Goal: Information Seeking & Learning: Learn about a topic

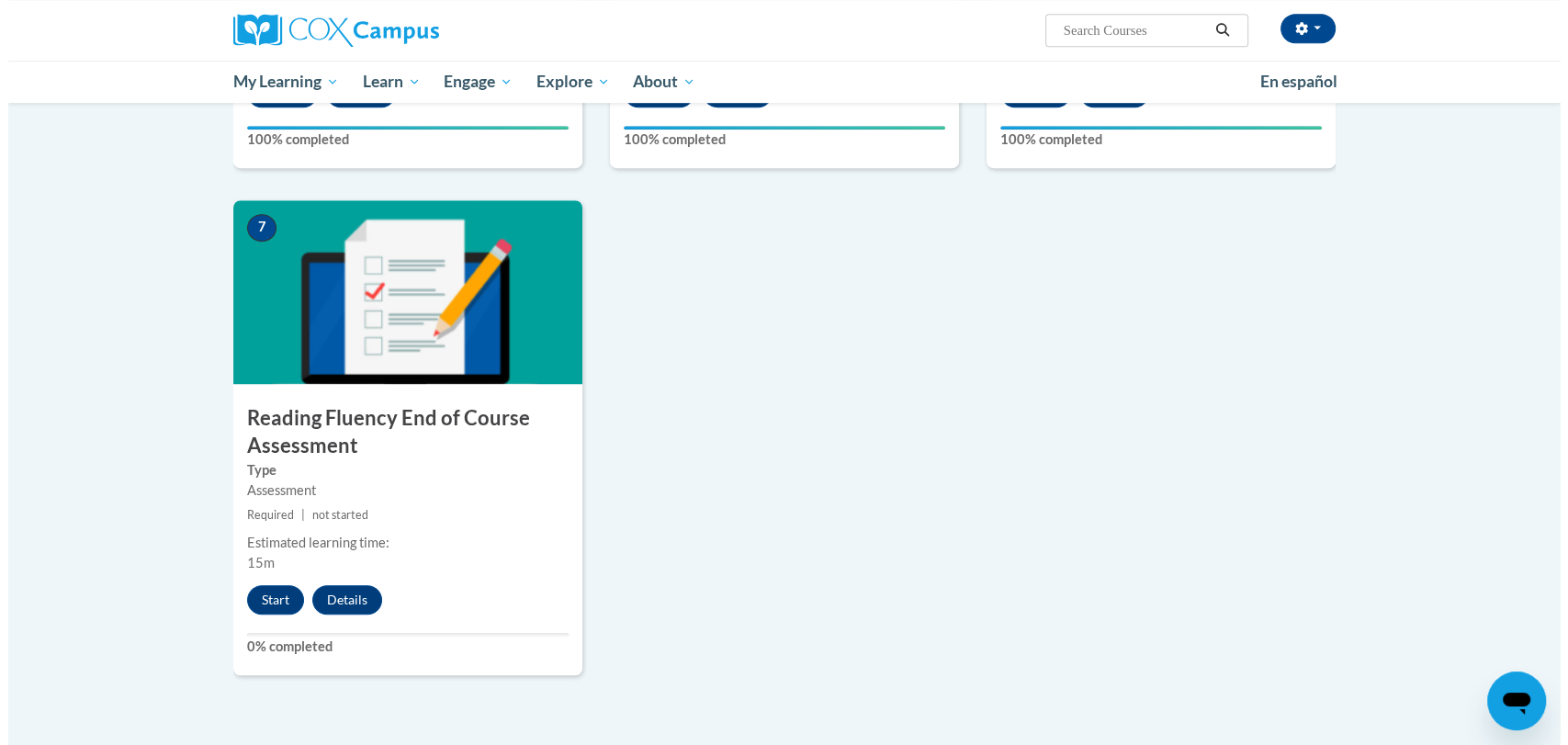
scroll to position [1240, 0]
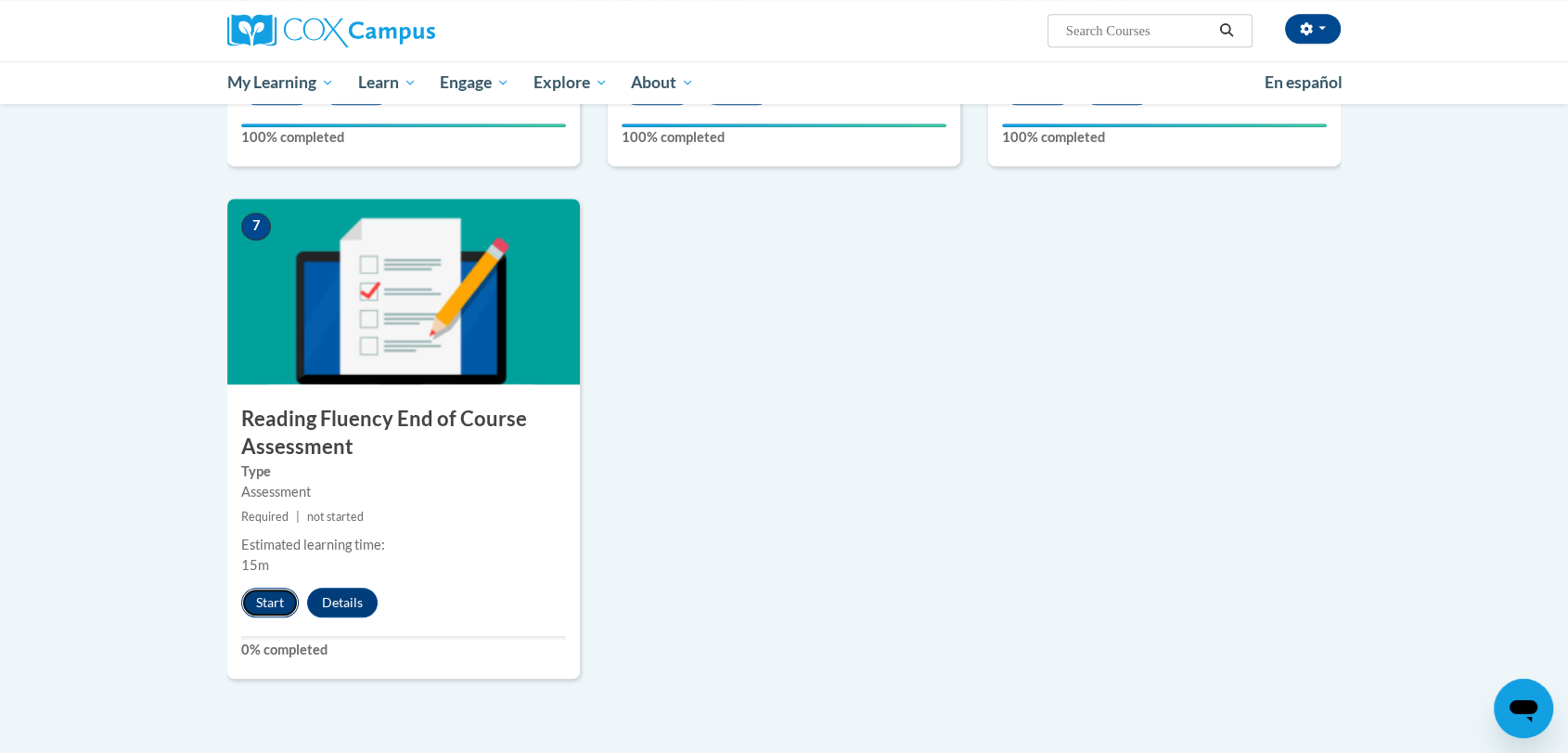
click at [256, 595] on button "Start" at bounding box center [270, 602] width 58 height 29
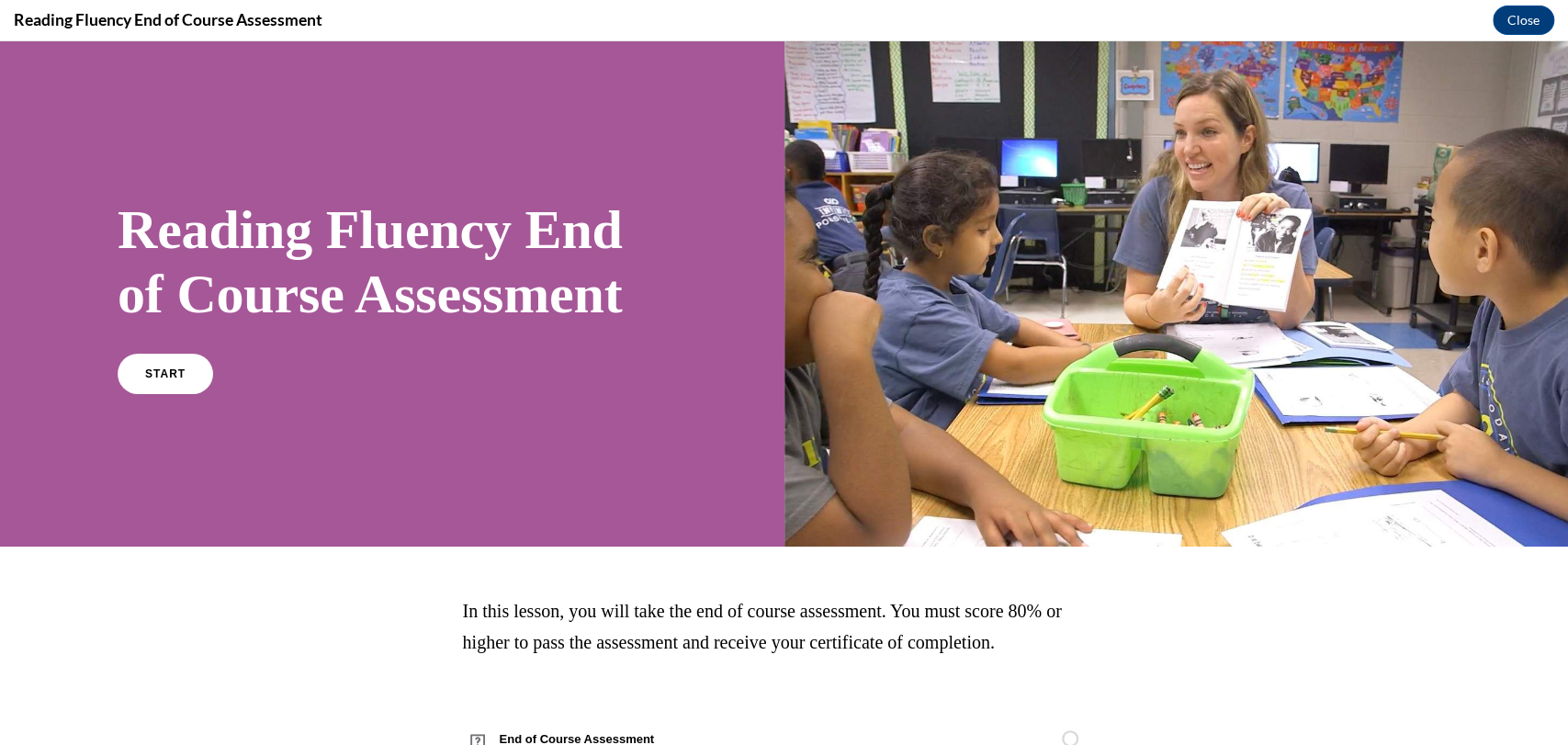
scroll to position [0, 0]
click at [149, 380] on link "START" at bounding box center [165, 372] width 101 height 42
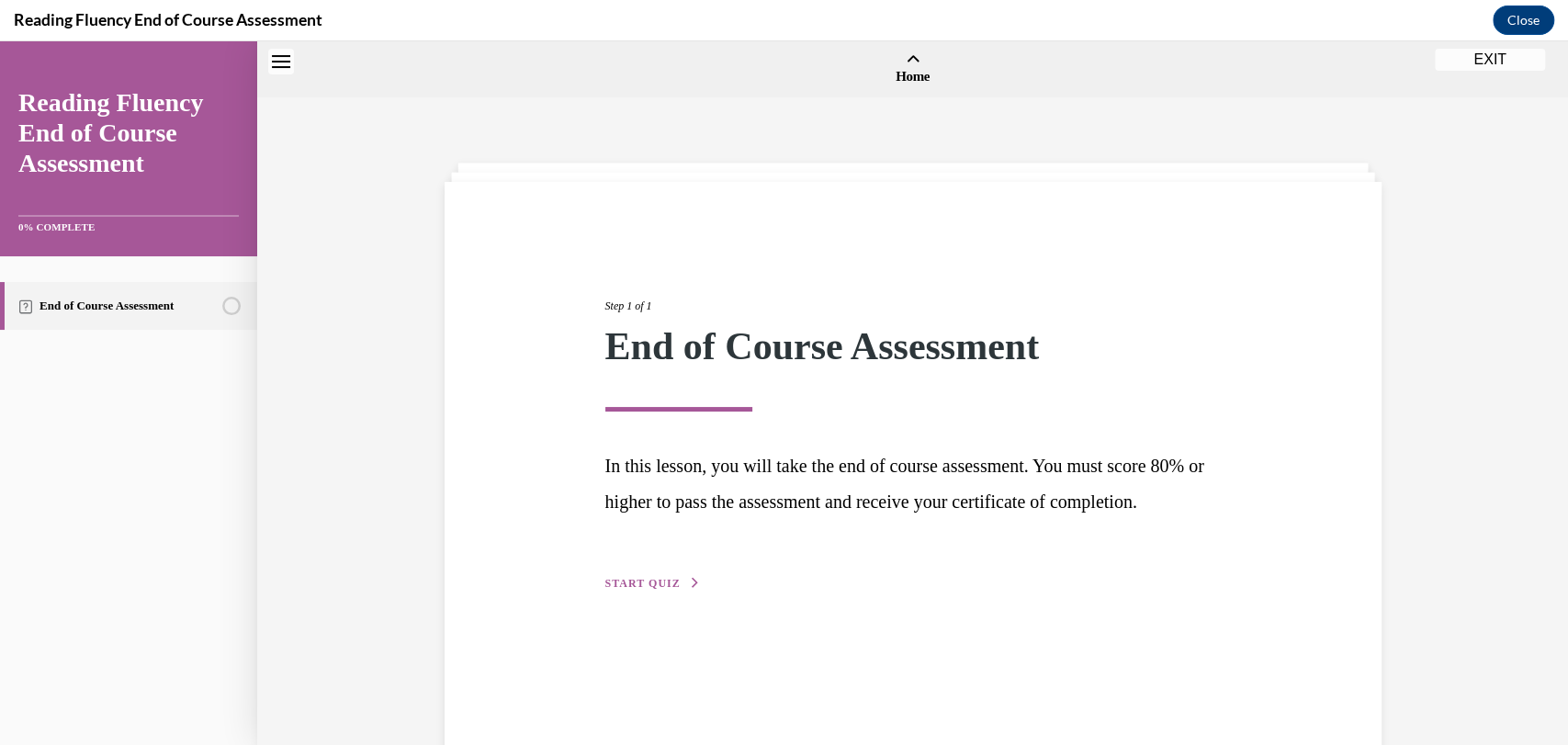
scroll to position [57, 0]
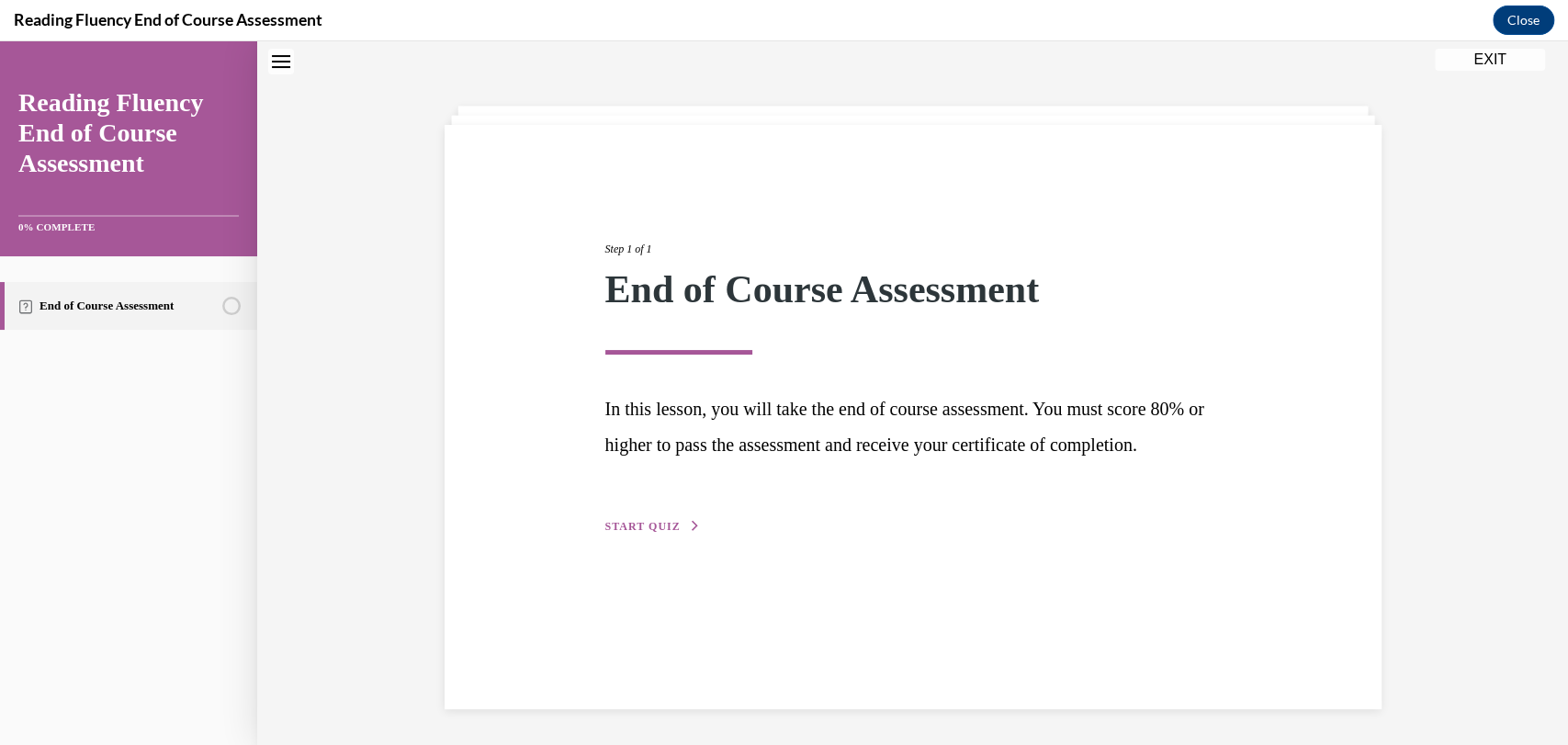
click at [647, 533] on span "START QUIZ" at bounding box center [643, 526] width 75 height 13
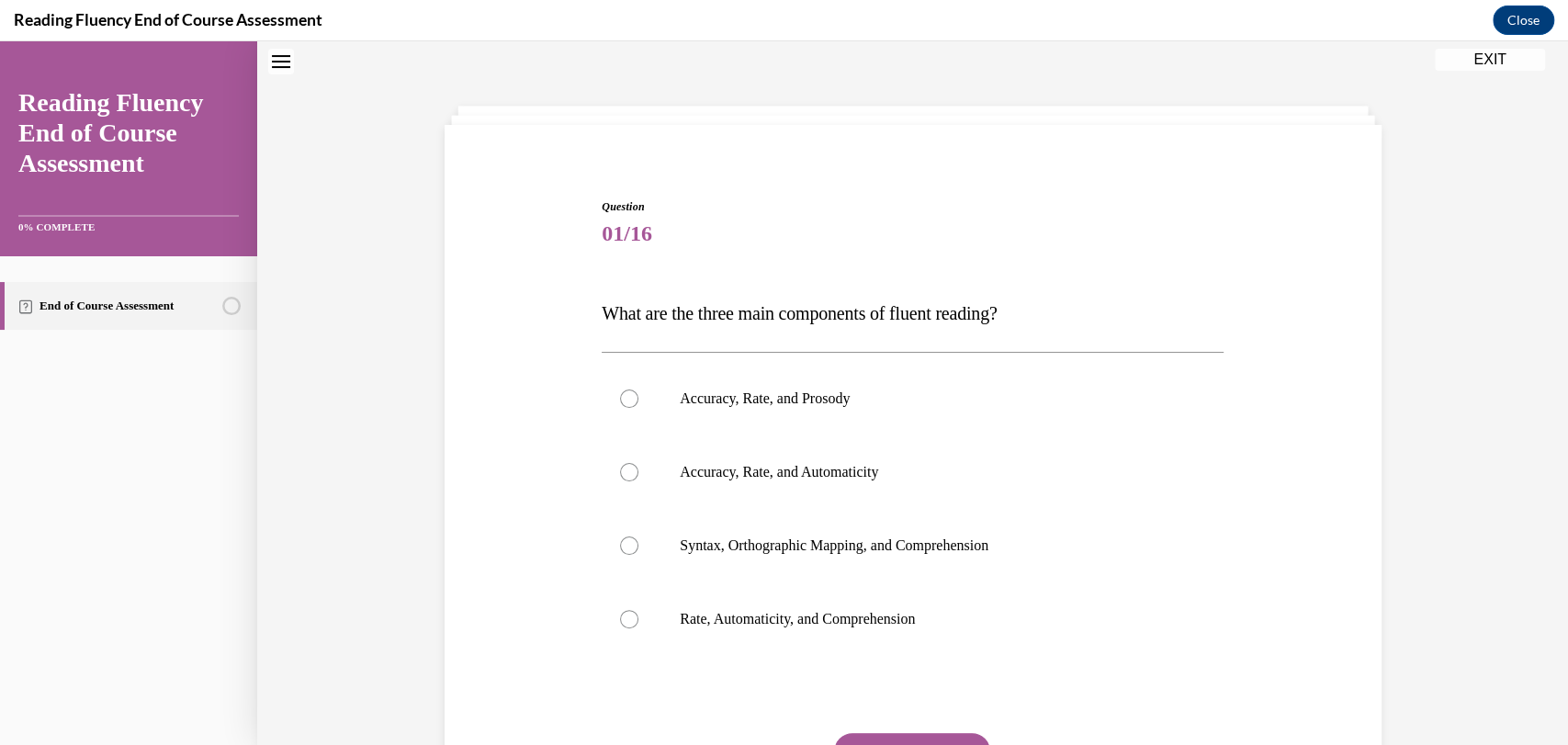
scroll to position [56, 0]
click at [698, 413] on label "Accuracy, Rate, and Prosody" at bounding box center [913, 399] width 622 height 73
click at [638, 409] on input "Accuracy, Rate, and Prosody" at bounding box center [630, 399] width 19 height 19
radio input "true"
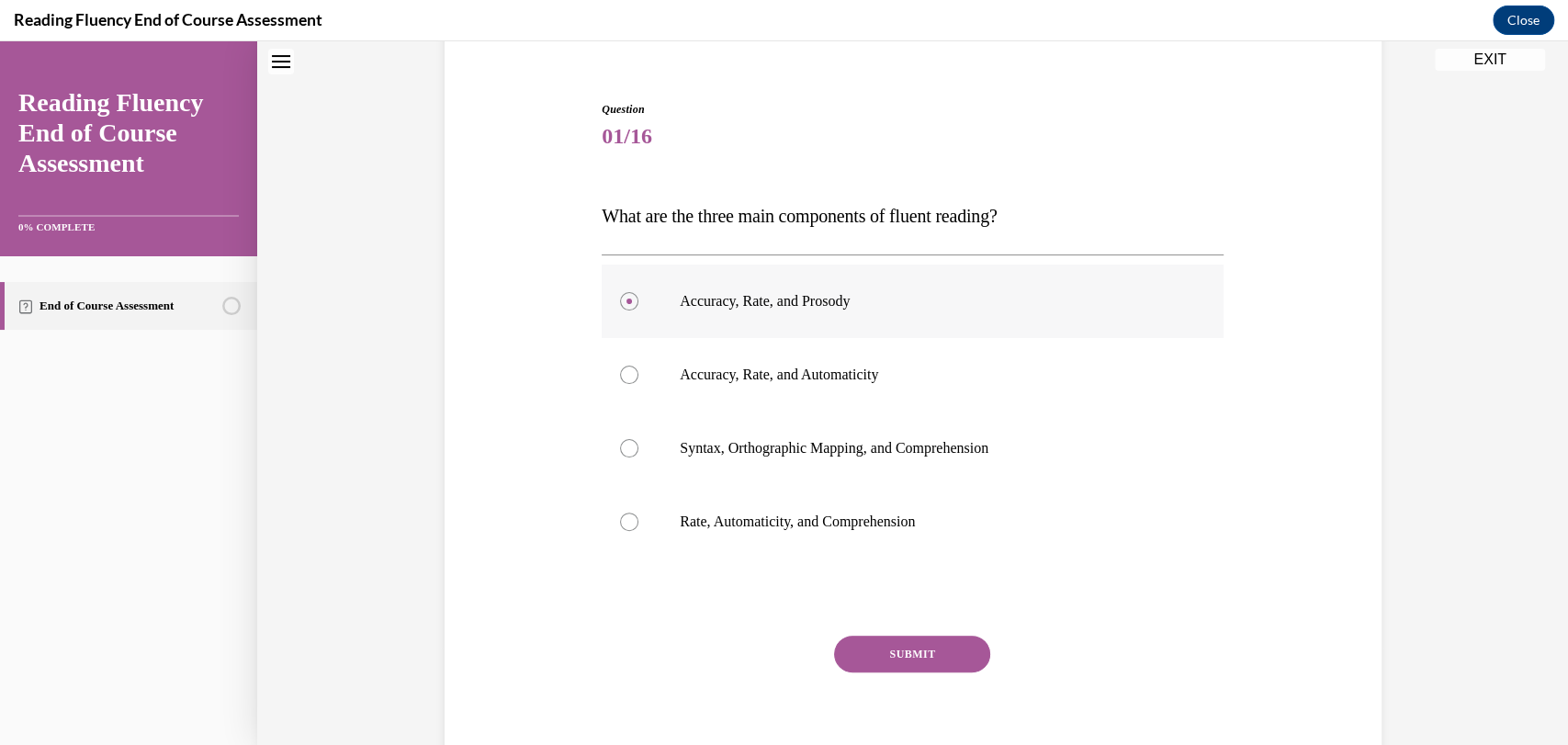
scroll to position [178, 0]
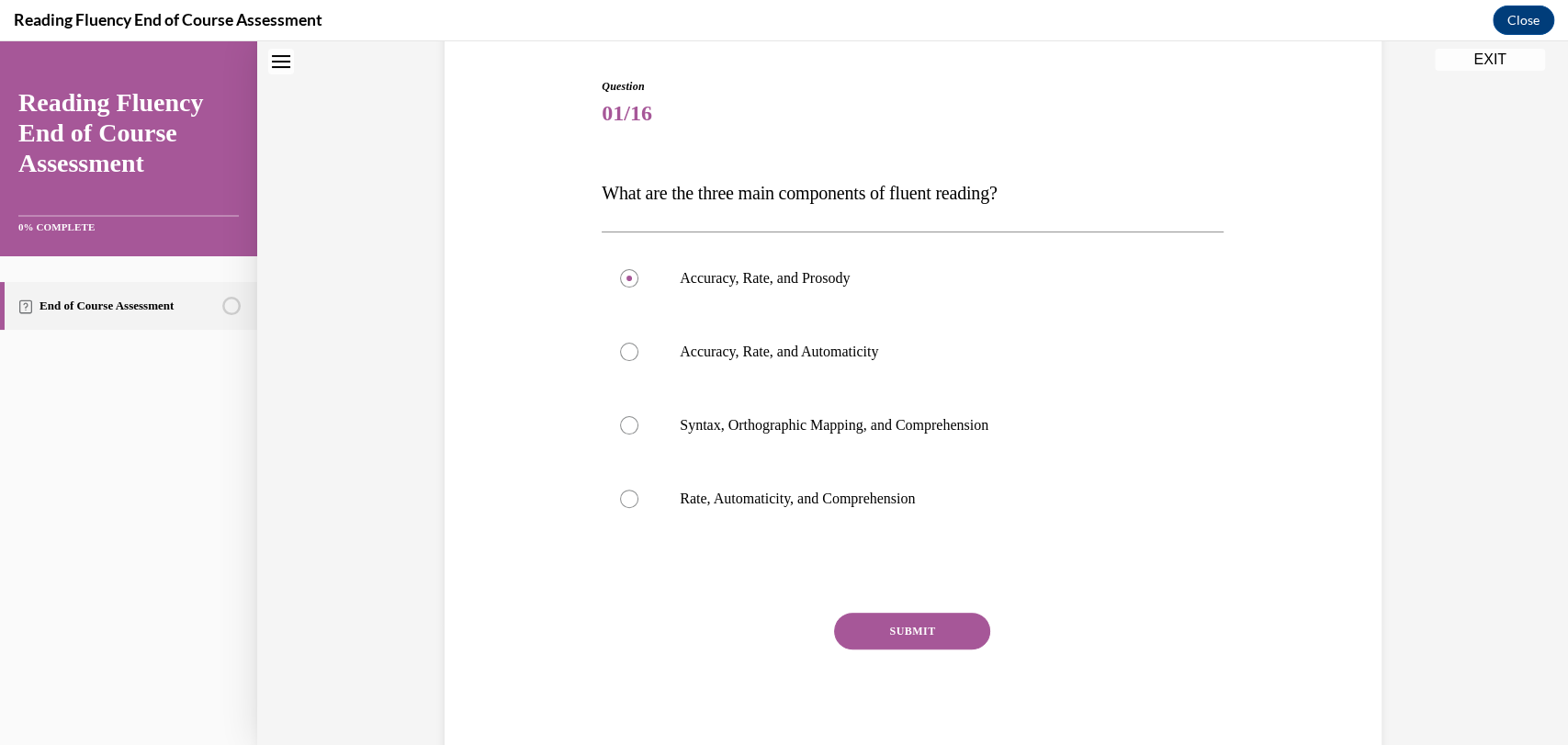
click at [853, 616] on button "SUBMIT" at bounding box center [912, 630] width 156 height 37
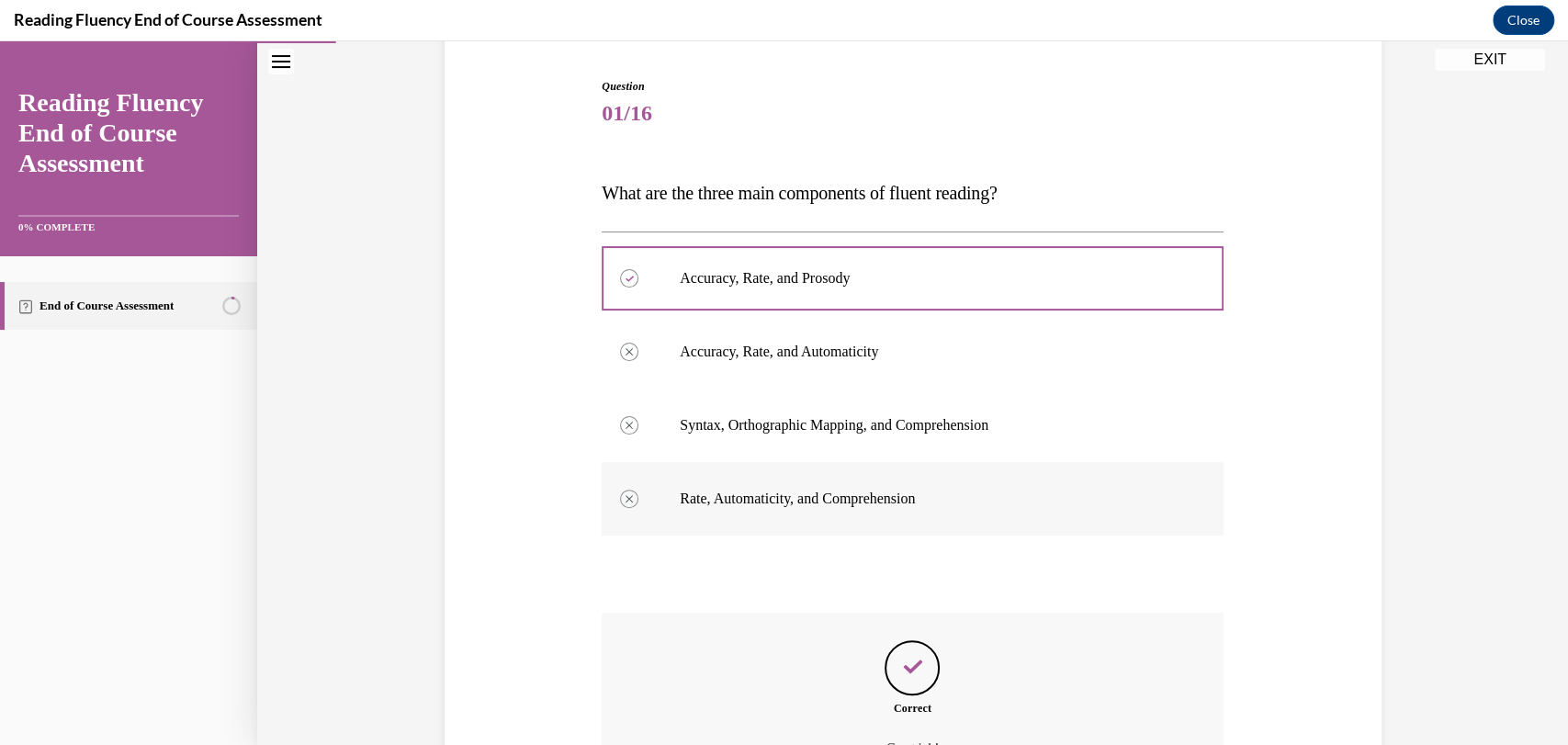
scroll to position [381, 0]
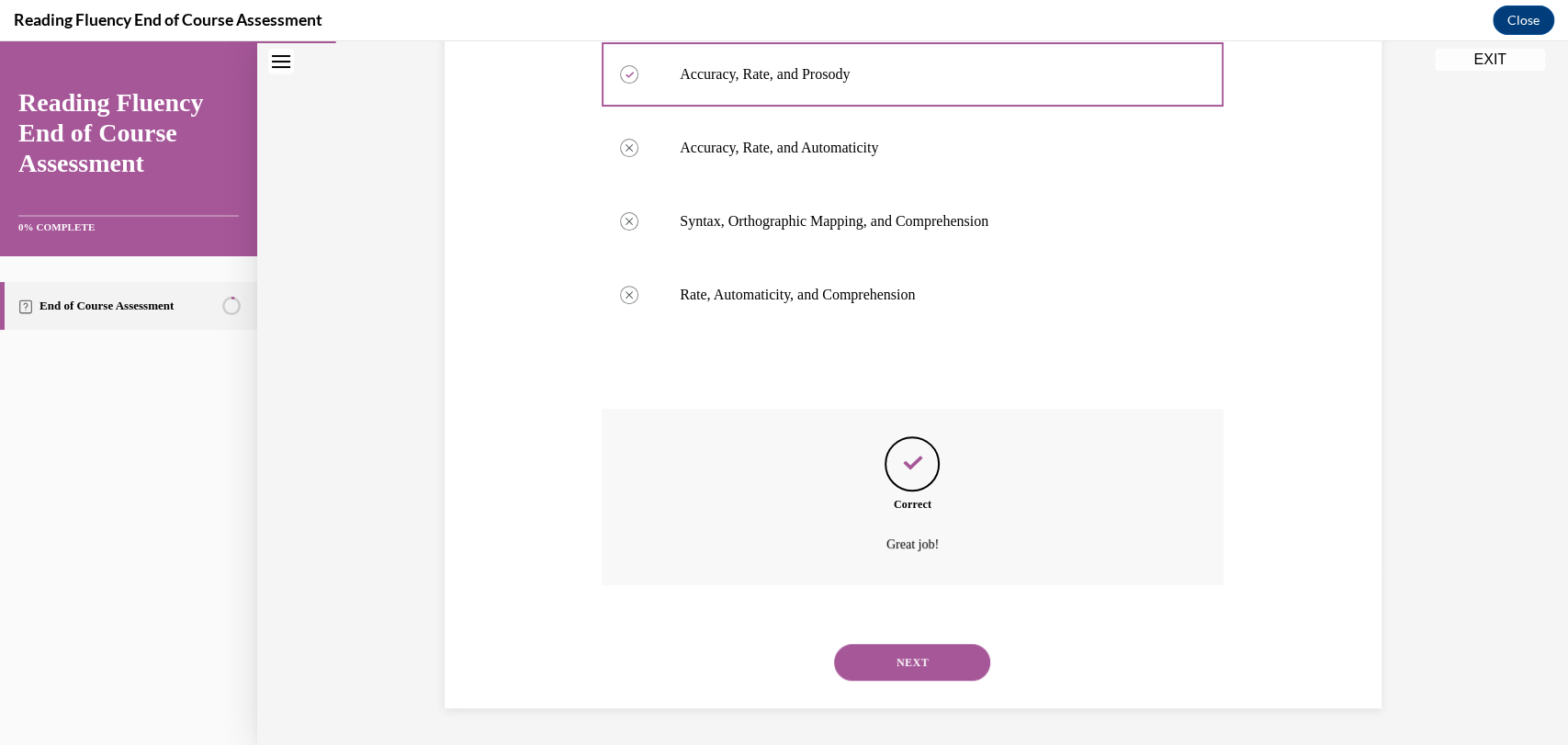
click at [882, 649] on button "NEXT" at bounding box center [912, 661] width 156 height 37
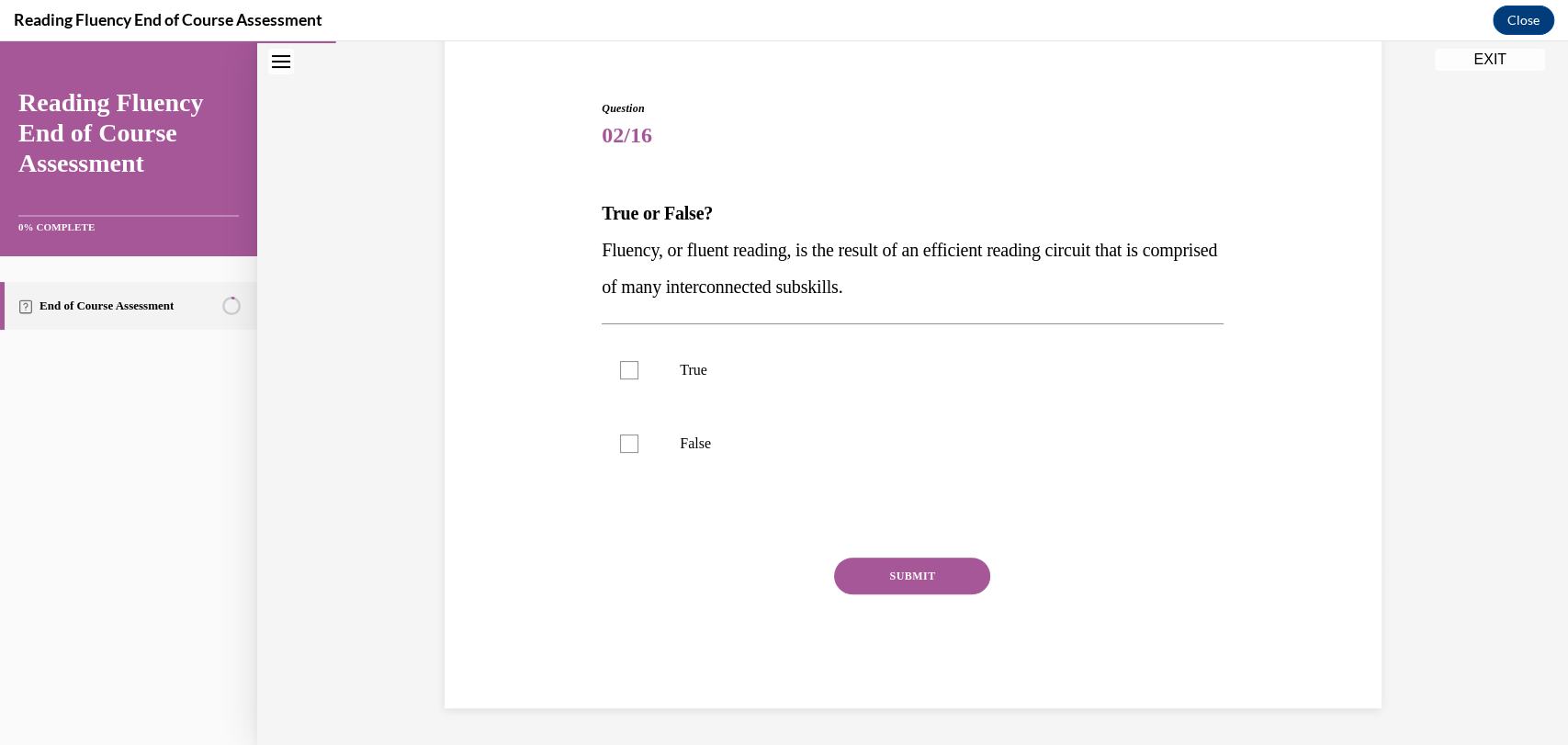
scroll to position [56, 0]
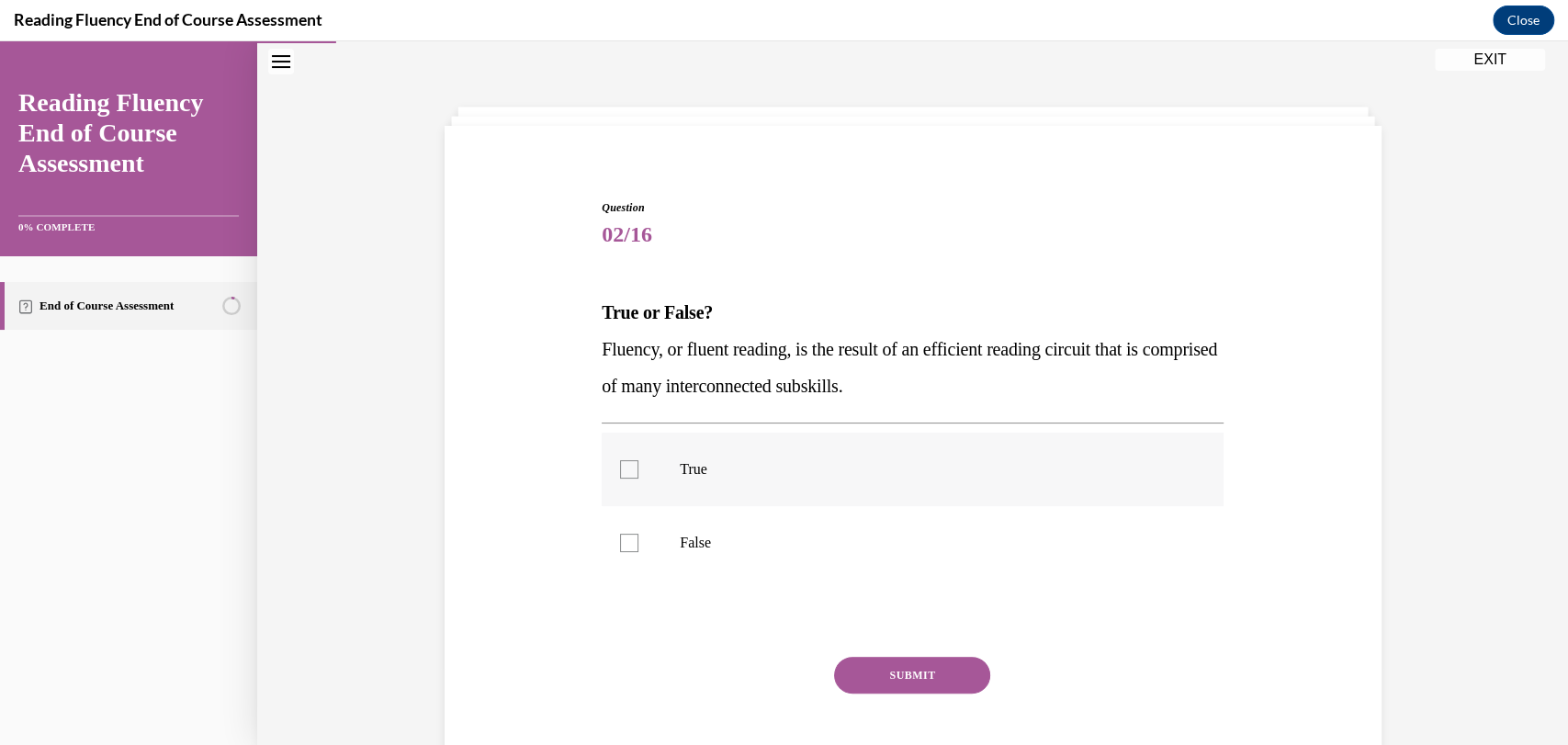
click at [631, 473] on label "True" at bounding box center [913, 469] width 622 height 73
click at [631, 473] on input "True" at bounding box center [630, 470] width 19 height 19
checkbox input "true"
click at [908, 679] on button "SUBMIT" at bounding box center [912, 675] width 156 height 37
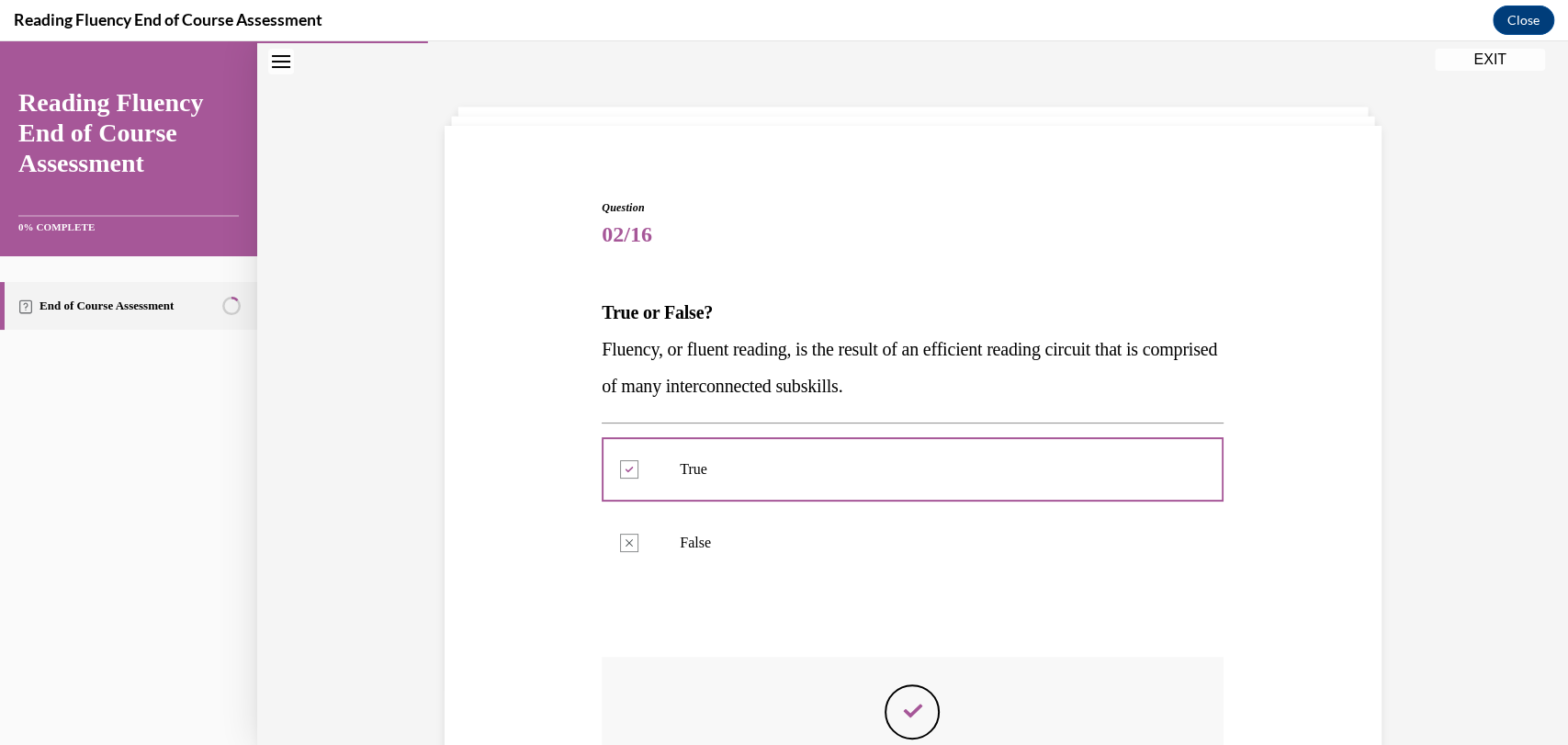
scroll to position [303, 0]
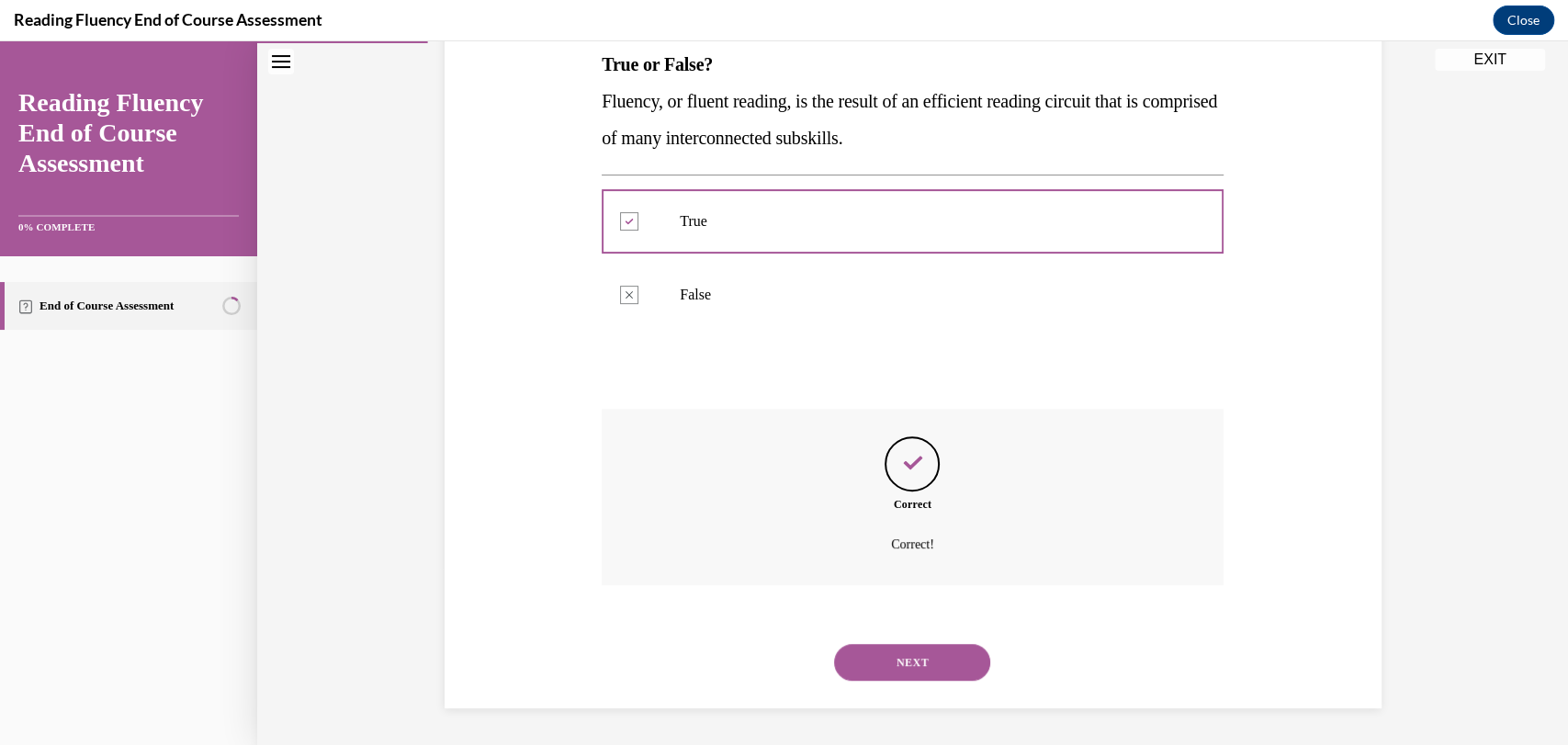
click at [909, 660] on button "NEXT" at bounding box center [912, 661] width 156 height 37
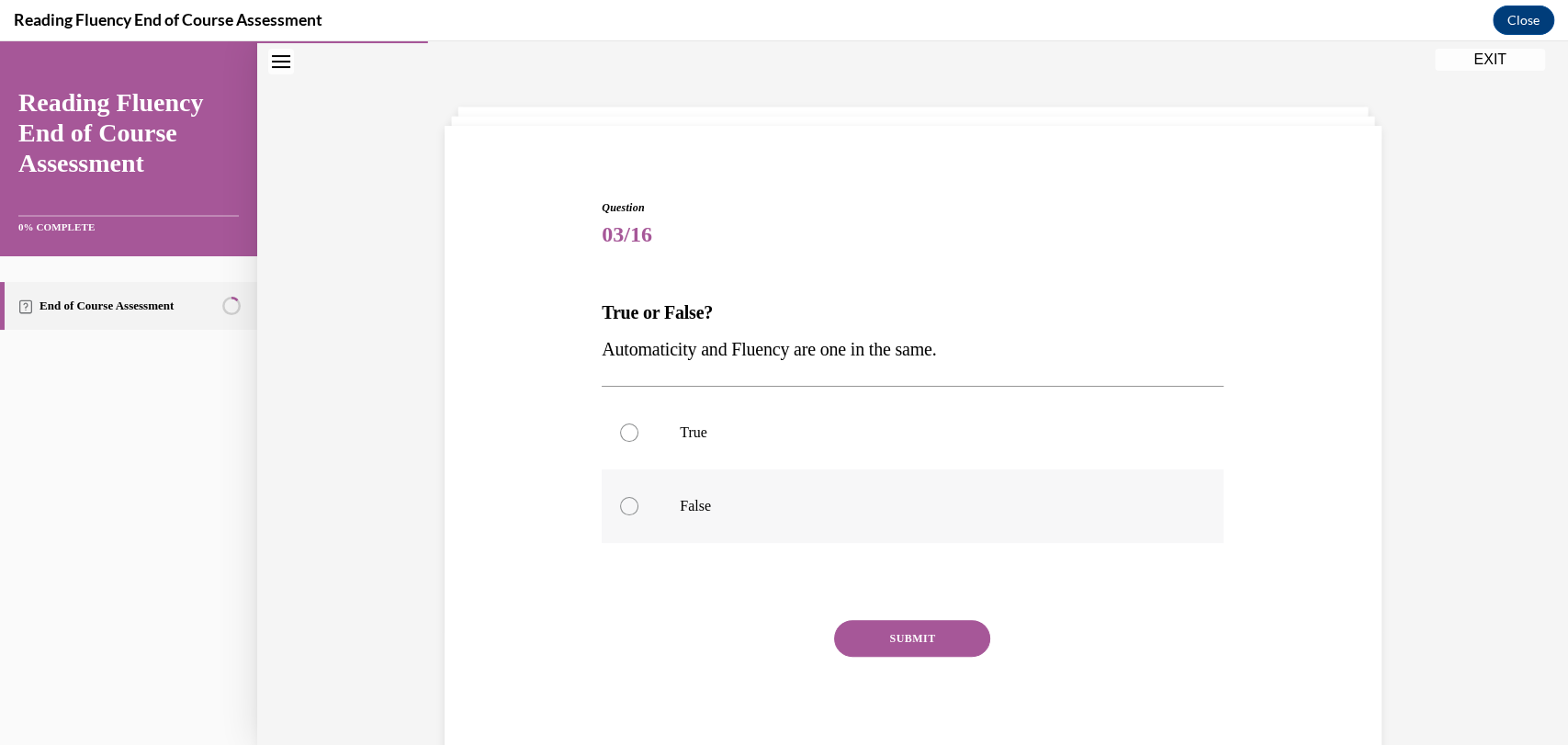
click at [728, 508] on p "False" at bounding box center [929, 506] width 498 height 19
click at [638, 508] on input "False" at bounding box center [630, 506] width 19 height 19
radio input "true"
click at [858, 633] on button "SUBMIT" at bounding box center [912, 638] width 156 height 37
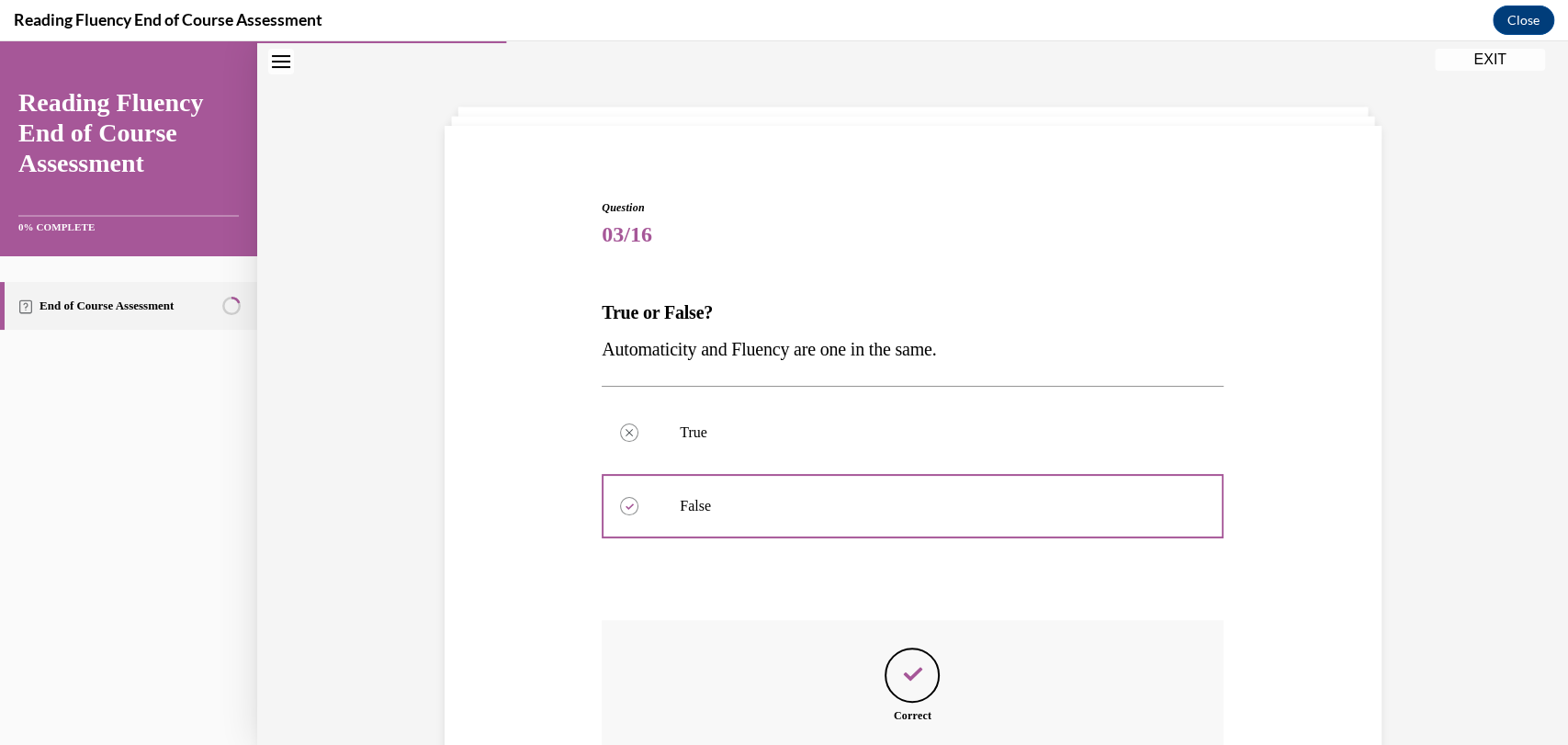
scroll to position [267, 0]
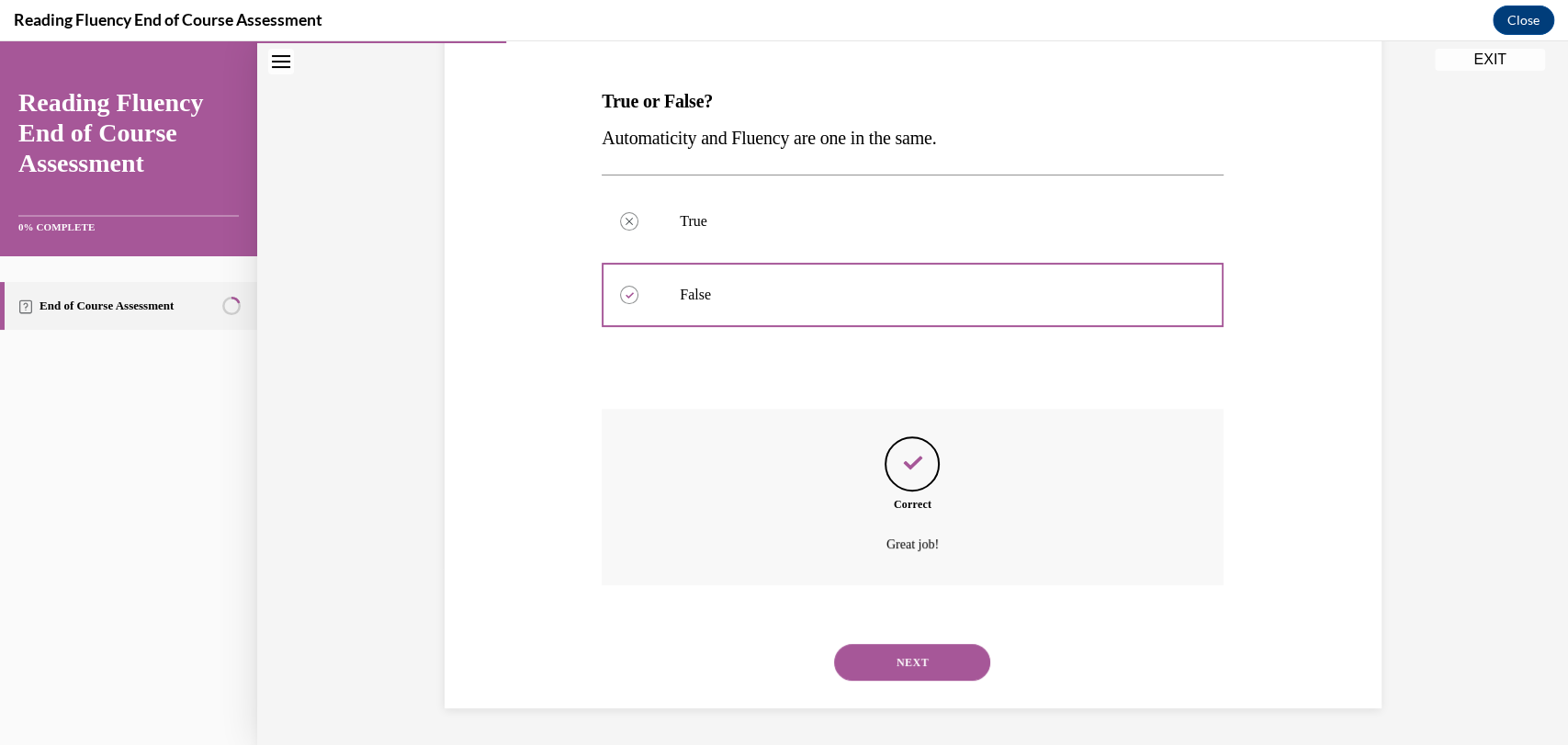
click at [858, 648] on button "NEXT" at bounding box center [912, 661] width 156 height 37
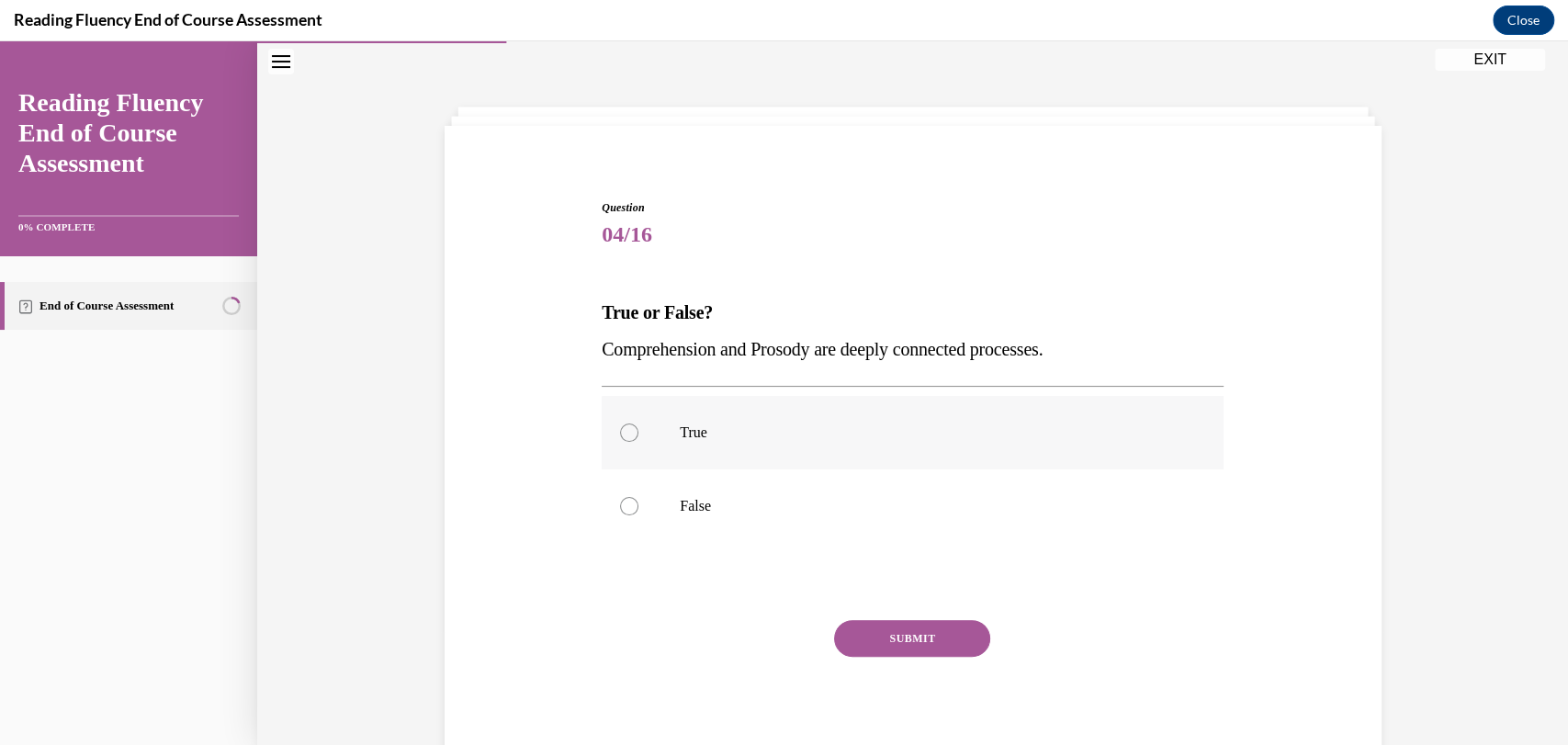
click at [635, 453] on label "True" at bounding box center [913, 432] width 622 height 73
click at [635, 442] on input "True" at bounding box center [630, 433] width 19 height 19
radio input "true"
click at [868, 630] on button "SUBMIT" at bounding box center [912, 638] width 156 height 37
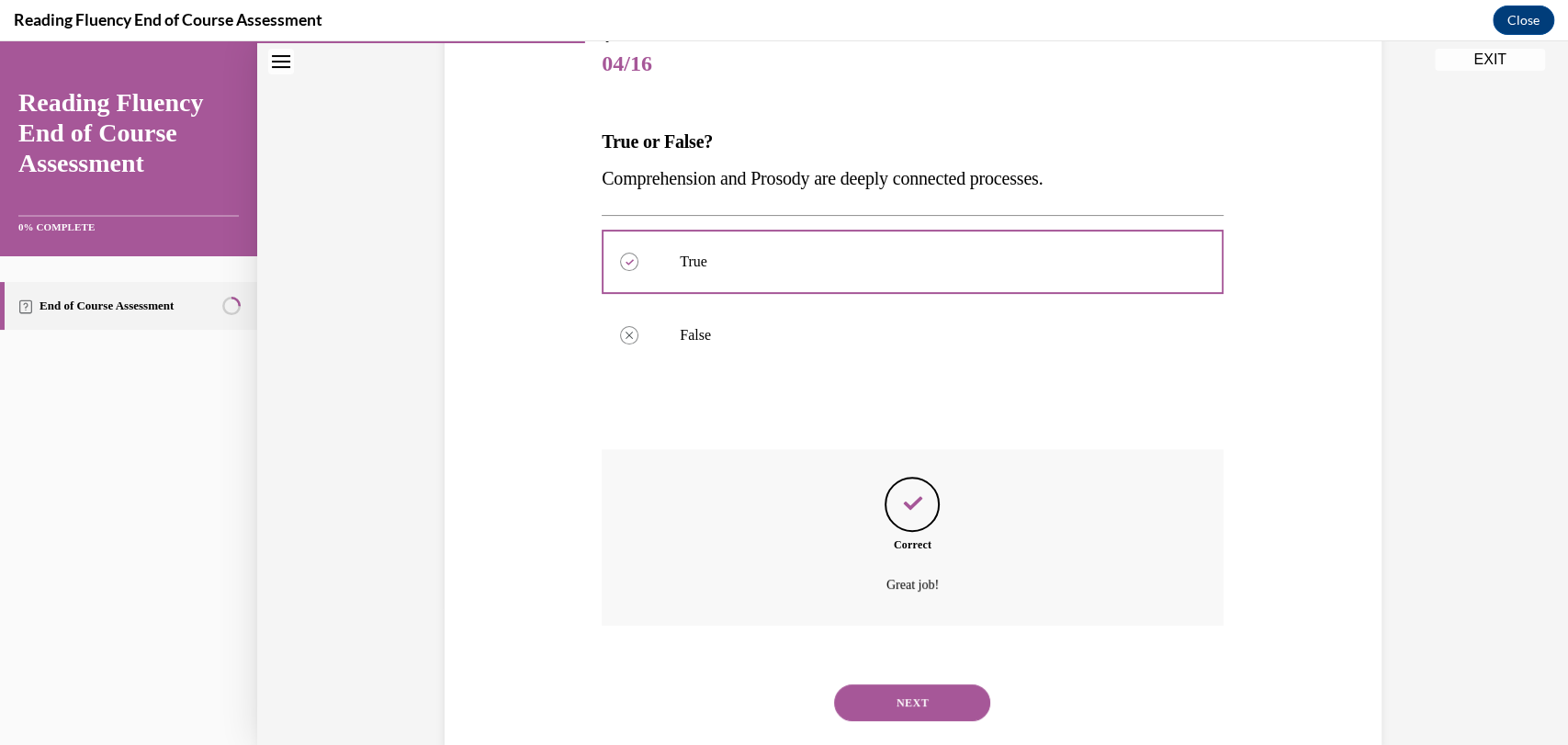
scroll to position [228, 0]
click at [854, 692] on button "NEXT" at bounding box center [912, 700] width 156 height 37
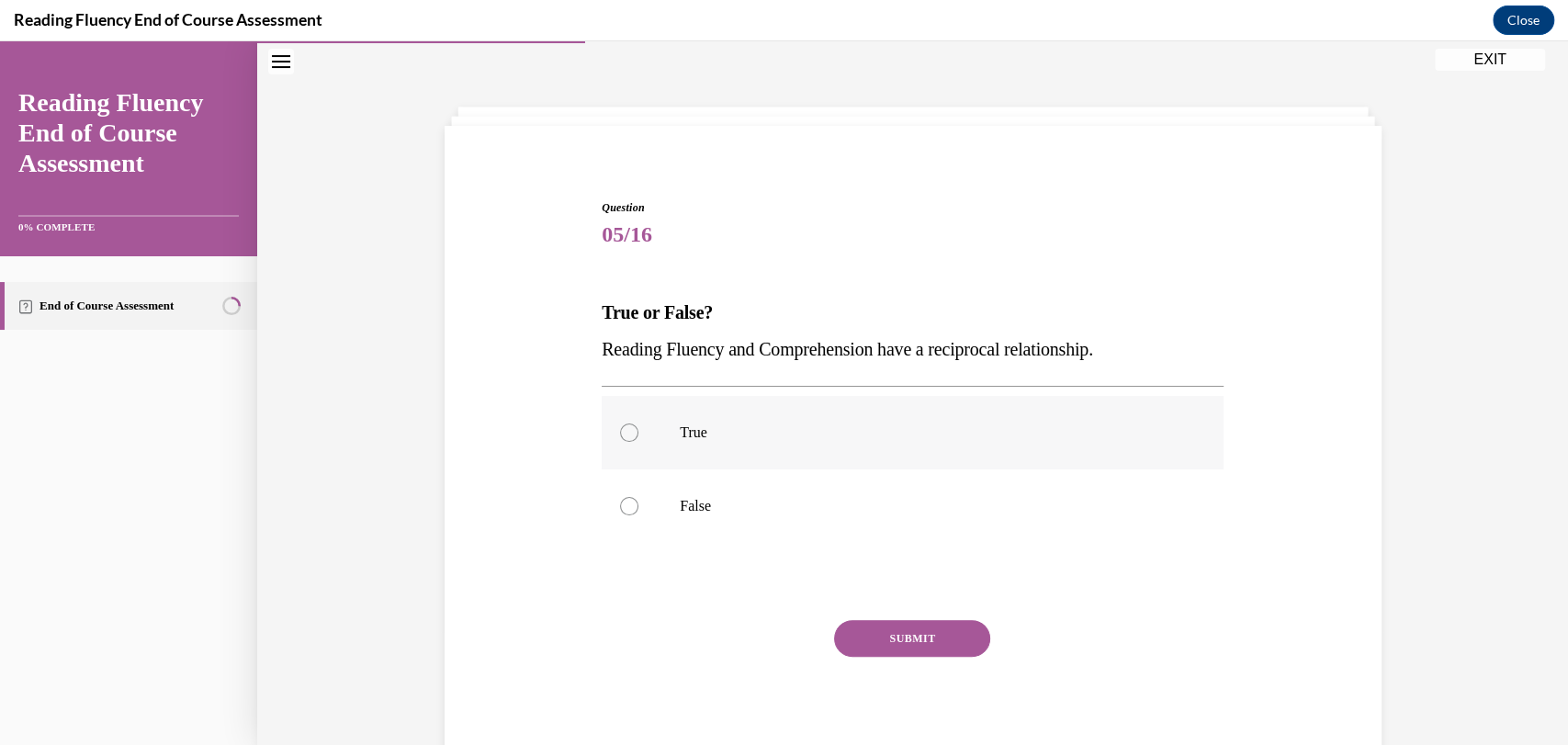
click at [648, 436] on label "True" at bounding box center [913, 432] width 622 height 73
click at [638, 436] on input "True" at bounding box center [630, 433] width 19 height 19
radio input "true"
click at [844, 639] on button "SUBMIT" at bounding box center [912, 638] width 156 height 37
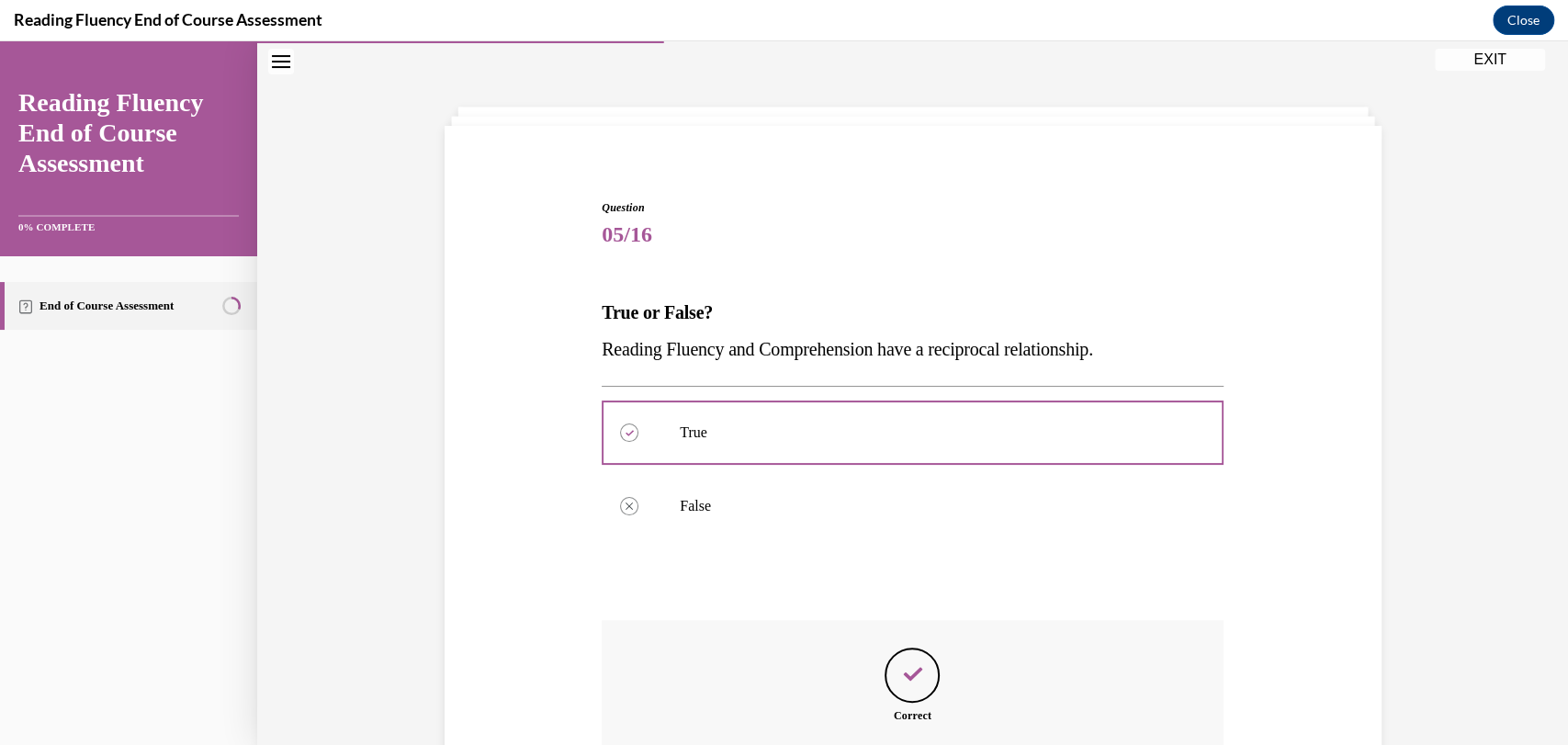
scroll to position [267, 0]
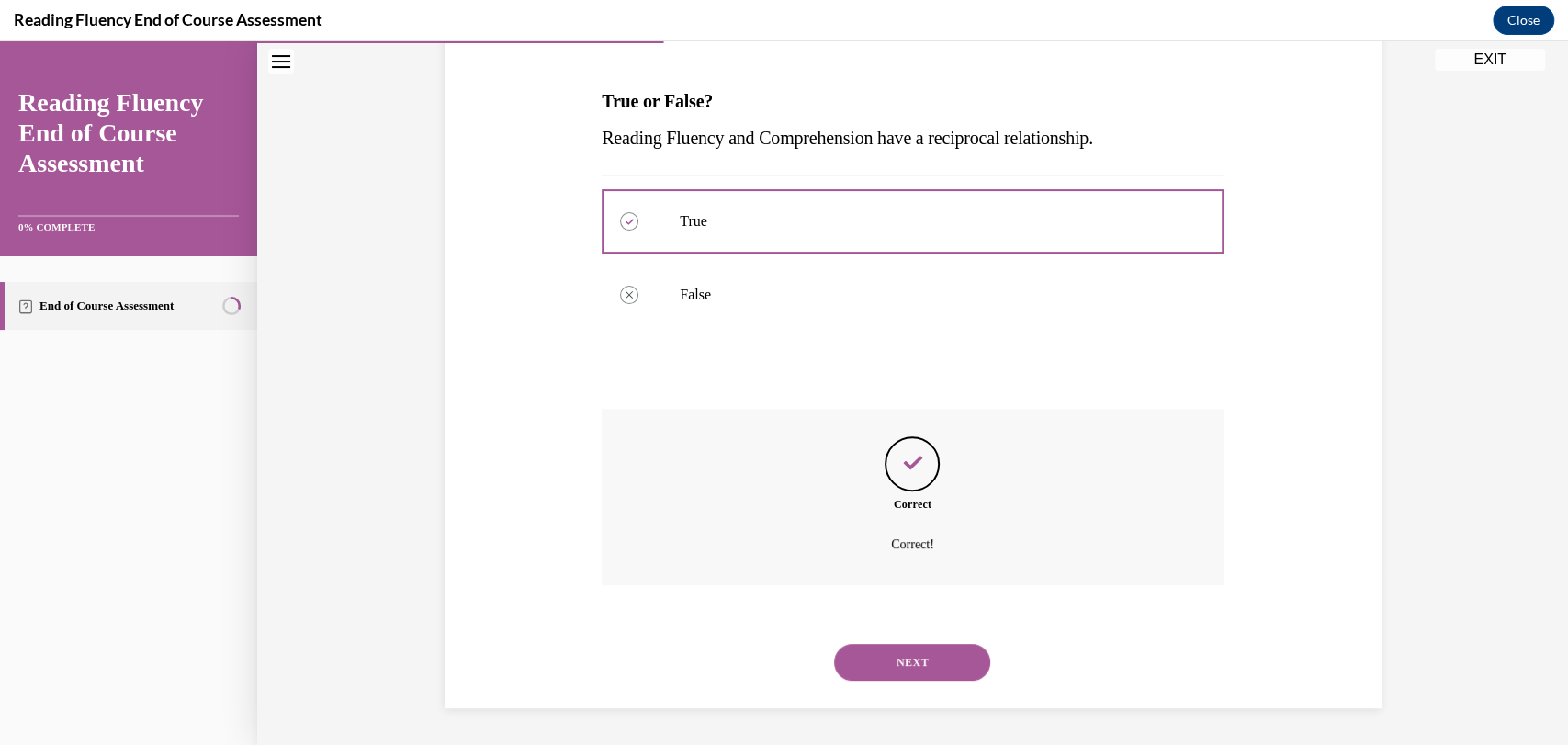
click at [844, 639] on div "NEXT" at bounding box center [913, 662] width 622 height 73
click at [843, 663] on button "NEXT" at bounding box center [912, 661] width 156 height 37
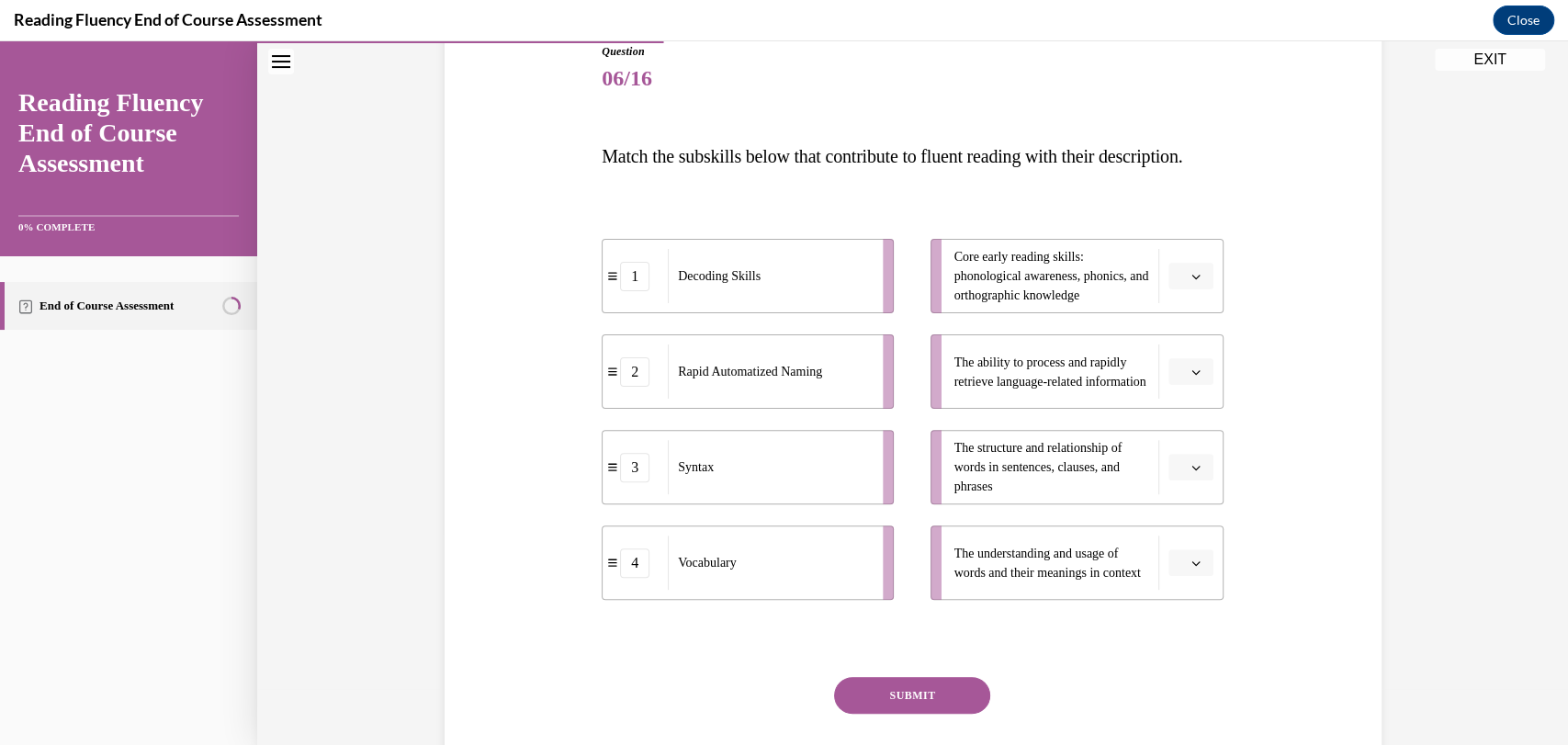
scroll to position [213, 0]
click at [1178, 576] on button "button" at bounding box center [1191, 561] width 45 height 27
click at [1177, 567] on div "4" at bounding box center [1180, 556] width 46 height 37
click at [1193, 294] on li "Core early reading skills: phonological awareness, phonics, and orthographic kn…" at bounding box center [1076, 274] width 292 height 74
click at [1197, 289] on button "button" at bounding box center [1191, 275] width 45 height 27
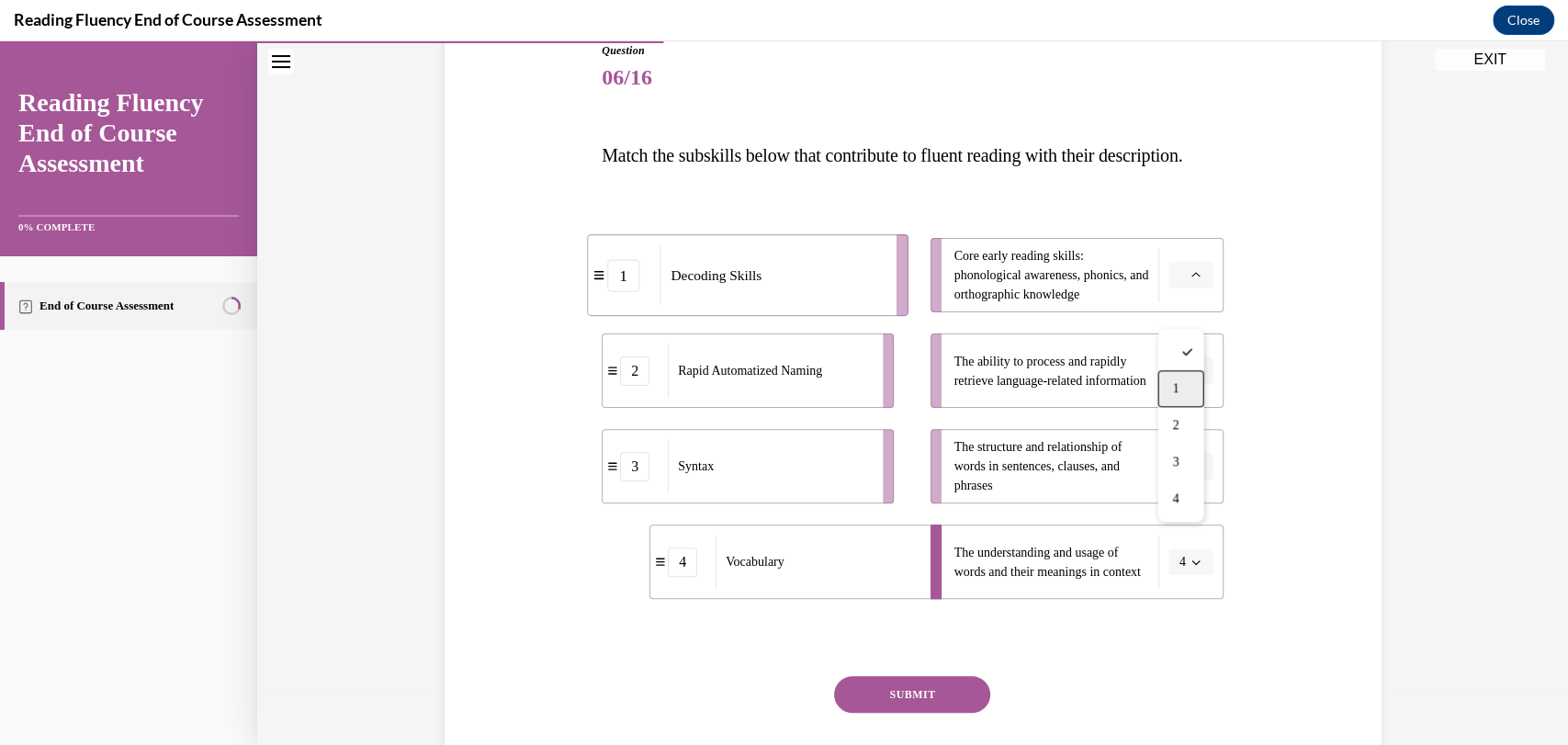
click at [1181, 391] on div "1" at bounding box center [1180, 388] width 46 height 37
click at [1181, 480] on button "button" at bounding box center [1191, 466] width 45 height 27
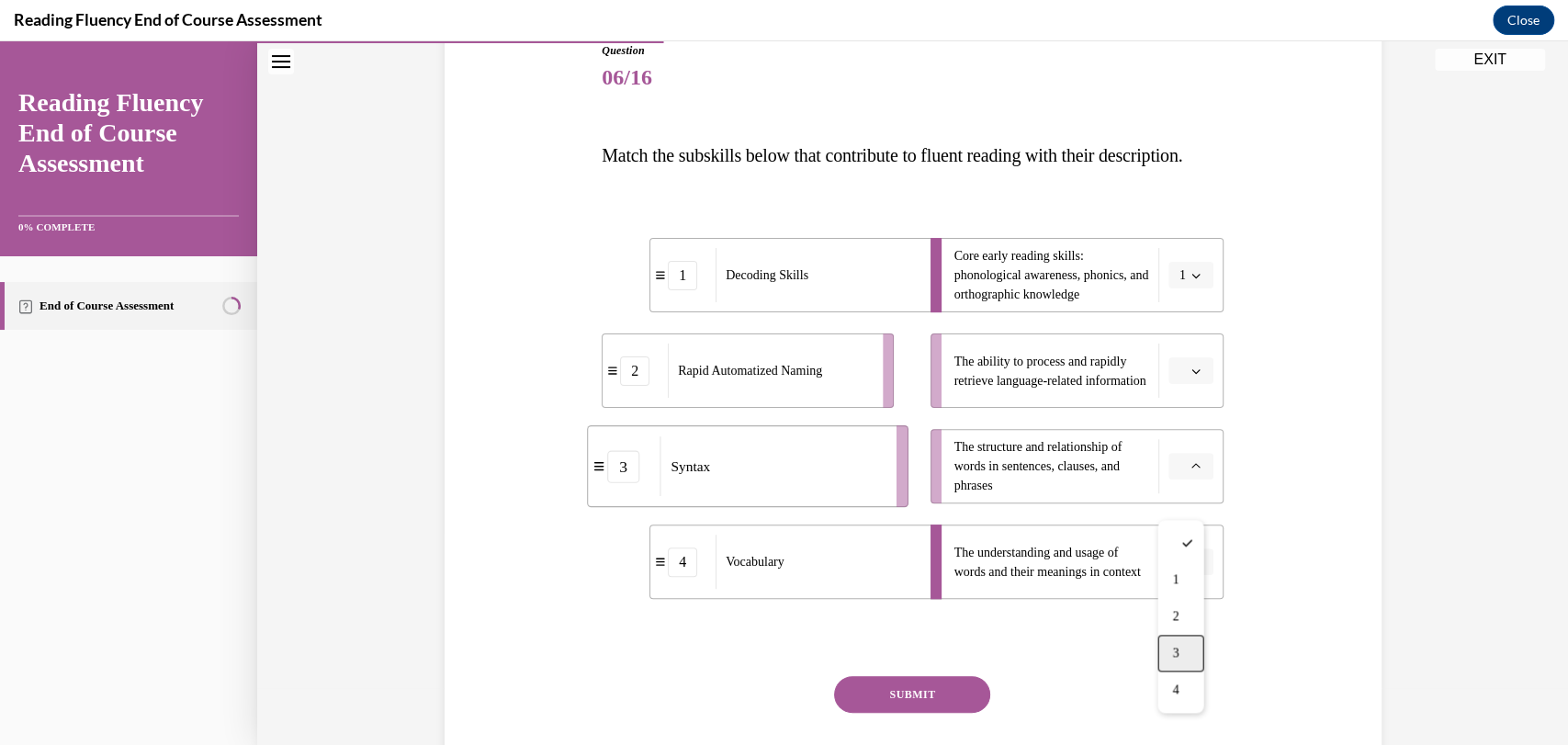
click at [1191, 647] on div "3" at bounding box center [1180, 652] width 46 height 37
click at [1198, 384] on button "button" at bounding box center [1191, 370] width 45 height 27
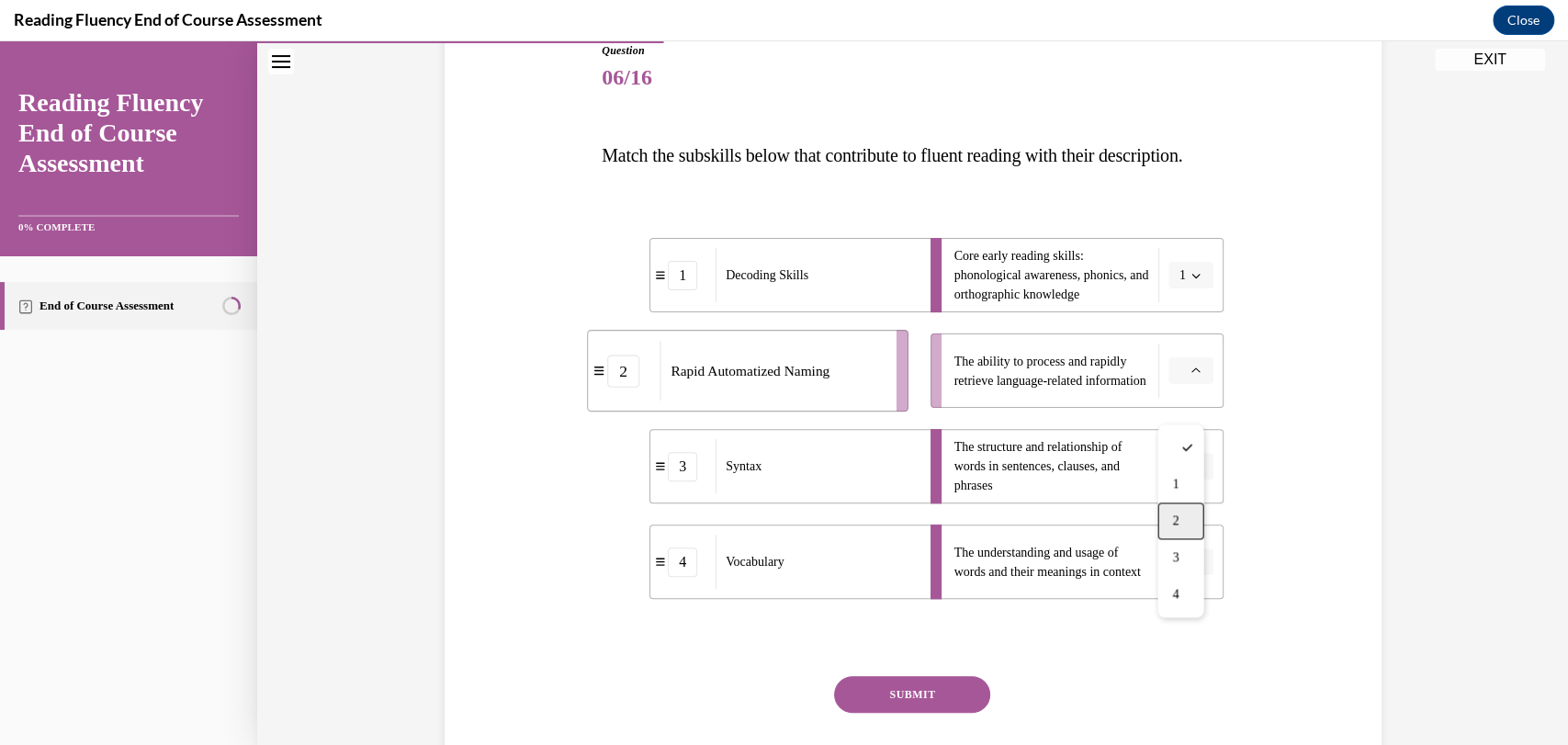
click at [1191, 522] on div "2" at bounding box center [1180, 520] width 46 height 37
click at [950, 712] on button "SUBMIT" at bounding box center [912, 693] width 156 height 37
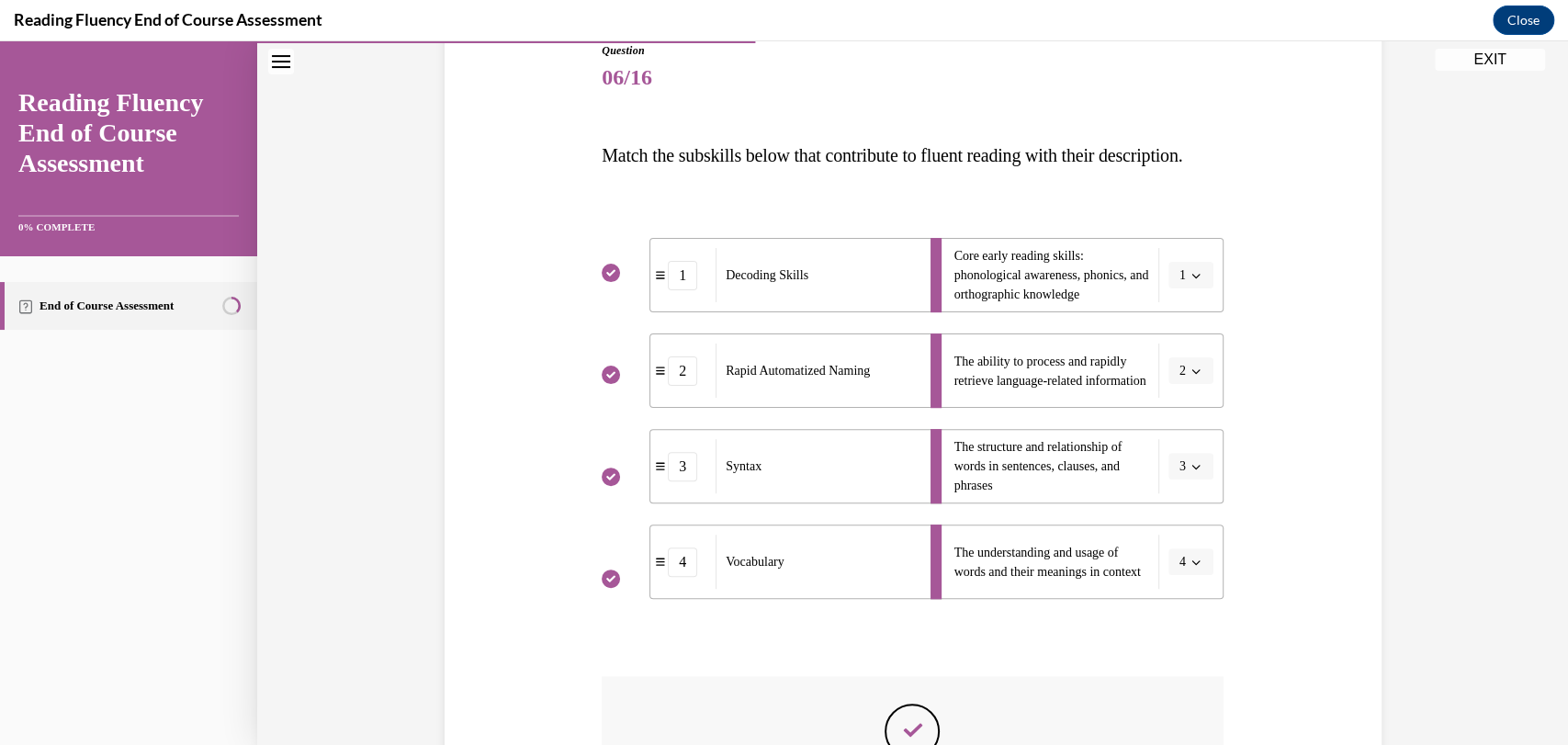
scroll to position [517, 0]
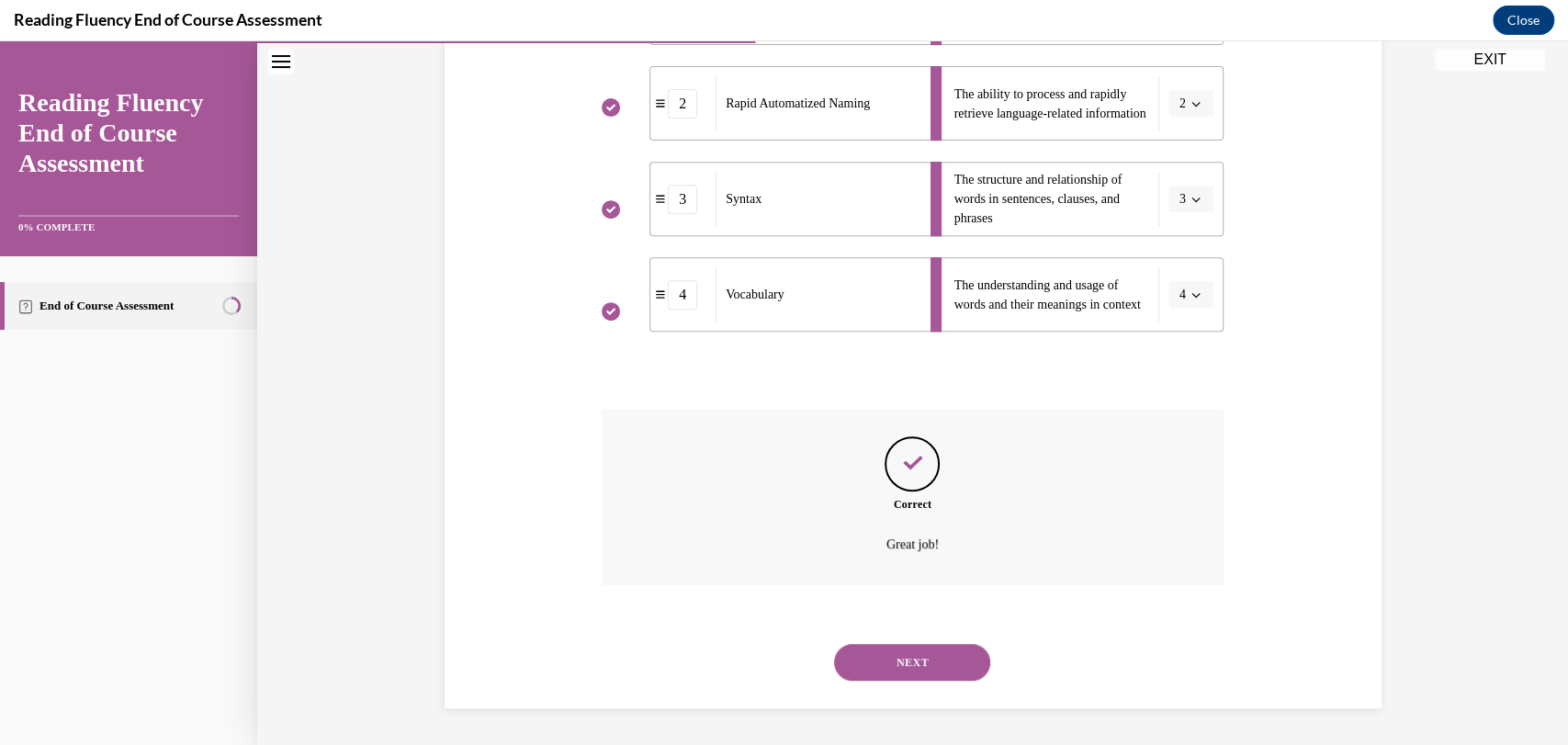
click at [919, 693] on div "NEXT" at bounding box center [913, 662] width 622 height 73
click at [915, 668] on button "NEXT" at bounding box center [912, 661] width 156 height 37
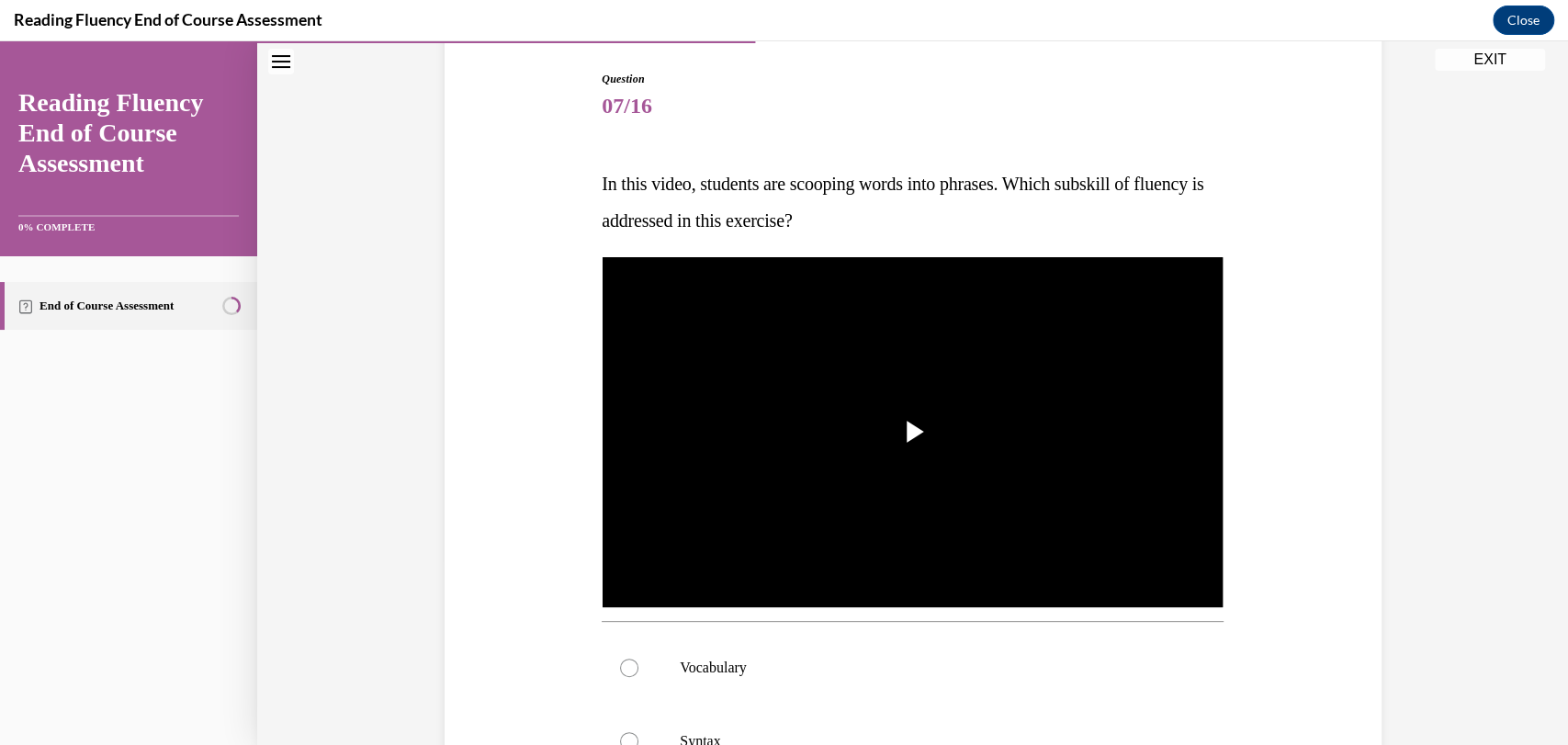
scroll to position [198, 0]
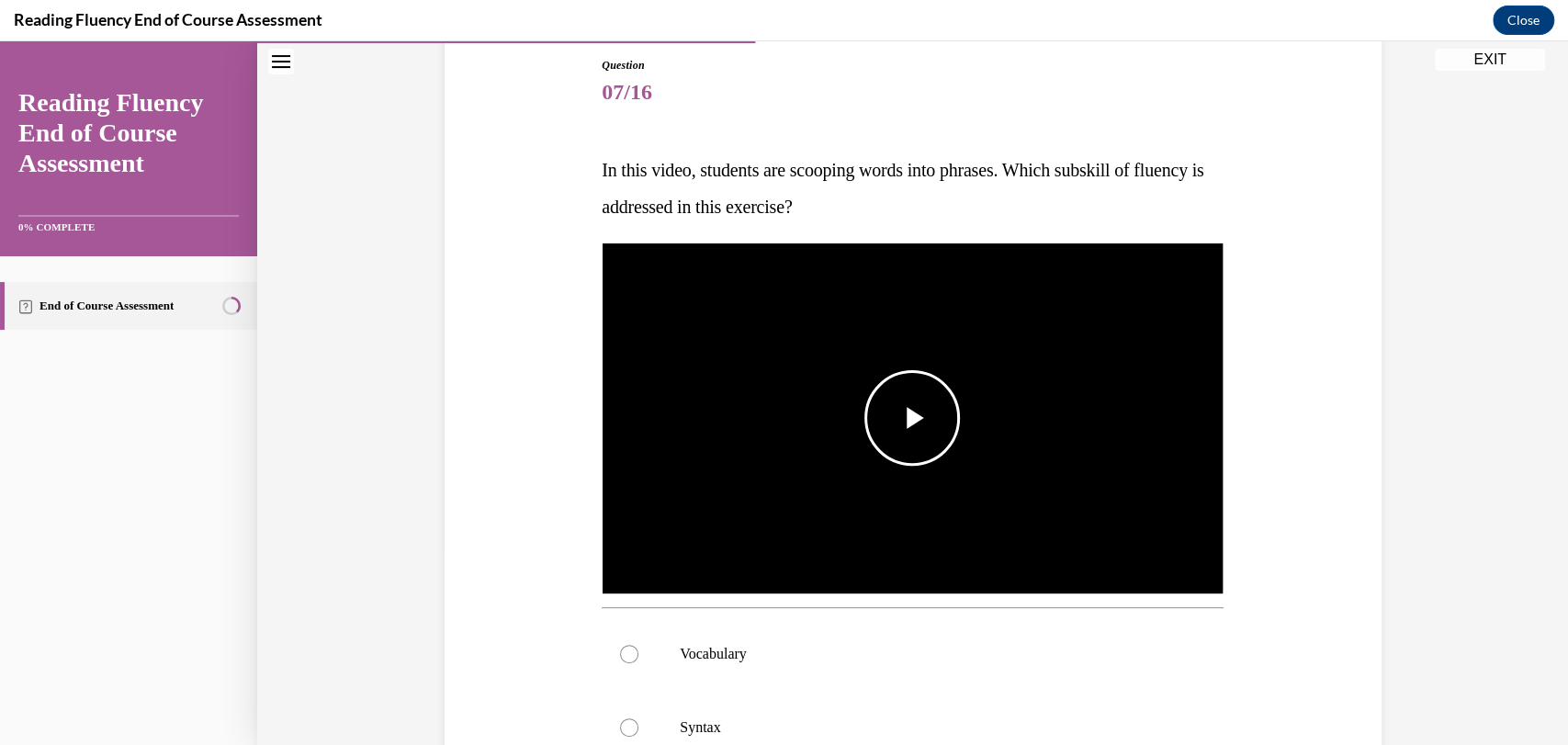
click at [943, 365] on img "Video player" at bounding box center [913, 418] width 622 height 349
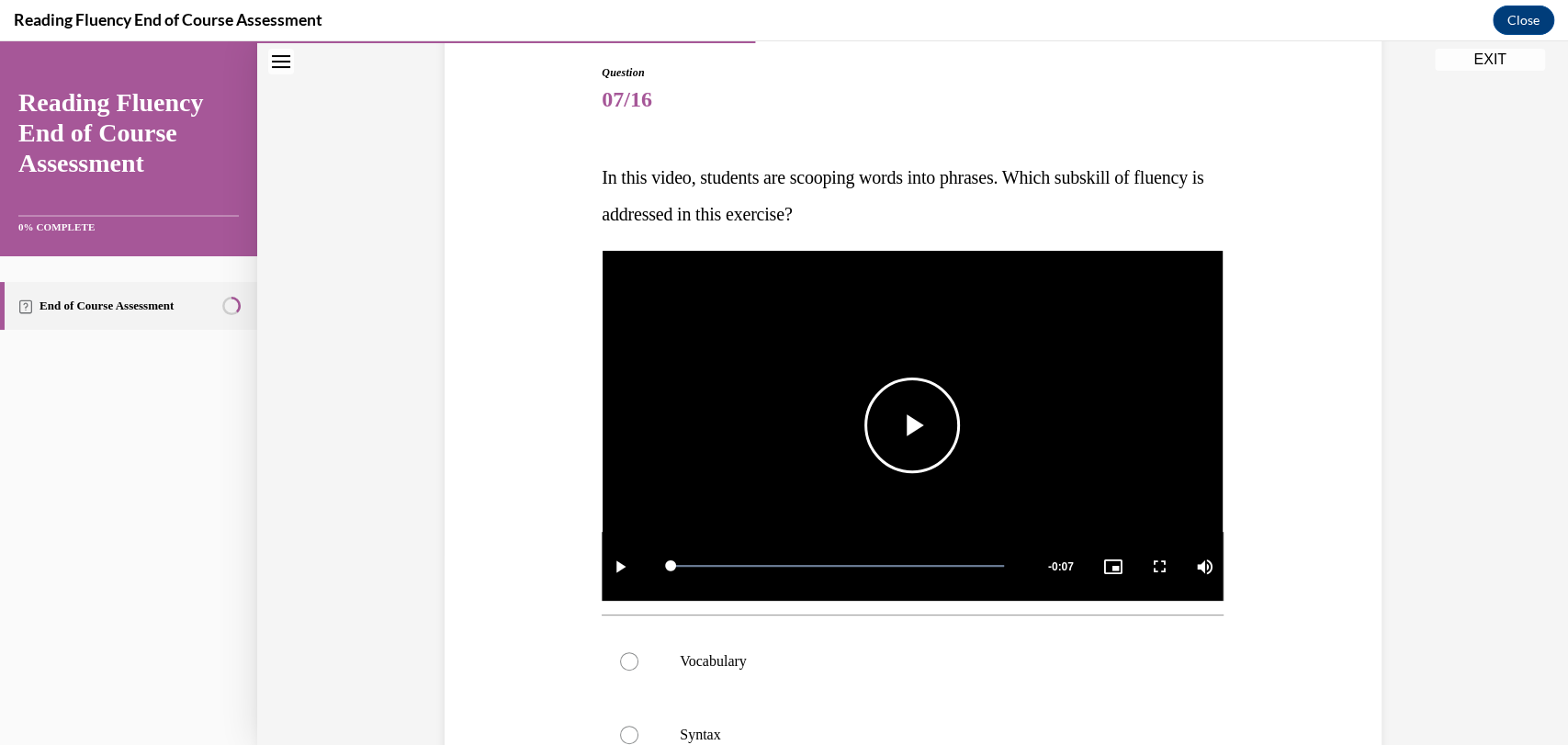
scroll to position [211, 0]
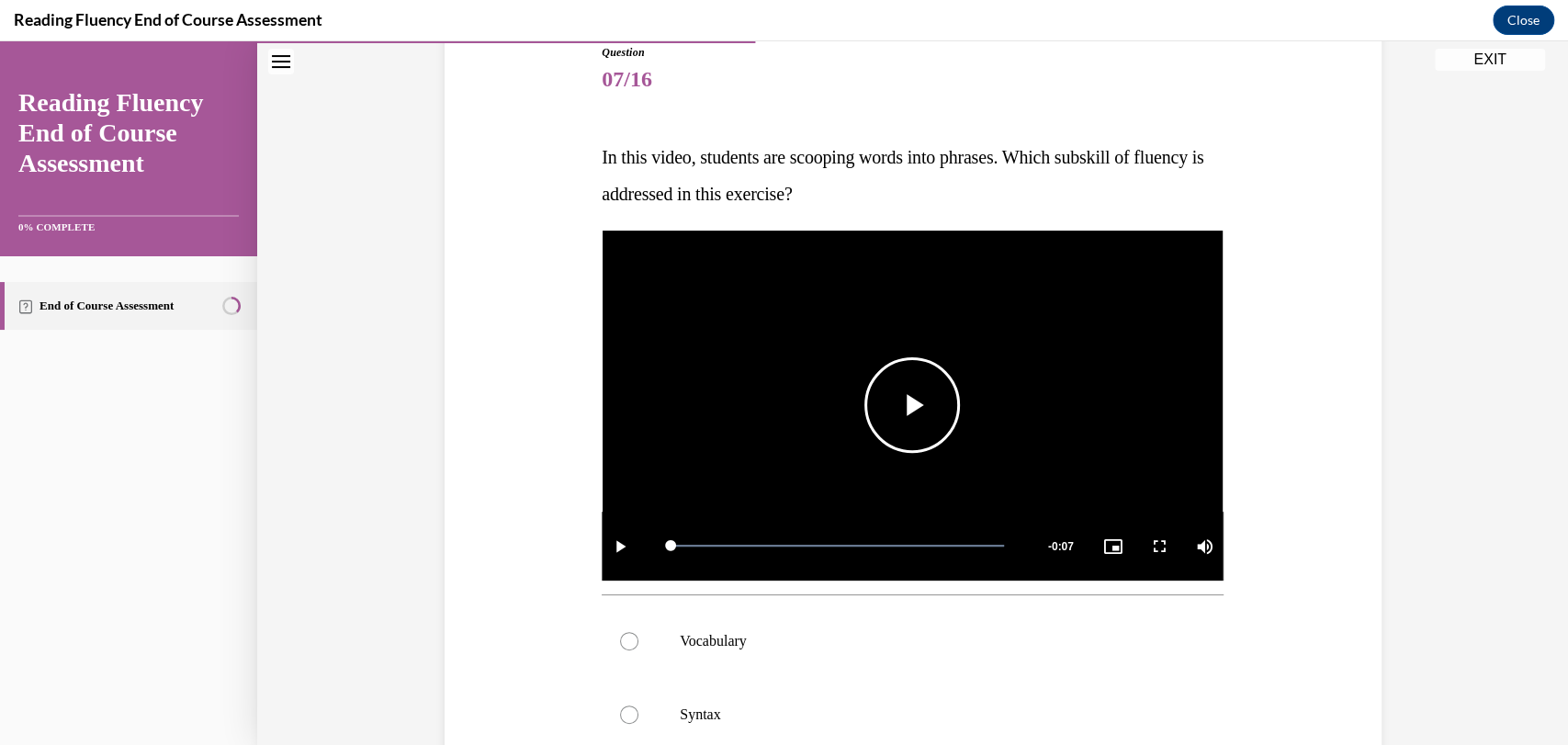
click at [912, 405] on span "Video player" at bounding box center [912, 405] width 0 height 0
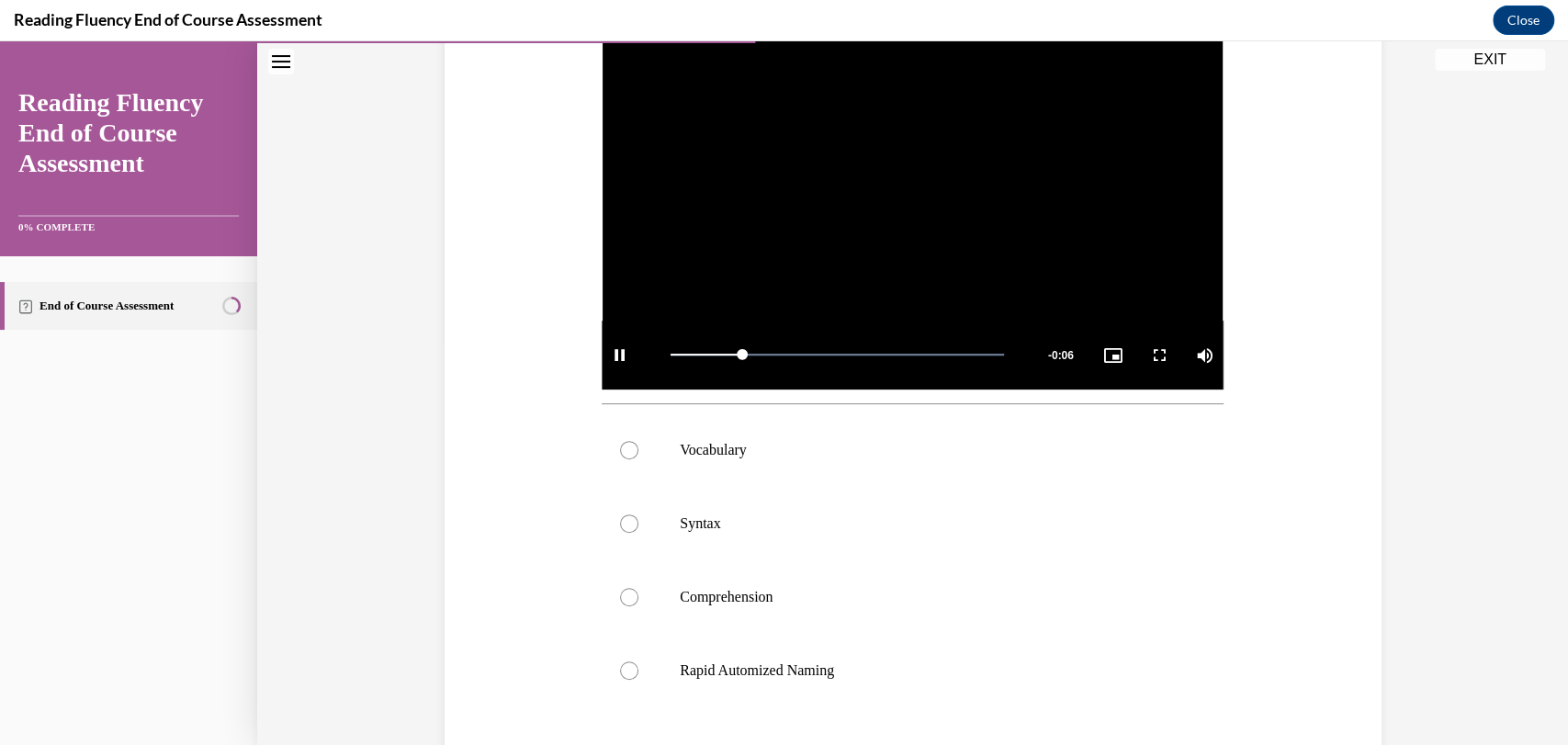
scroll to position [403, 0]
click at [684, 524] on p "Syntax" at bounding box center [929, 522] width 498 height 19
click at [638, 524] on input "Syntax" at bounding box center [630, 522] width 19 height 19
radio input "true"
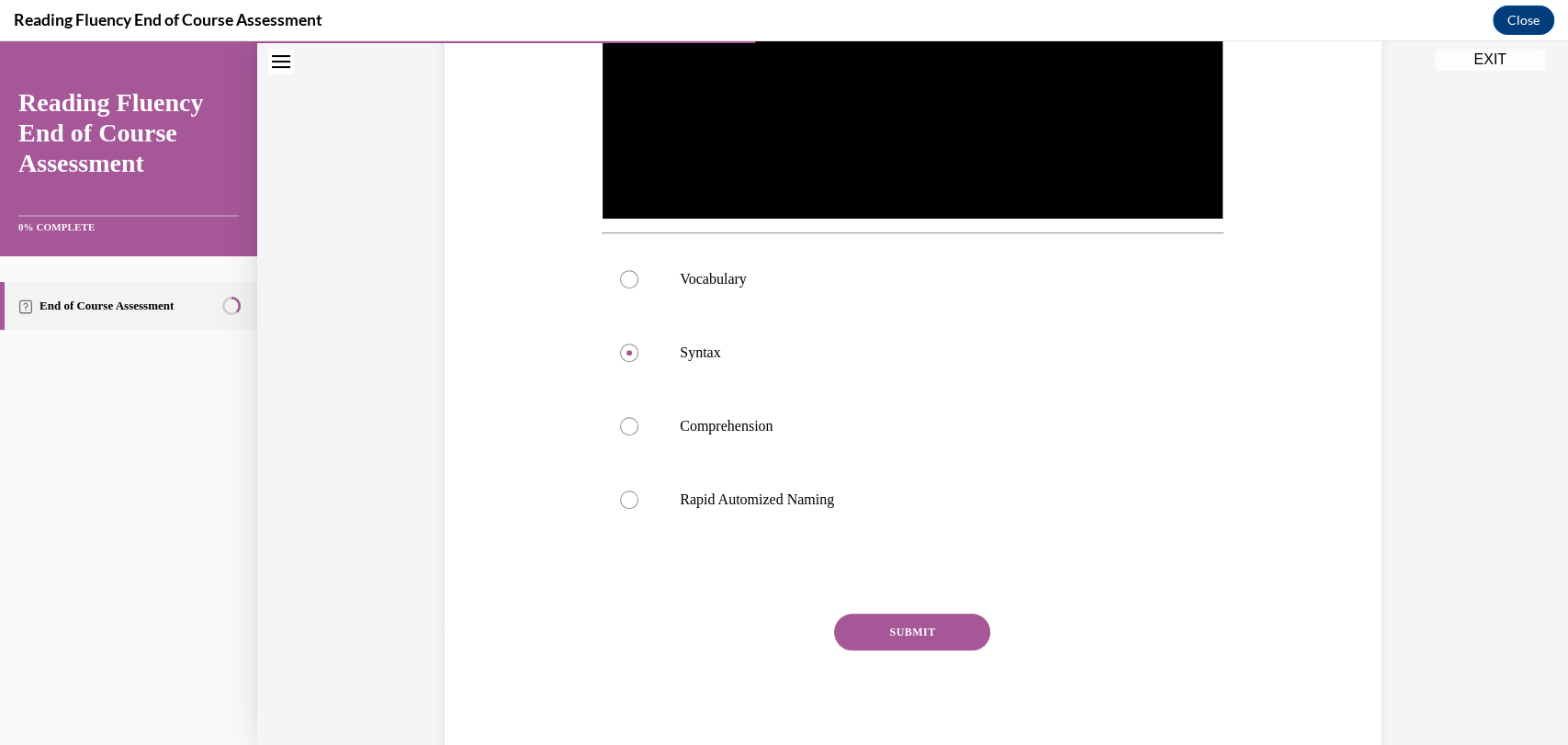
click at [900, 639] on button "SUBMIT" at bounding box center [912, 631] width 156 height 37
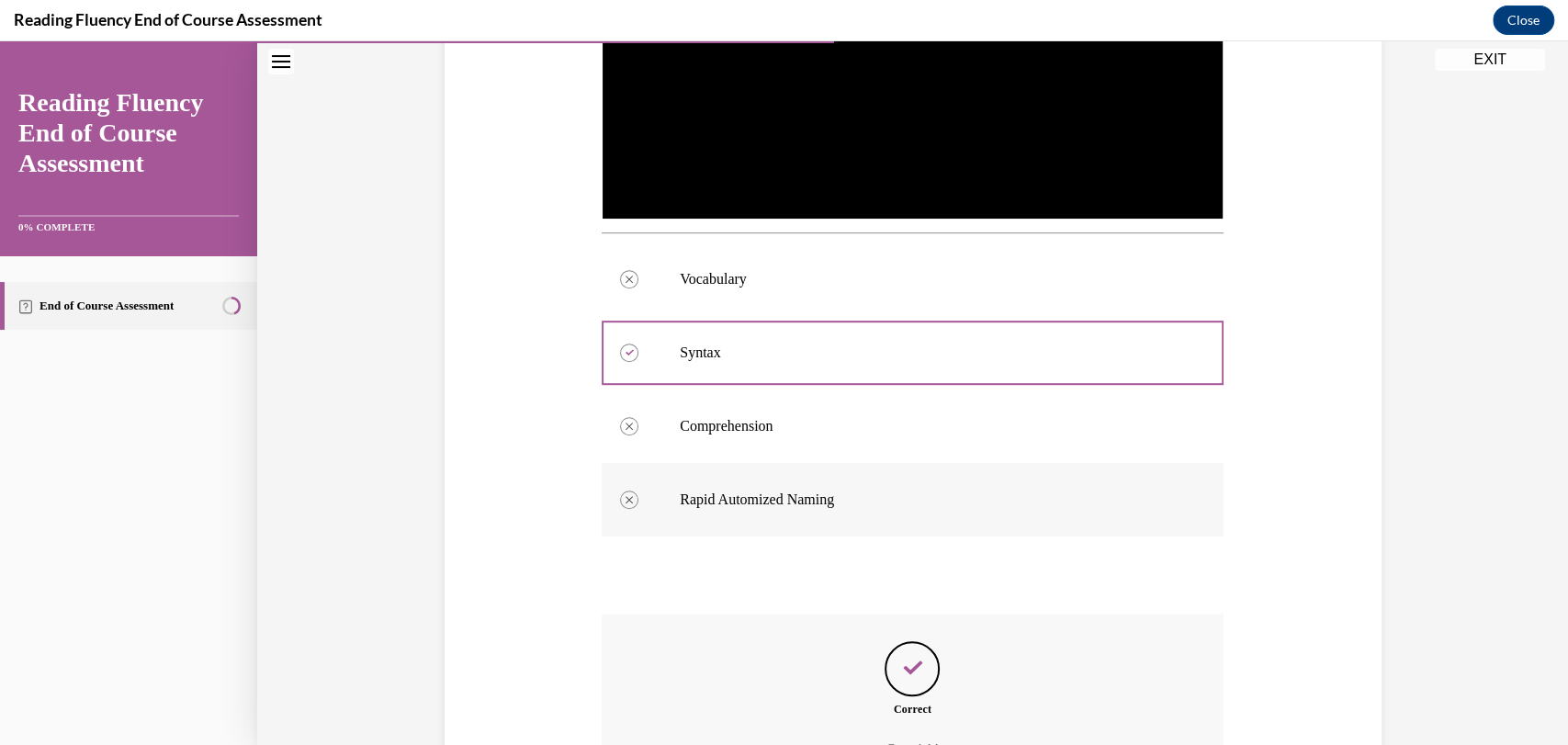
scroll to position [778, 0]
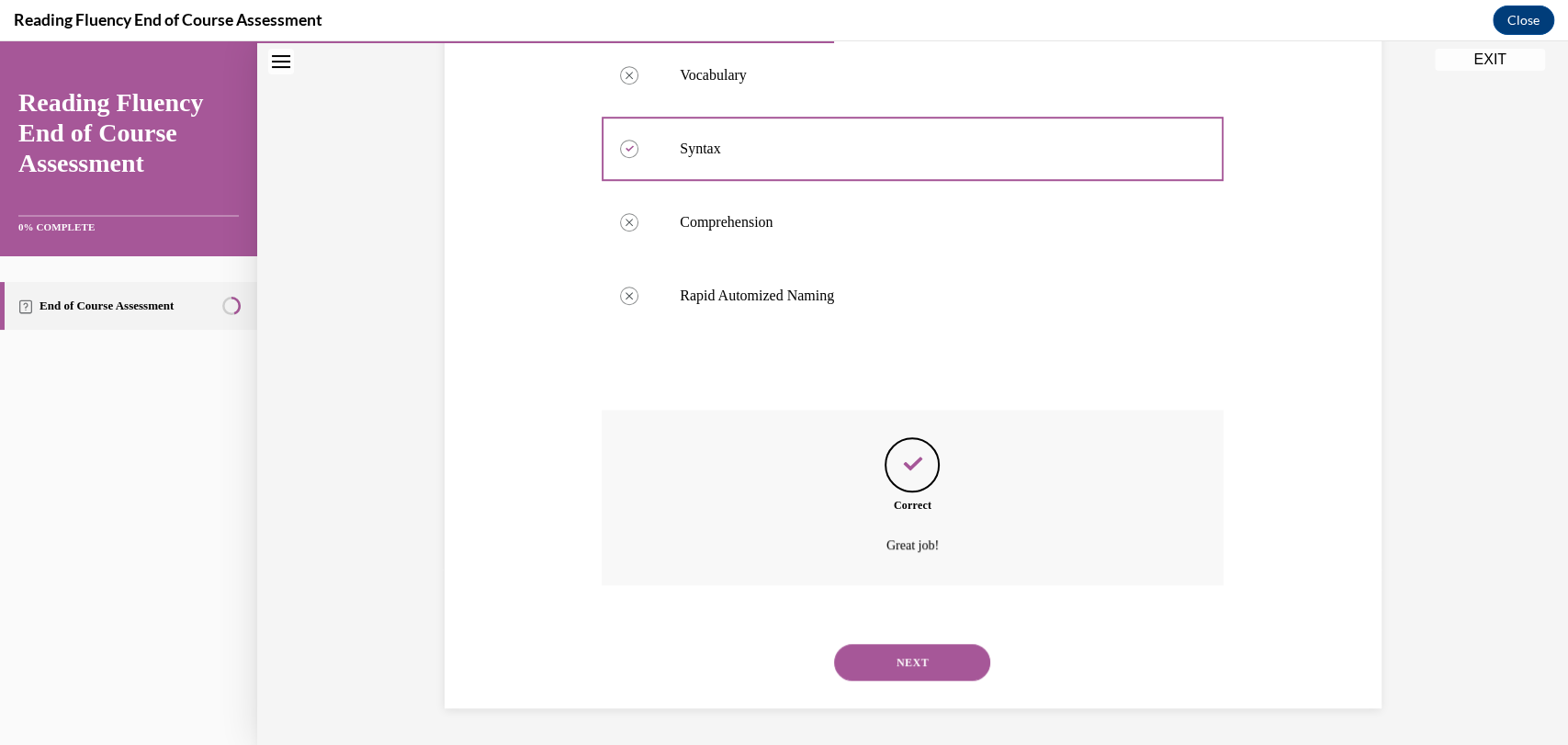
click at [891, 664] on button "NEXT" at bounding box center [912, 661] width 156 height 37
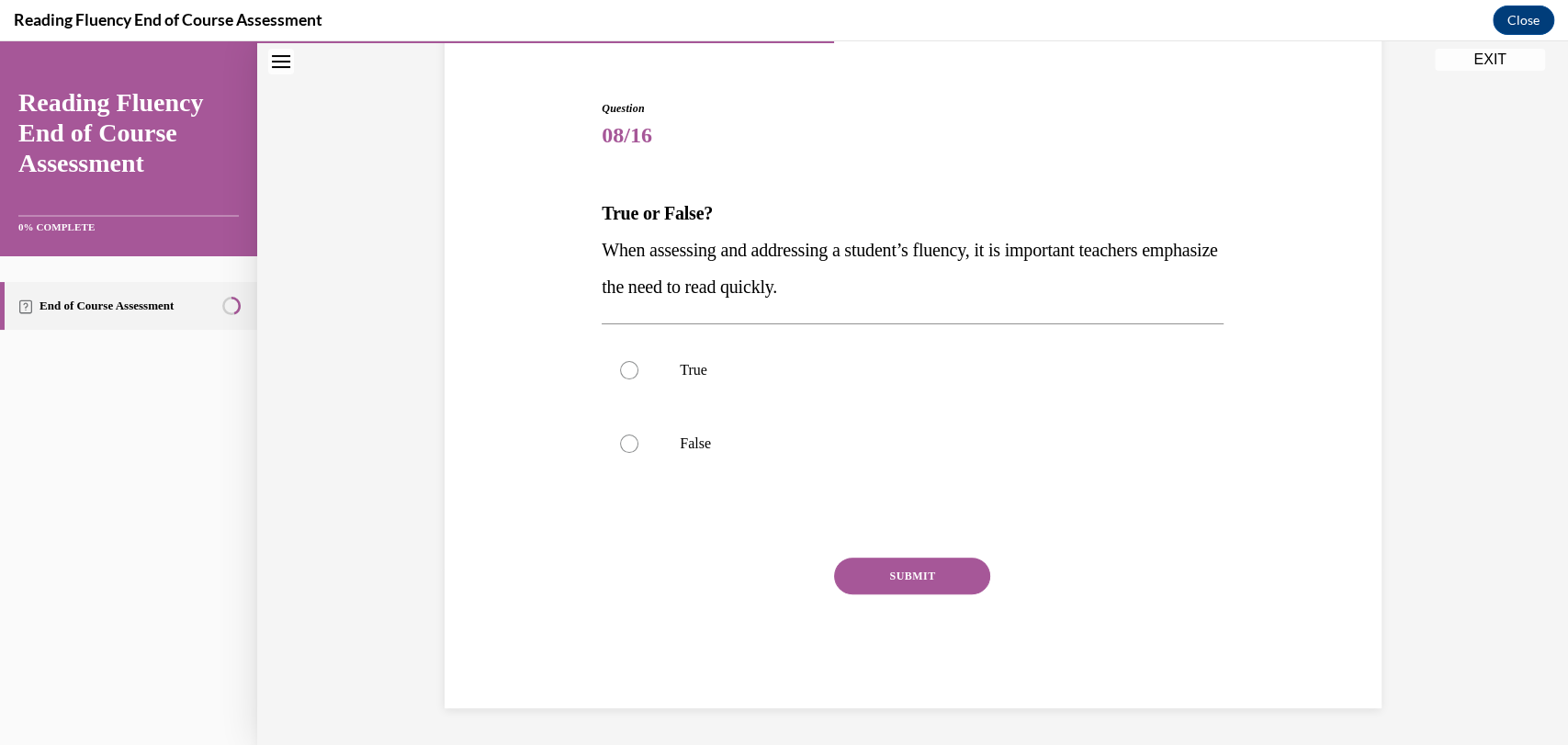
scroll to position [56, 0]
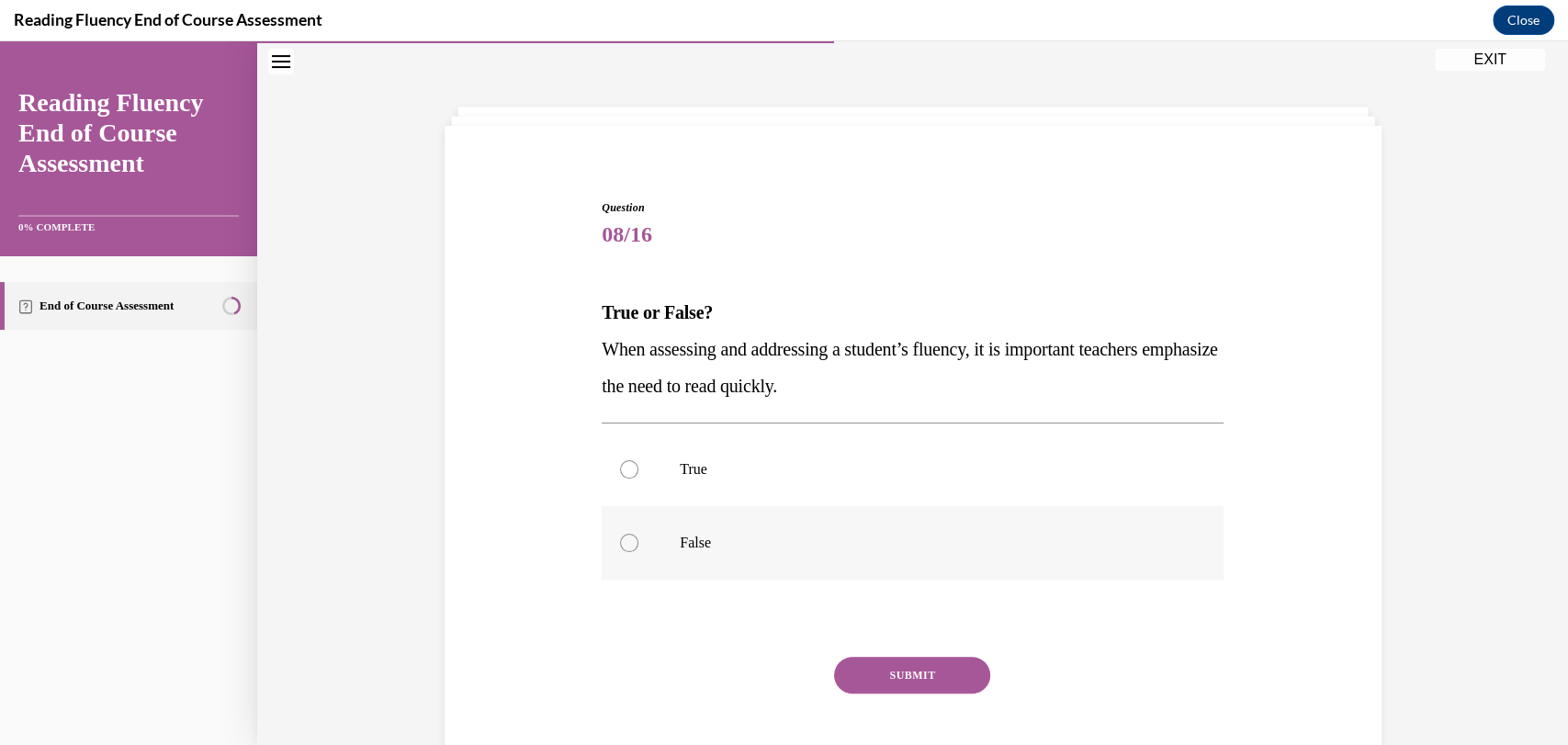
click at [662, 546] on label "False" at bounding box center [913, 542] width 622 height 73
click at [638, 546] on input "False" at bounding box center [630, 543] width 19 height 19
radio input "true"
click at [865, 668] on button "SUBMIT" at bounding box center [912, 675] width 156 height 37
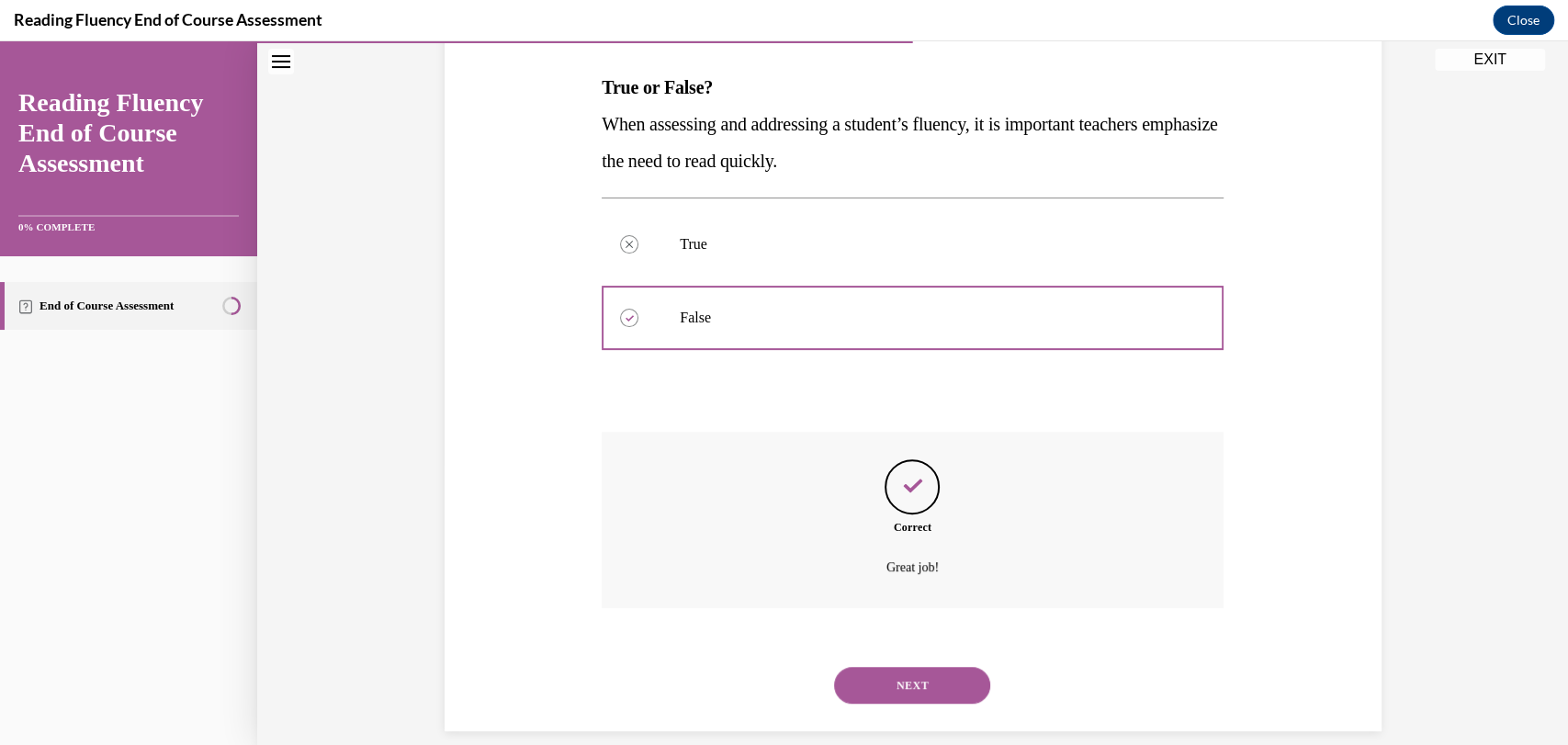
scroll to position [303, 0]
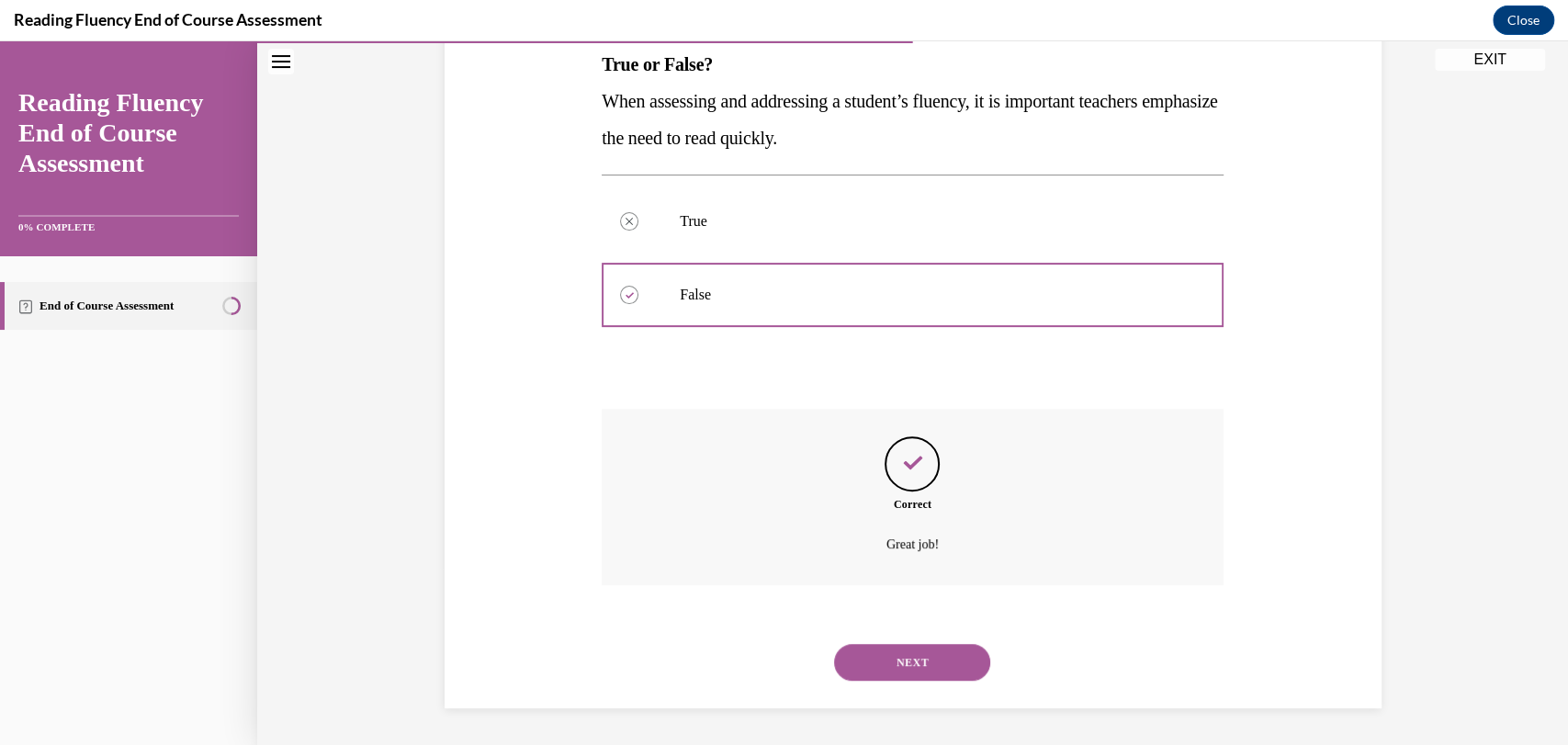
click at [889, 674] on button "NEXT" at bounding box center [912, 661] width 156 height 37
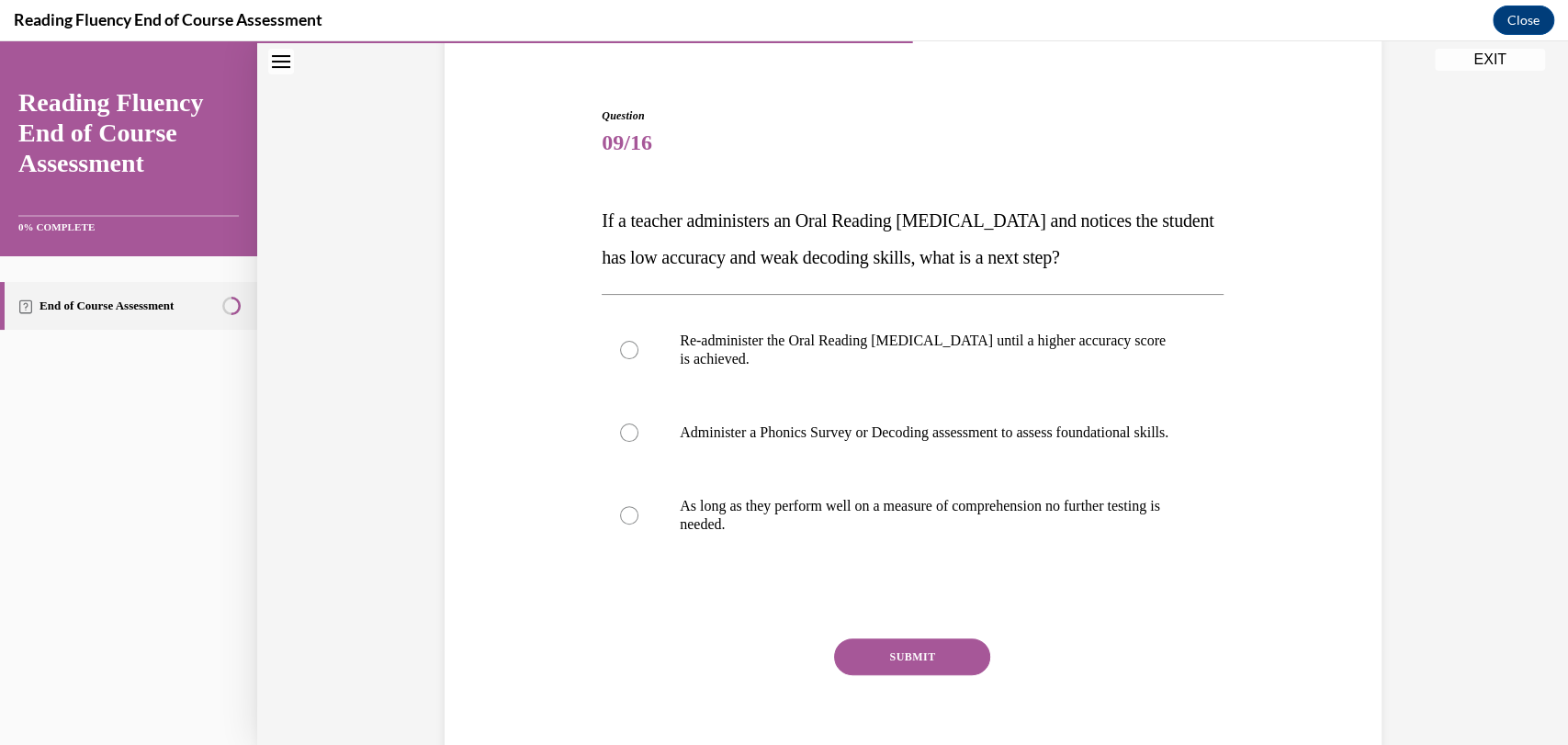
scroll to position [161, 0]
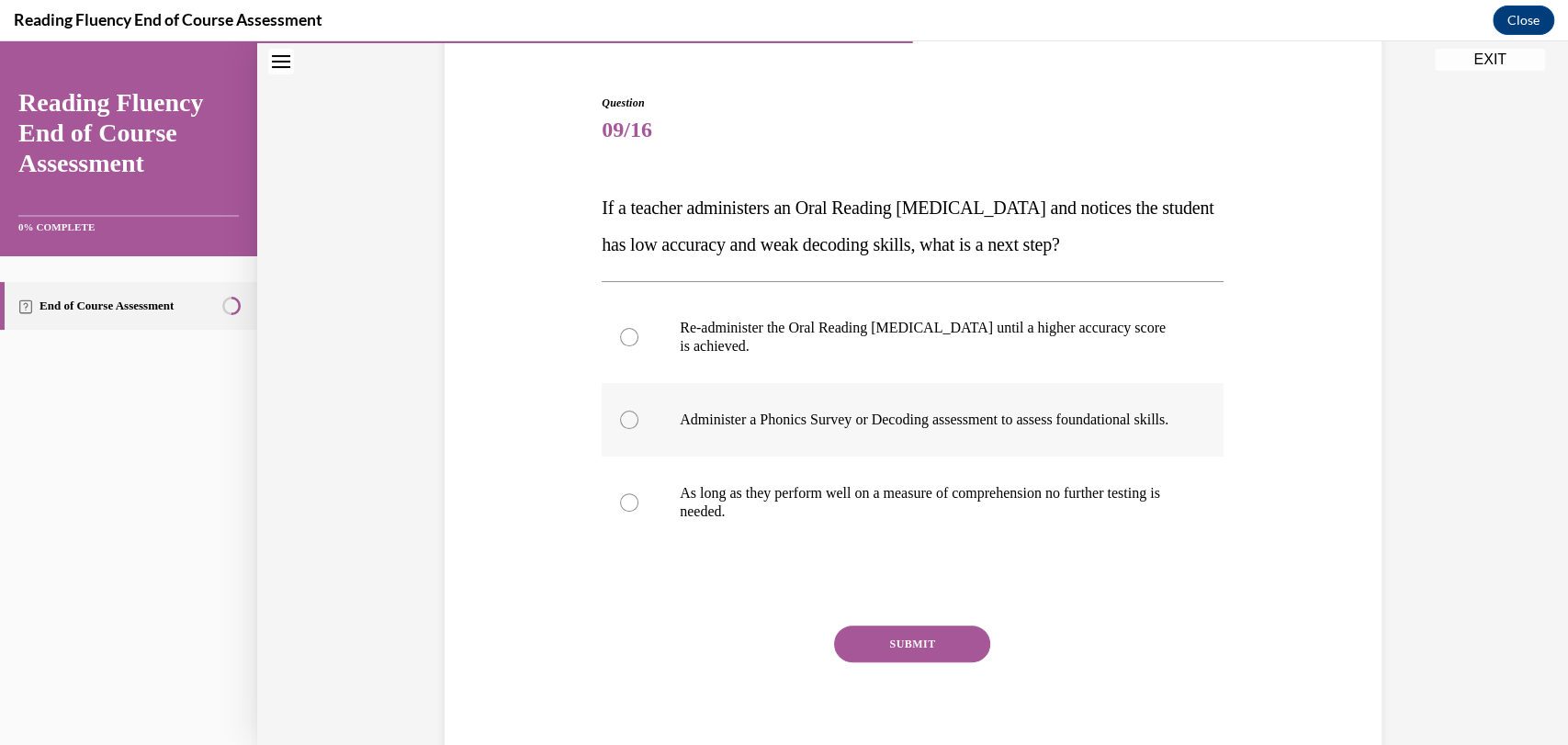
click at [919, 425] on p "Administer a Phonics Survey or Decoding assessment to assess foundational skill…" at bounding box center [929, 420] width 498 height 19
click at [638, 425] on input "Administer a Phonics Survey or Decoding assessment to assess foundational skill…" at bounding box center [630, 420] width 19 height 19
radio input "true"
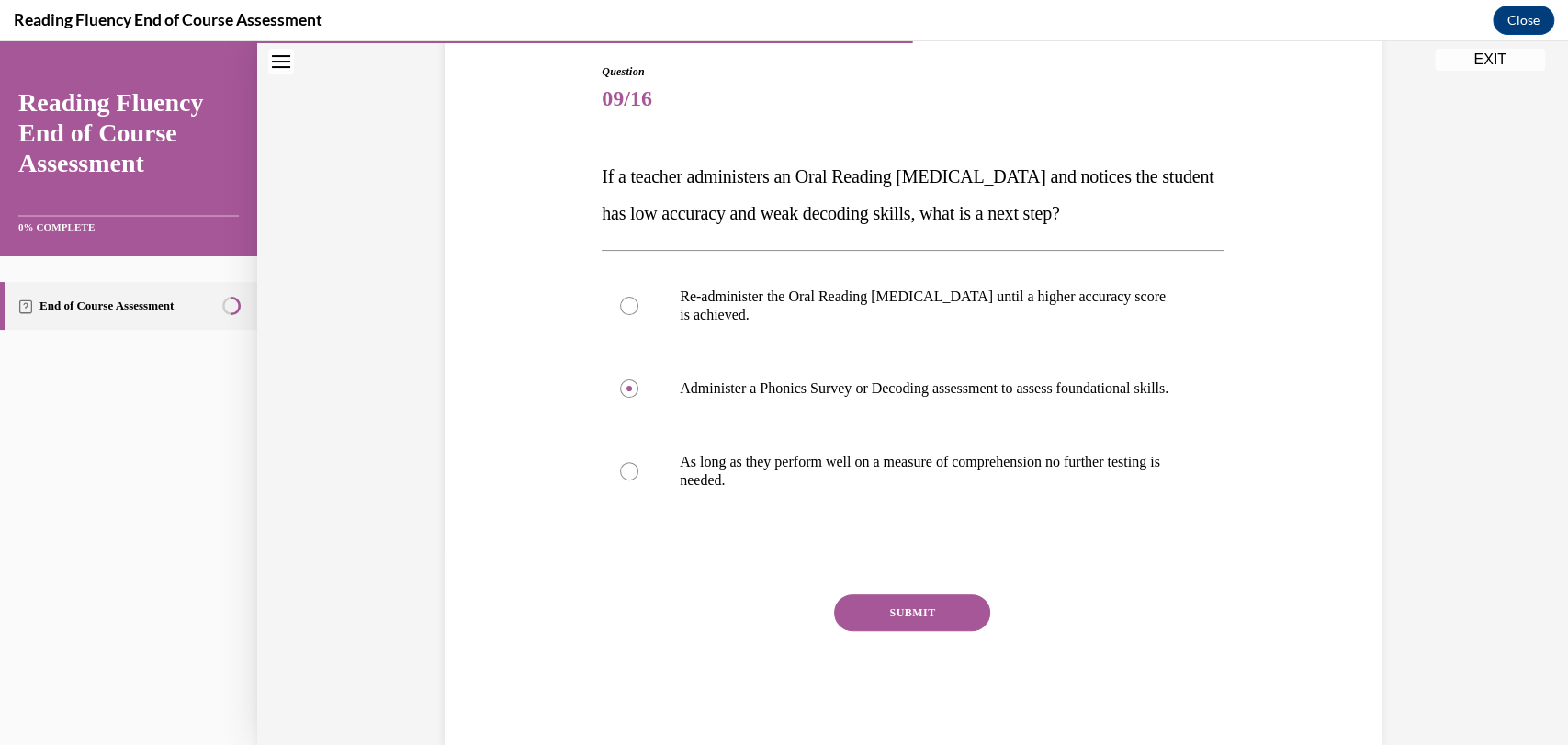
click at [923, 629] on button "SUBMIT" at bounding box center [912, 612] width 156 height 37
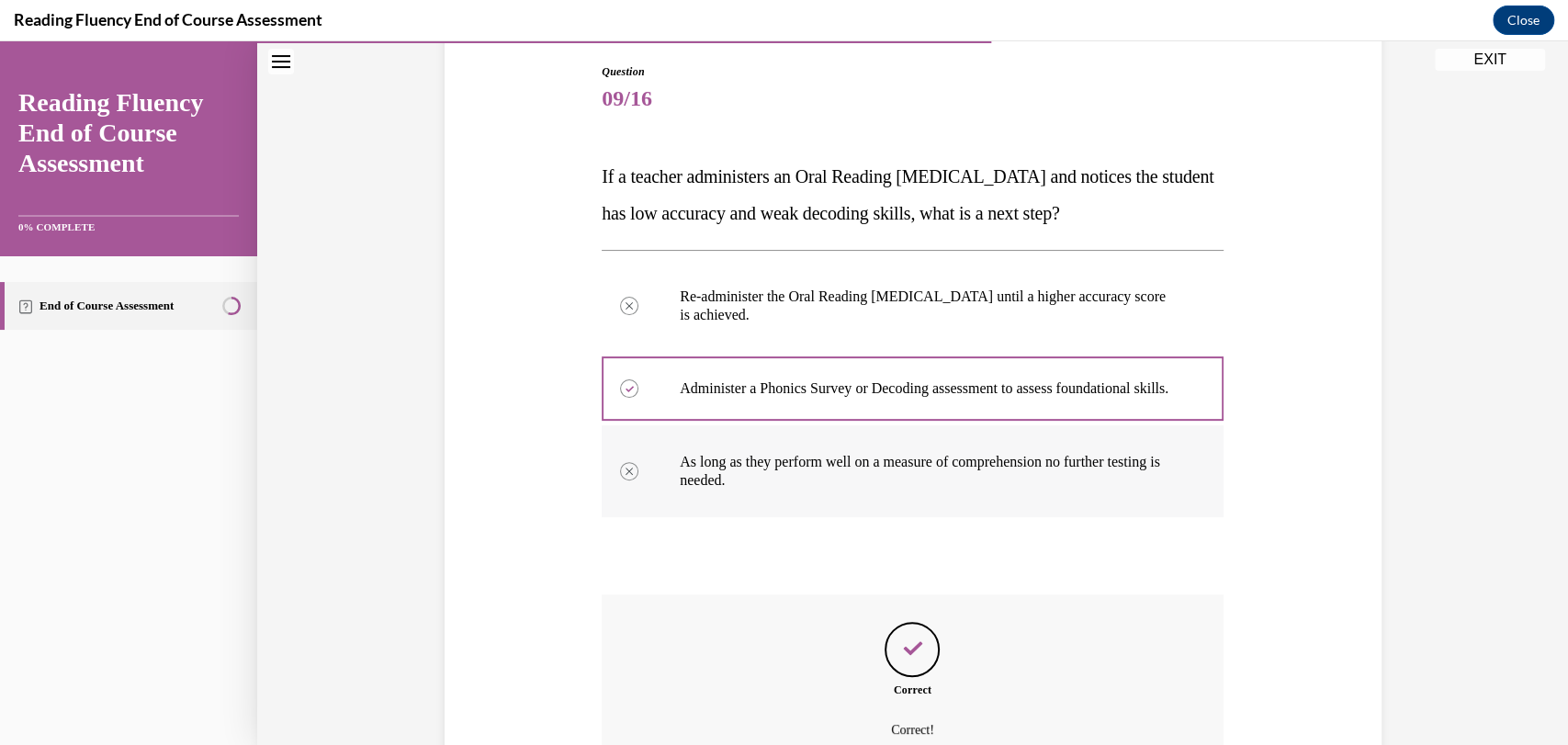
scroll to position [396, 0]
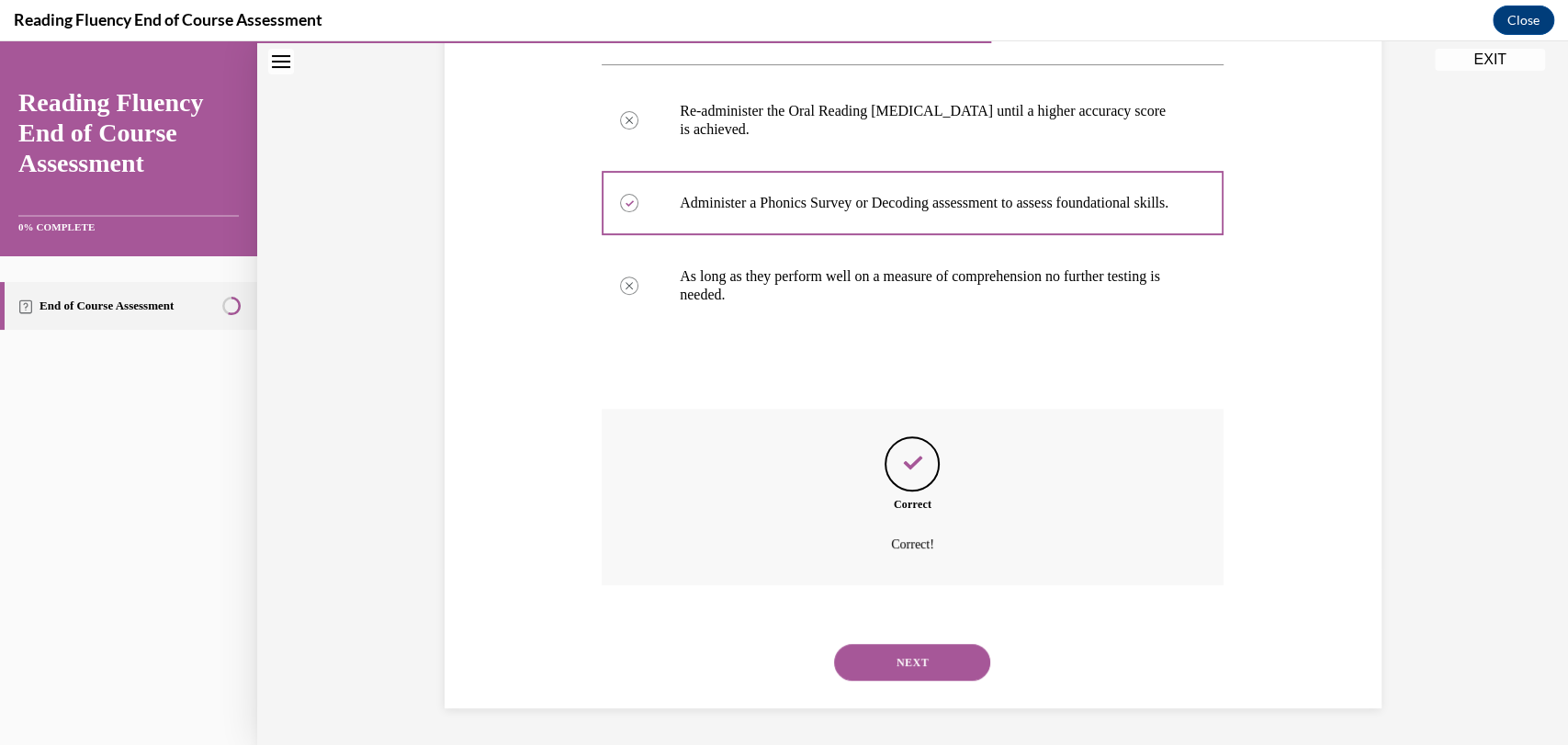
click at [921, 654] on button "NEXT" at bounding box center [912, 661] width 156 height 37
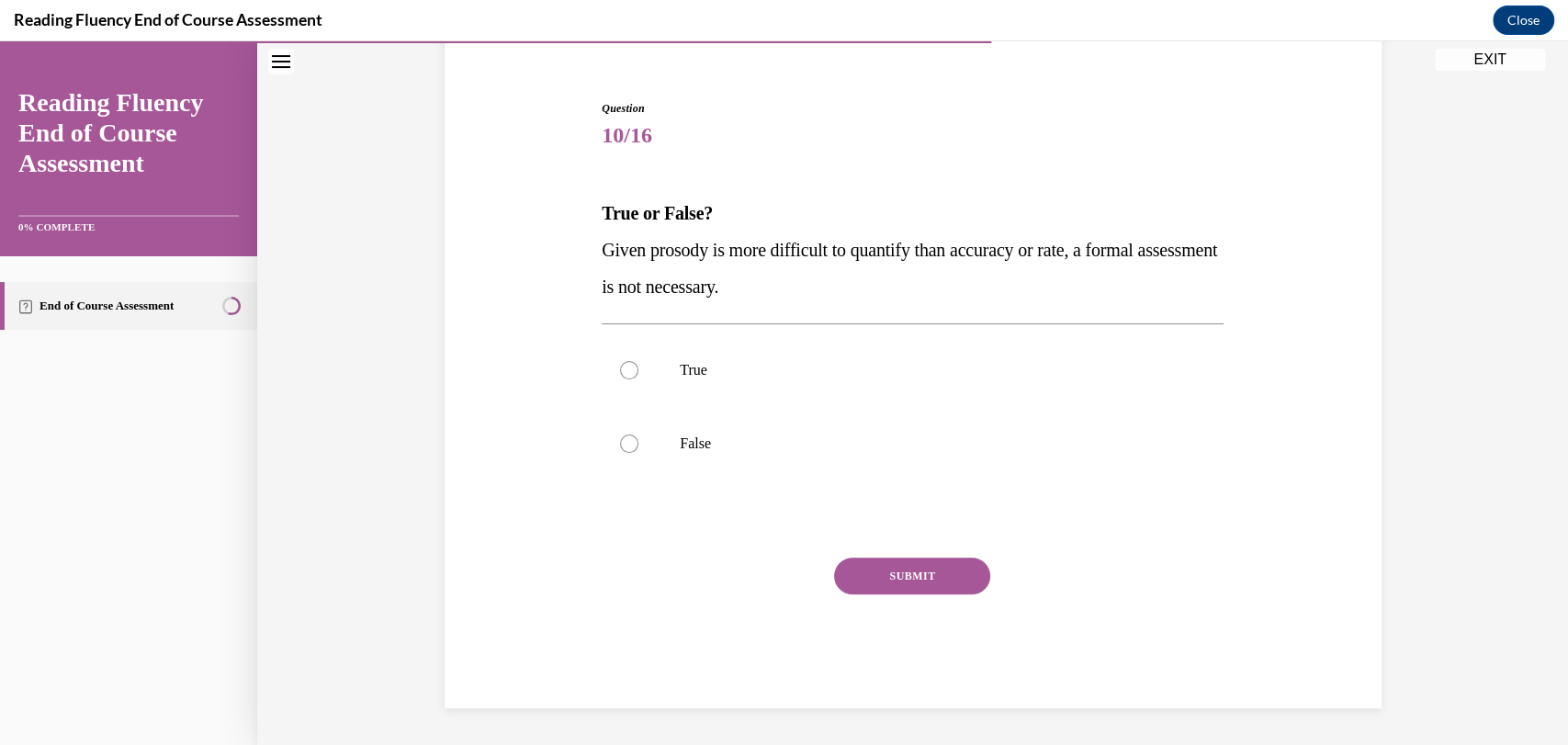
scroll to position [56, 0]
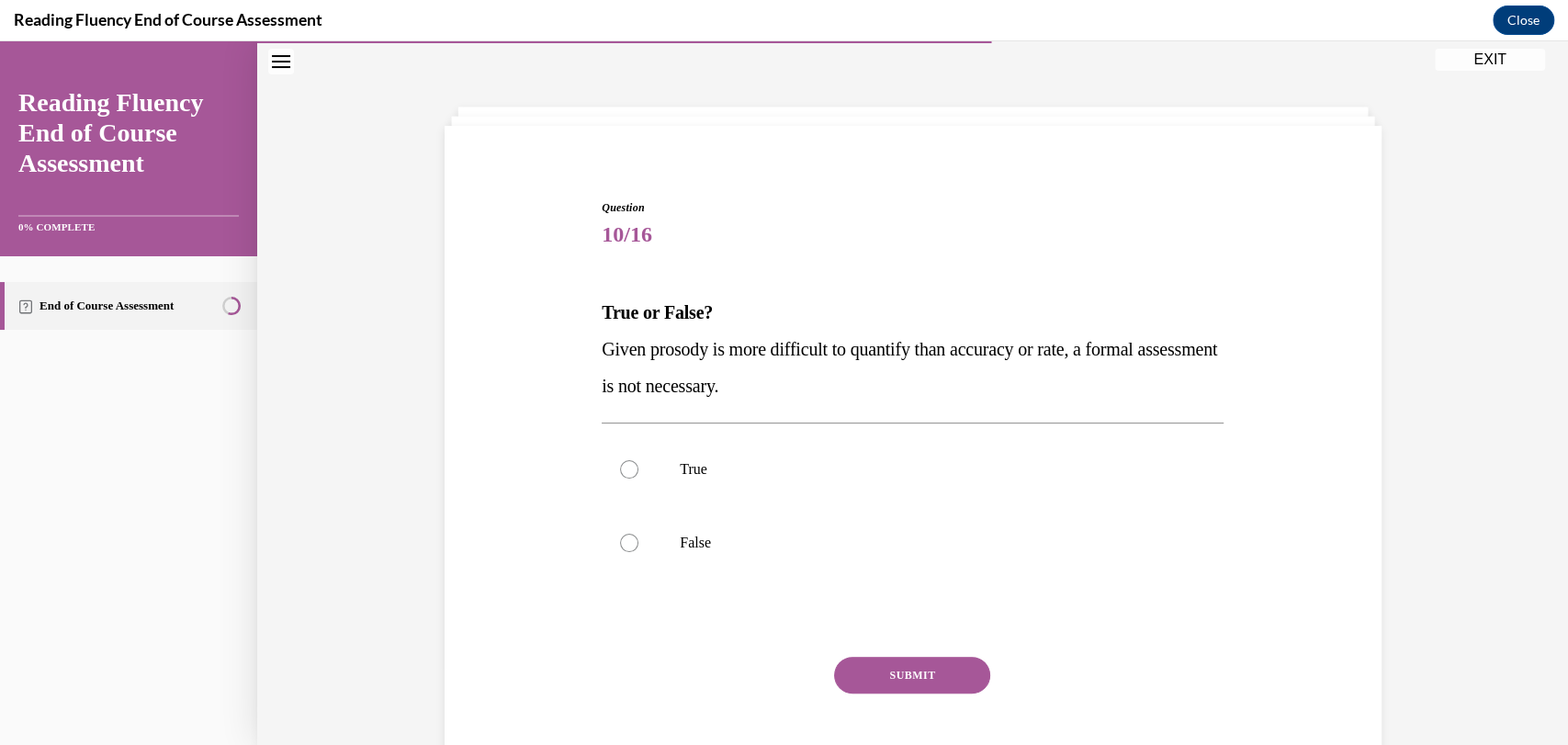
drag, startPoint x: 863, startPoint y: 402, endPoint x: 857, endPoint y: 315, distance: 87.2
click at [857, 315] on div "True or False? Given prosody is more difficult to quantify than accuracy or rat…" at bounding box center [913, 349] width 622 height 110
click at [857, 315] on p "True or False?" at bounding box center [913, 312] width 622 height 37
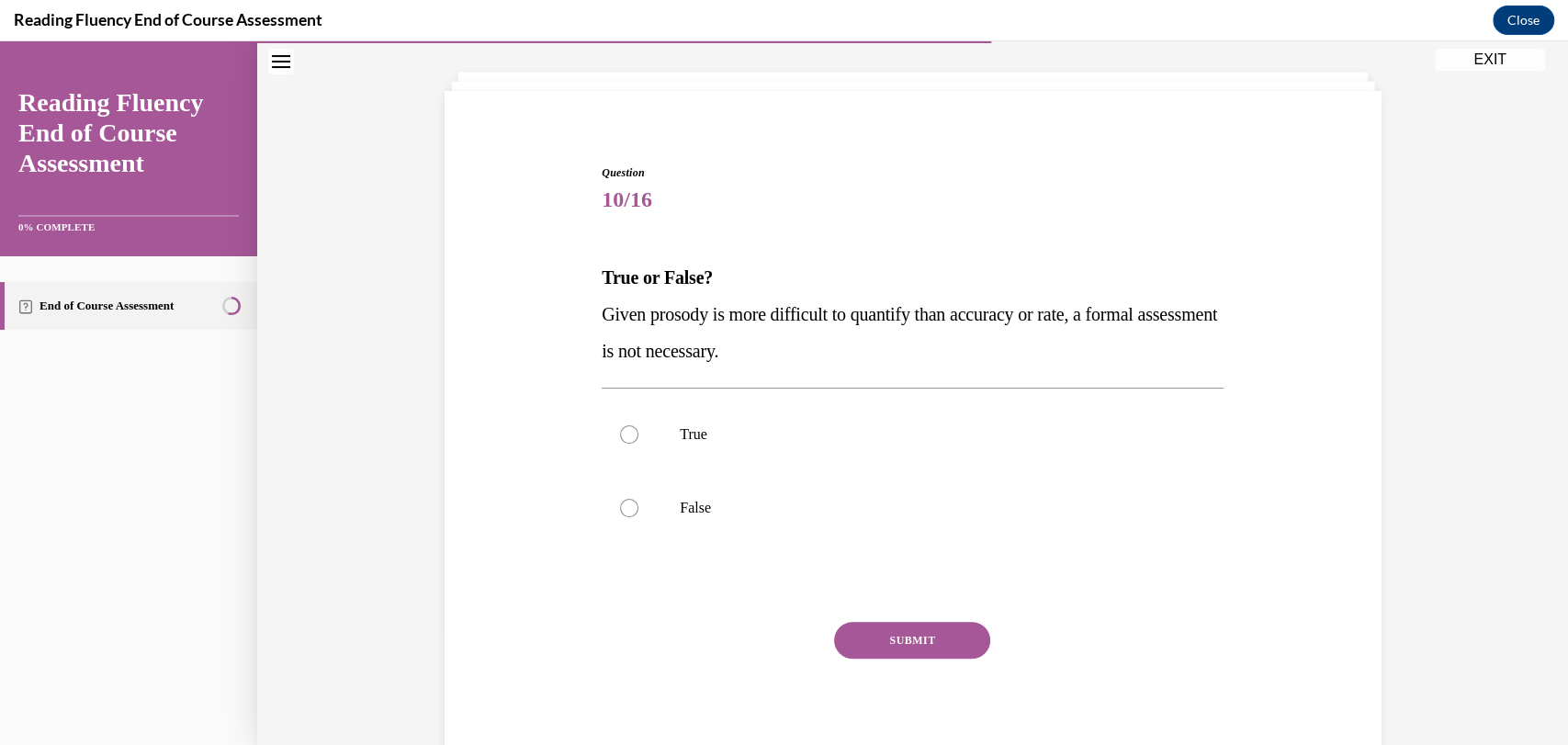
scroll to position [101, 0]
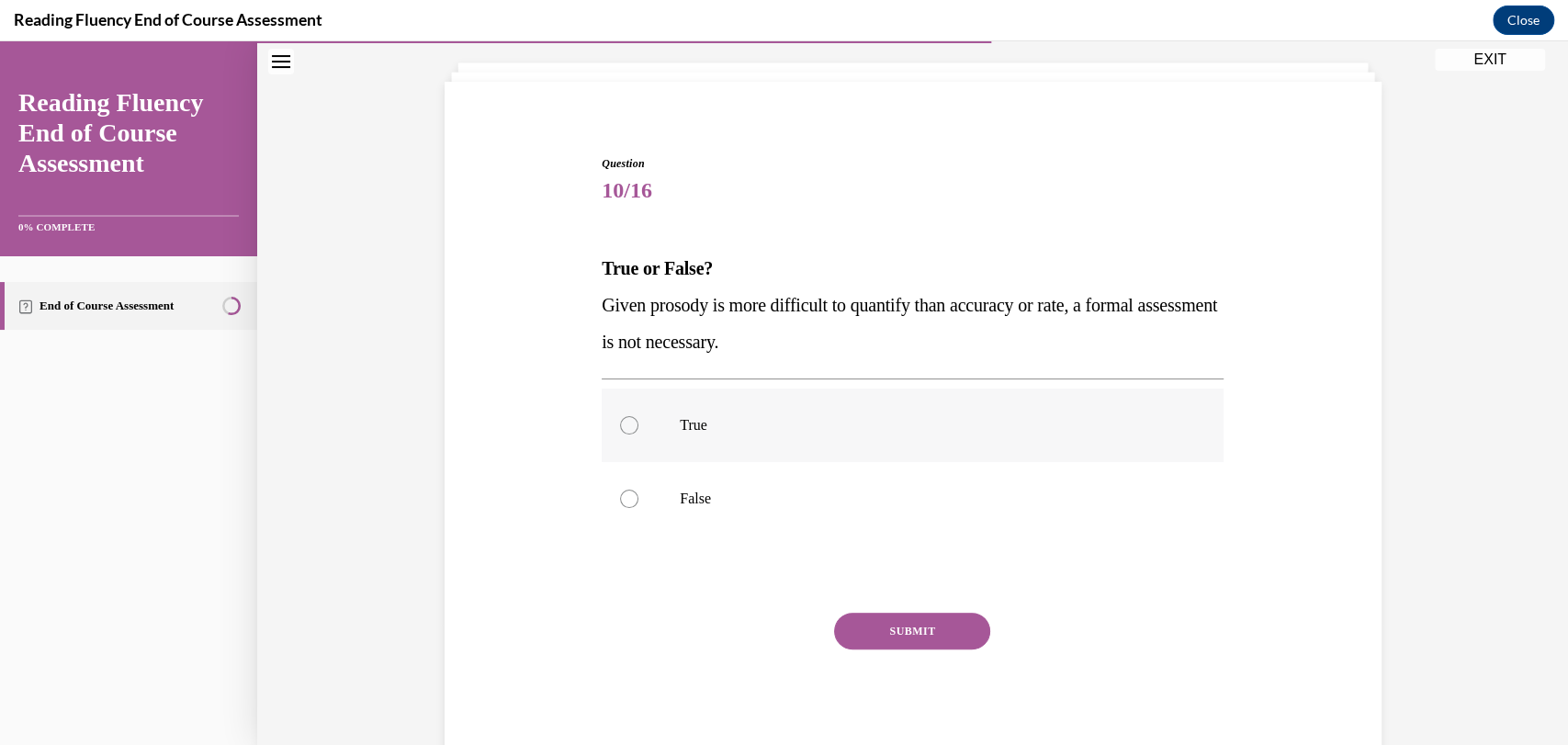
click at [718, 435] on label "True" at bounding box center [913, 425] width 622 height 73
click at [638, 434] on input "True" at bounding box center [630, 426] width 19 height 19
radio input "true"
click at [882, 641] on button "SUBMIT" at bounding box center [912, 630] width 156 height 37
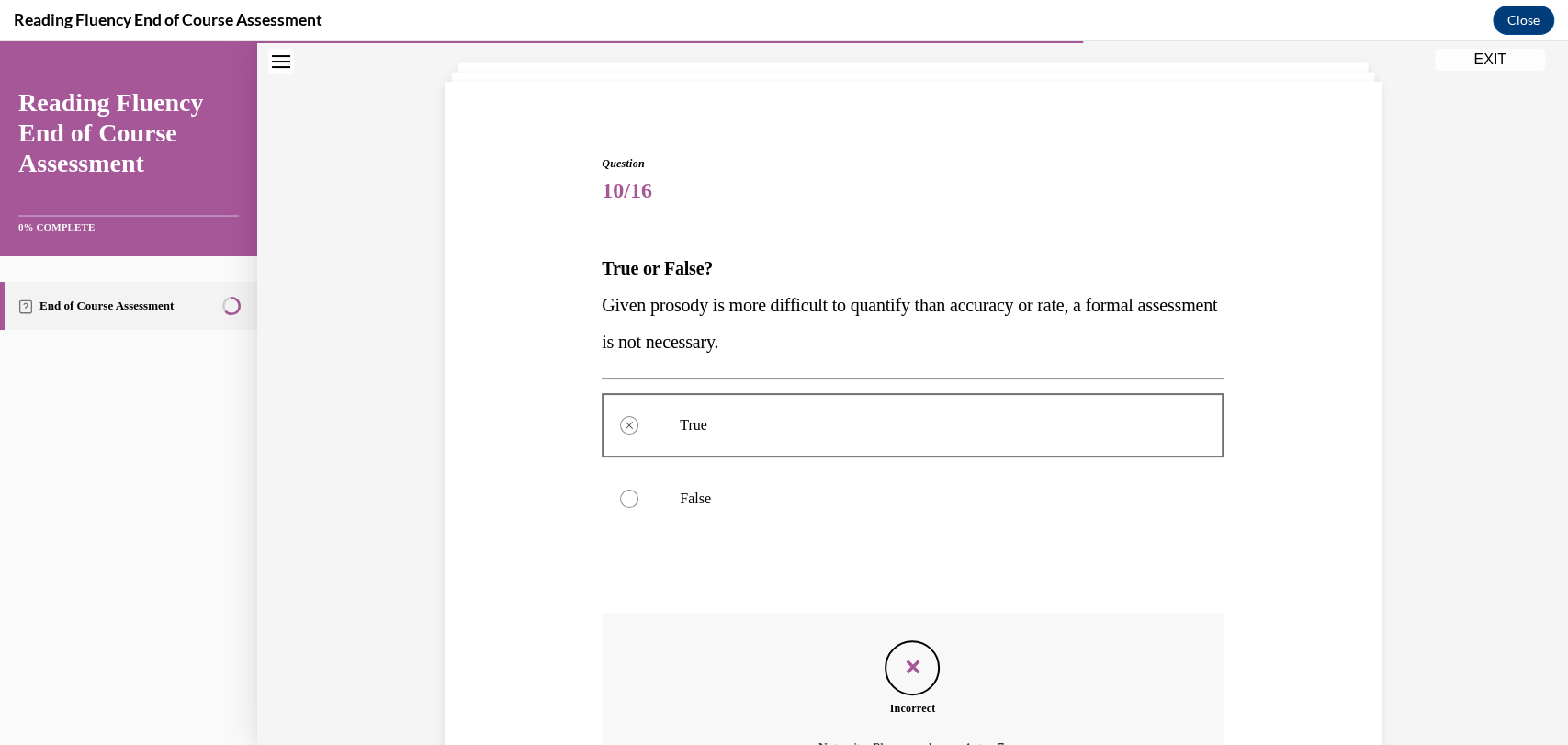
scroll to position [303, 0]
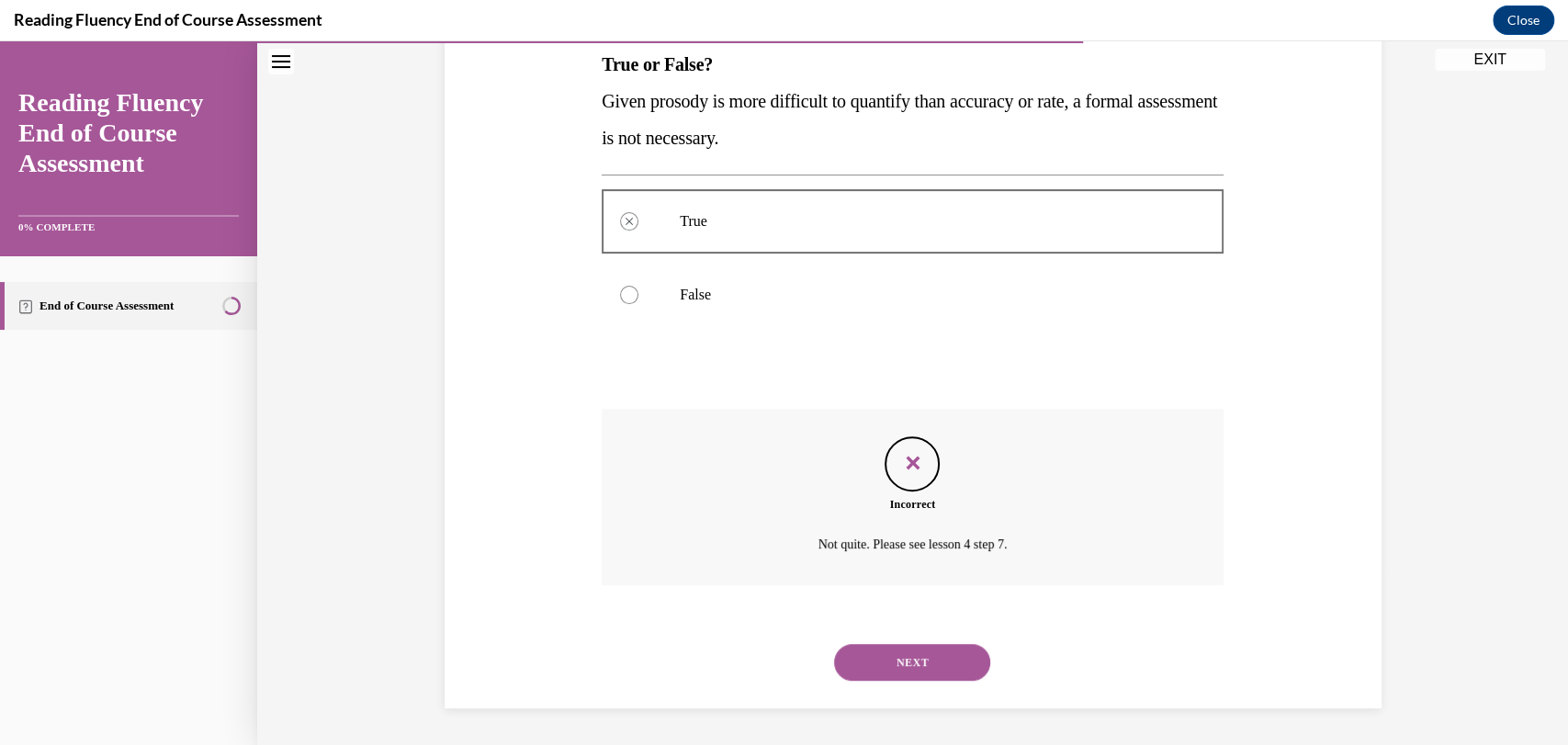
click at [850, 659] on button "NEXT" at bounding box center [912, 661] width 156 height 37
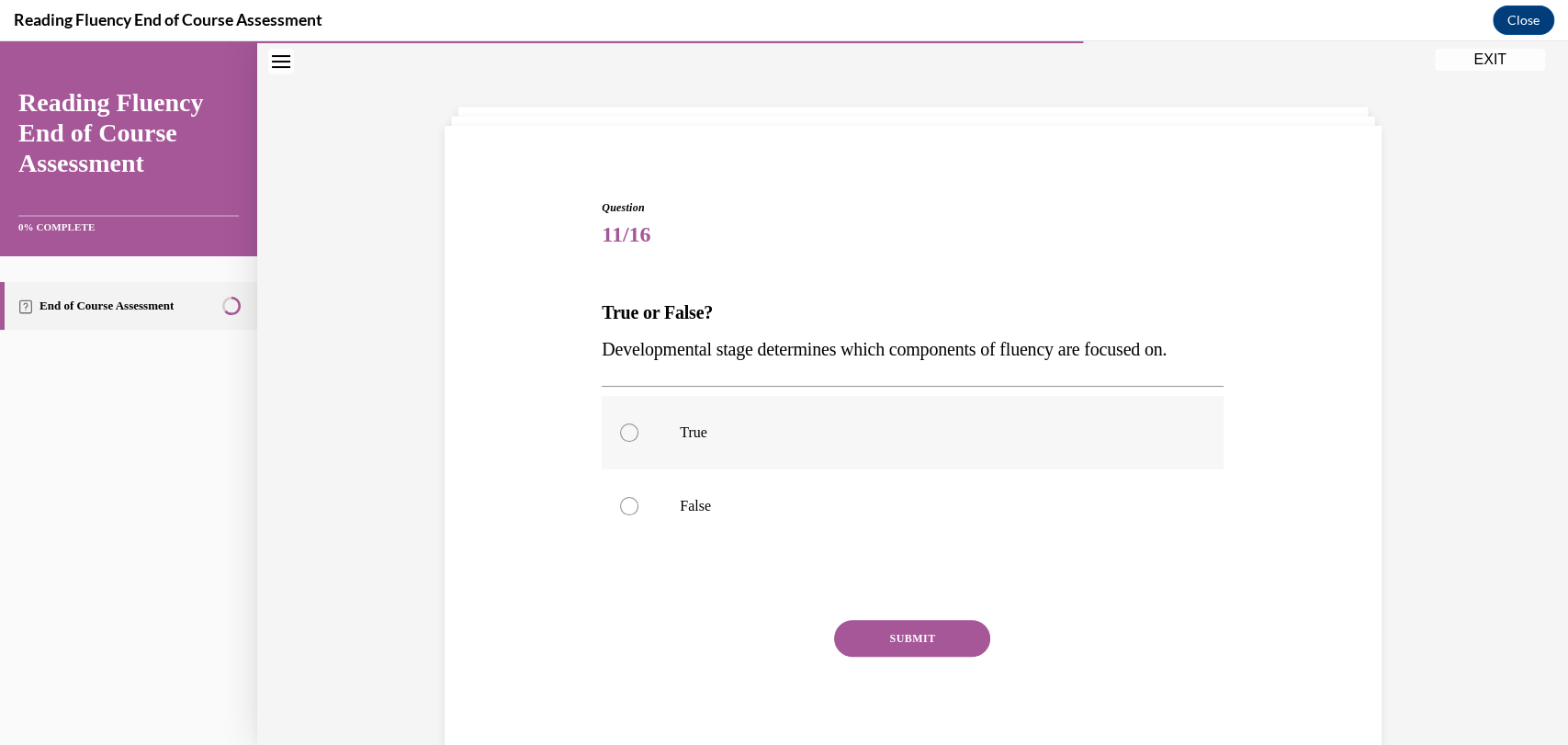
click at [726, 430] on p "True" at bounding box center [929, 433] width 498 height 19
click at [638, 430] on input "True" at bounding box center [630, 433] width 19 height 19
radio input "true"
click at [862, 648] on button "SUBMIT" at bounding box center [912, 638] width 156 height 37
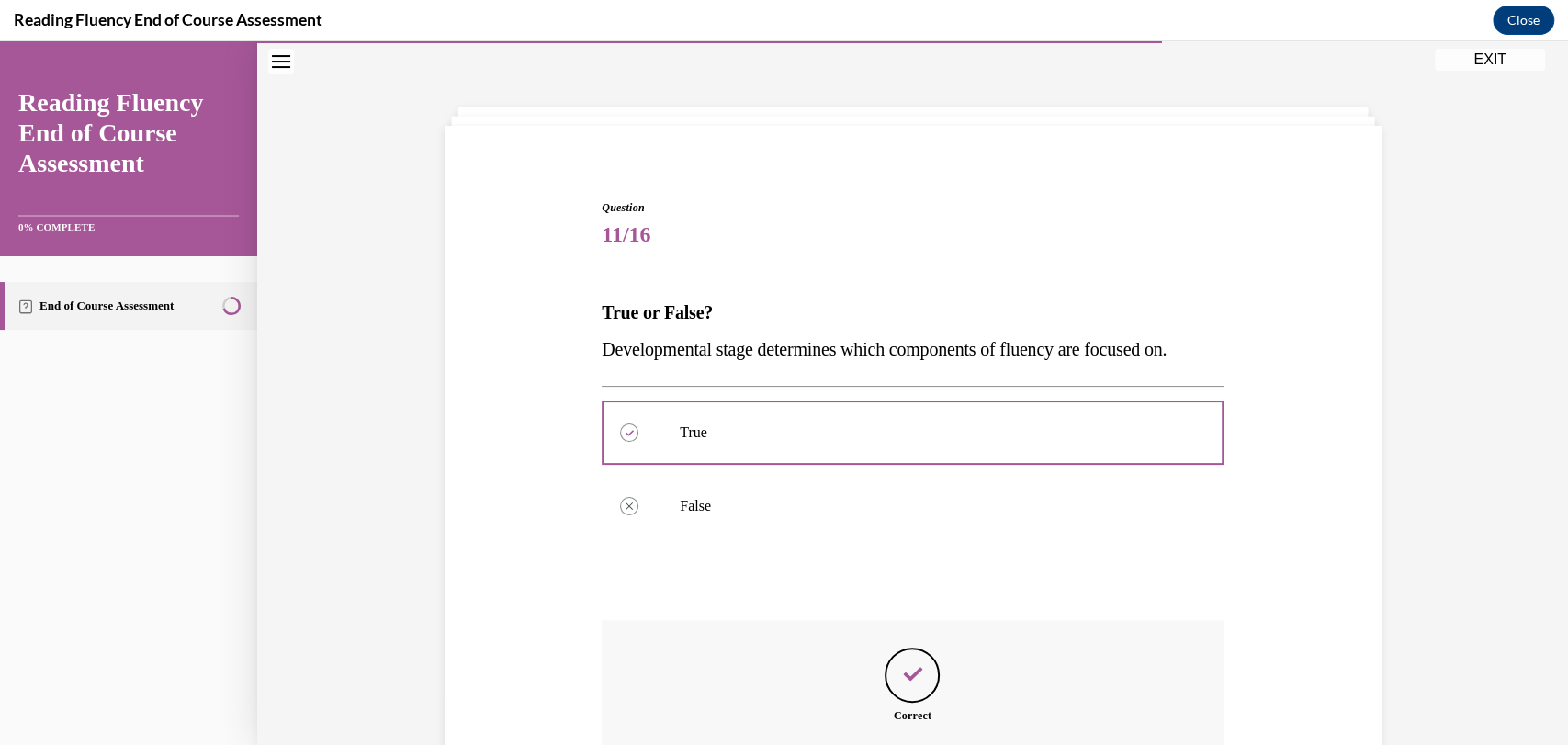
scroll to position [267, 0]
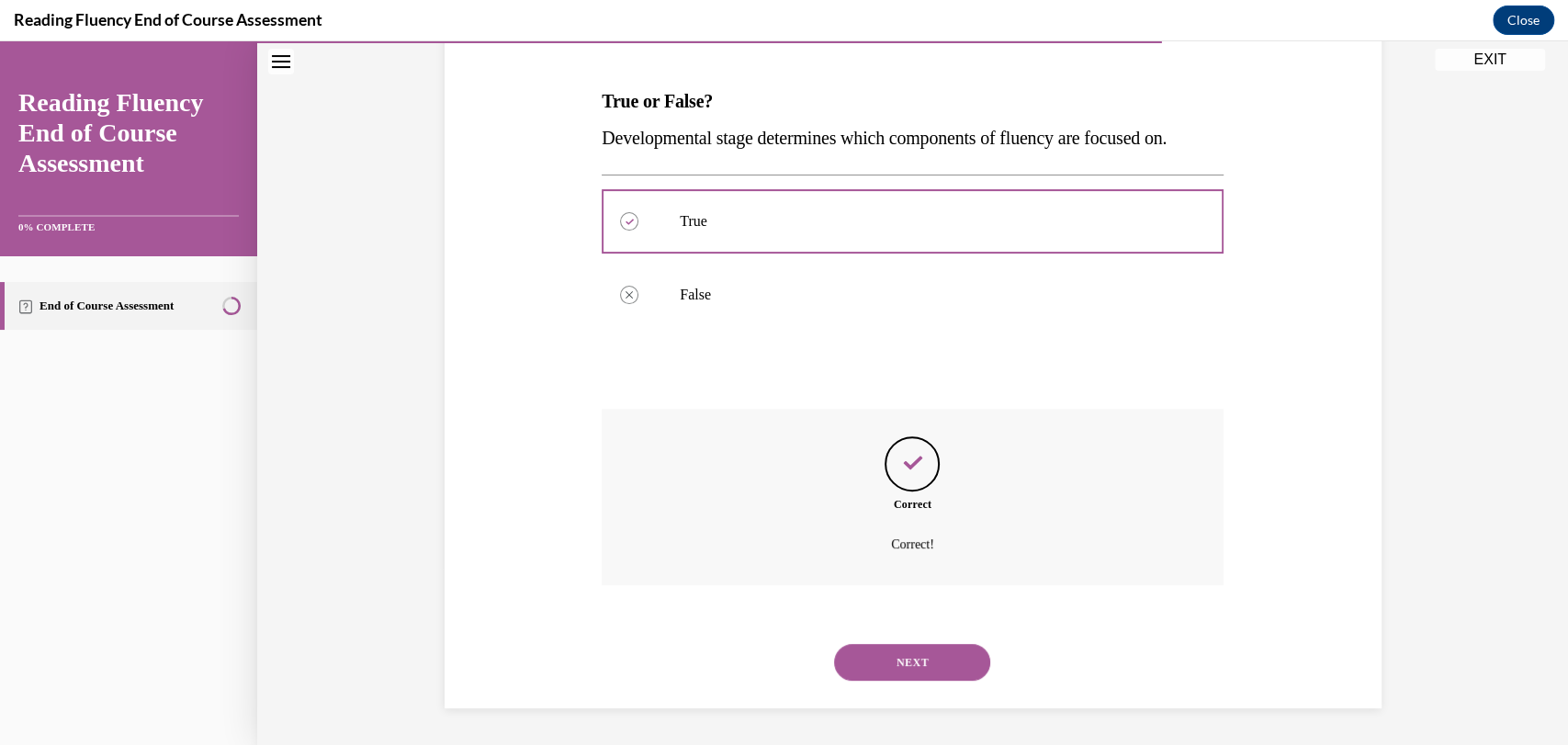
click at [862, 648] on button "NEXT" at bounding box center [912, 661] width 156 height 37
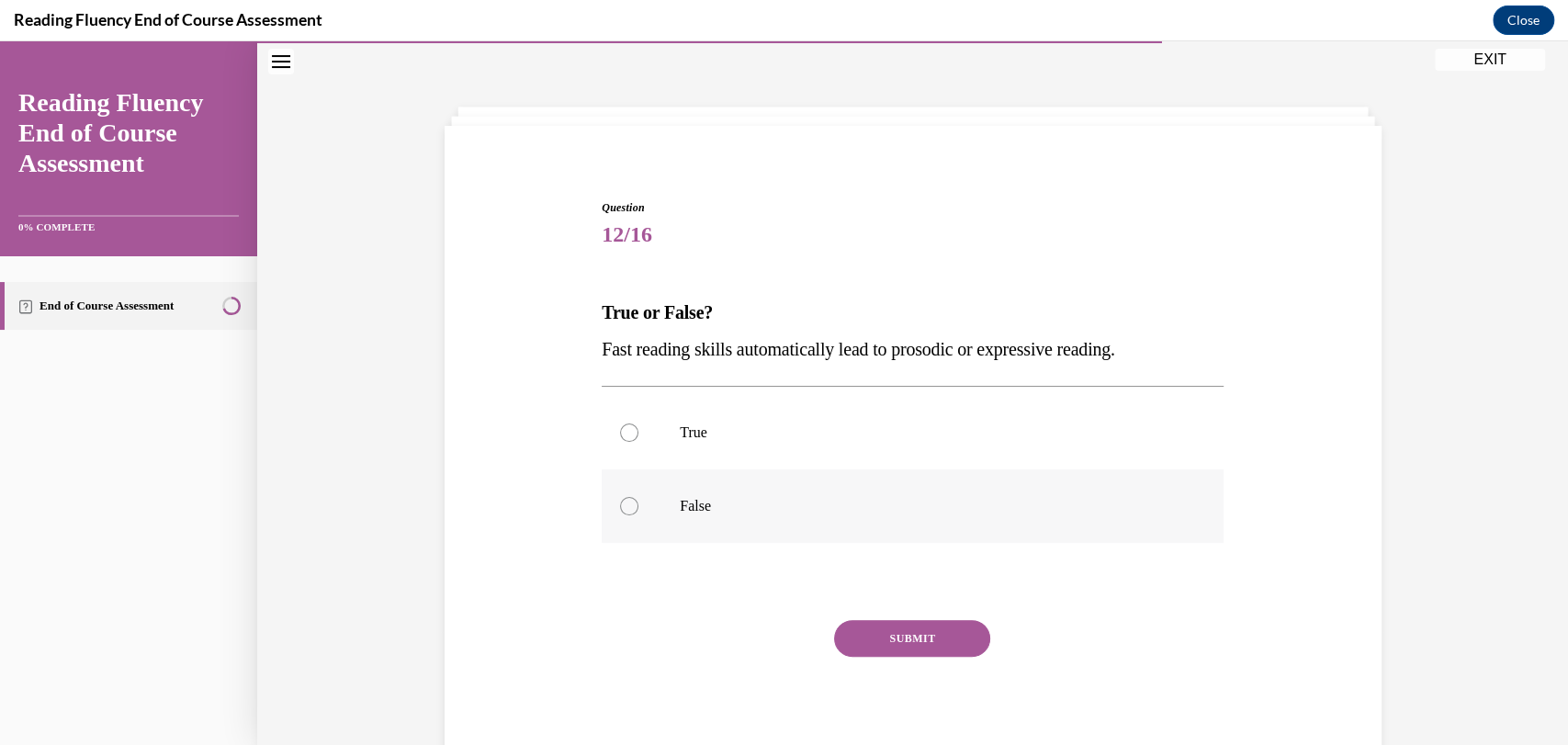
click at [683, 502] on p "False" at bounding box center [929, 506] width 498 height 19
click at [638, 502] on input "False" at bounding box center [630, 506] width 19 height 19
radio input "true"
click at [909, 631] on button "SUBMIT" at bounding box center [912, 638] width 156 height 37
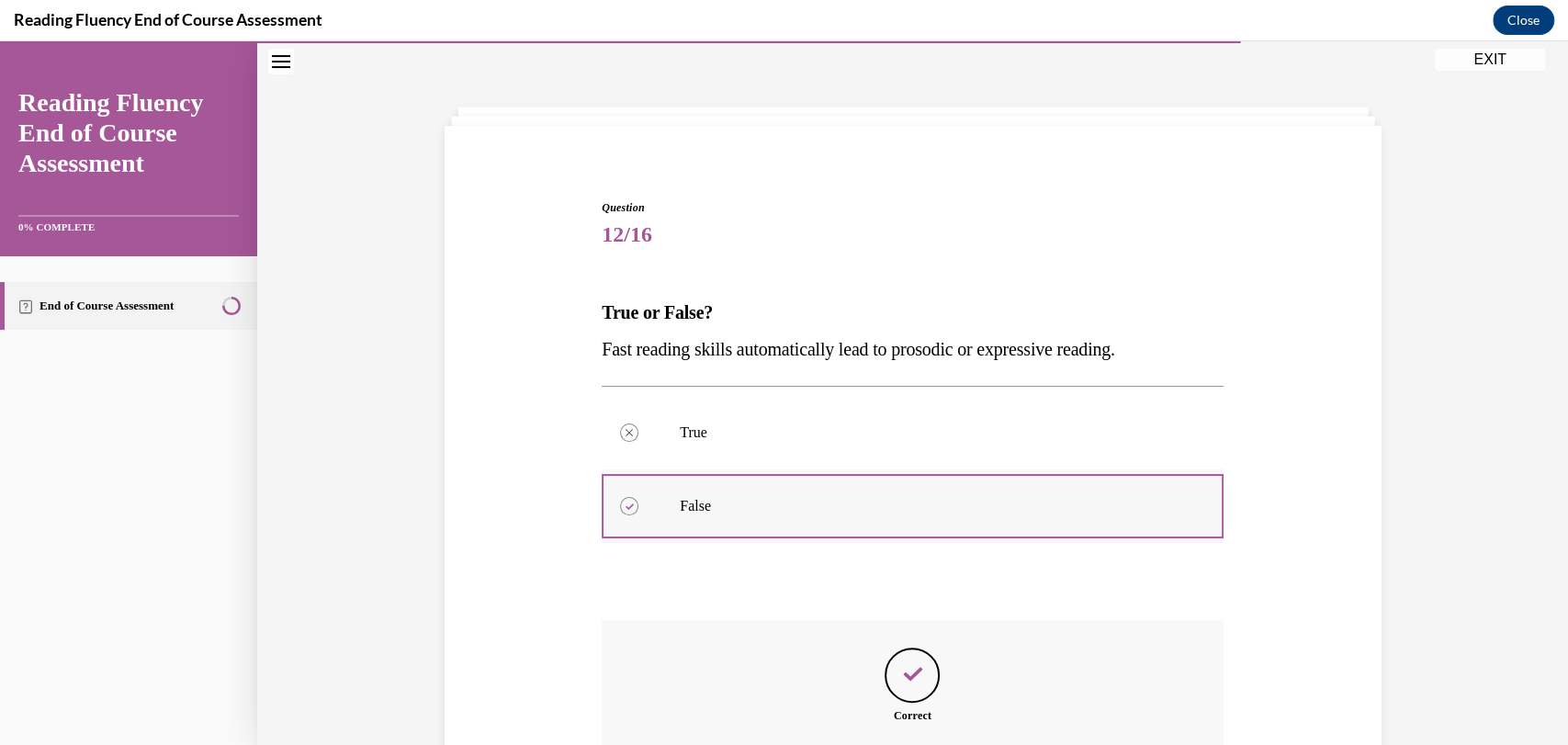
scroll to position [267, 0]
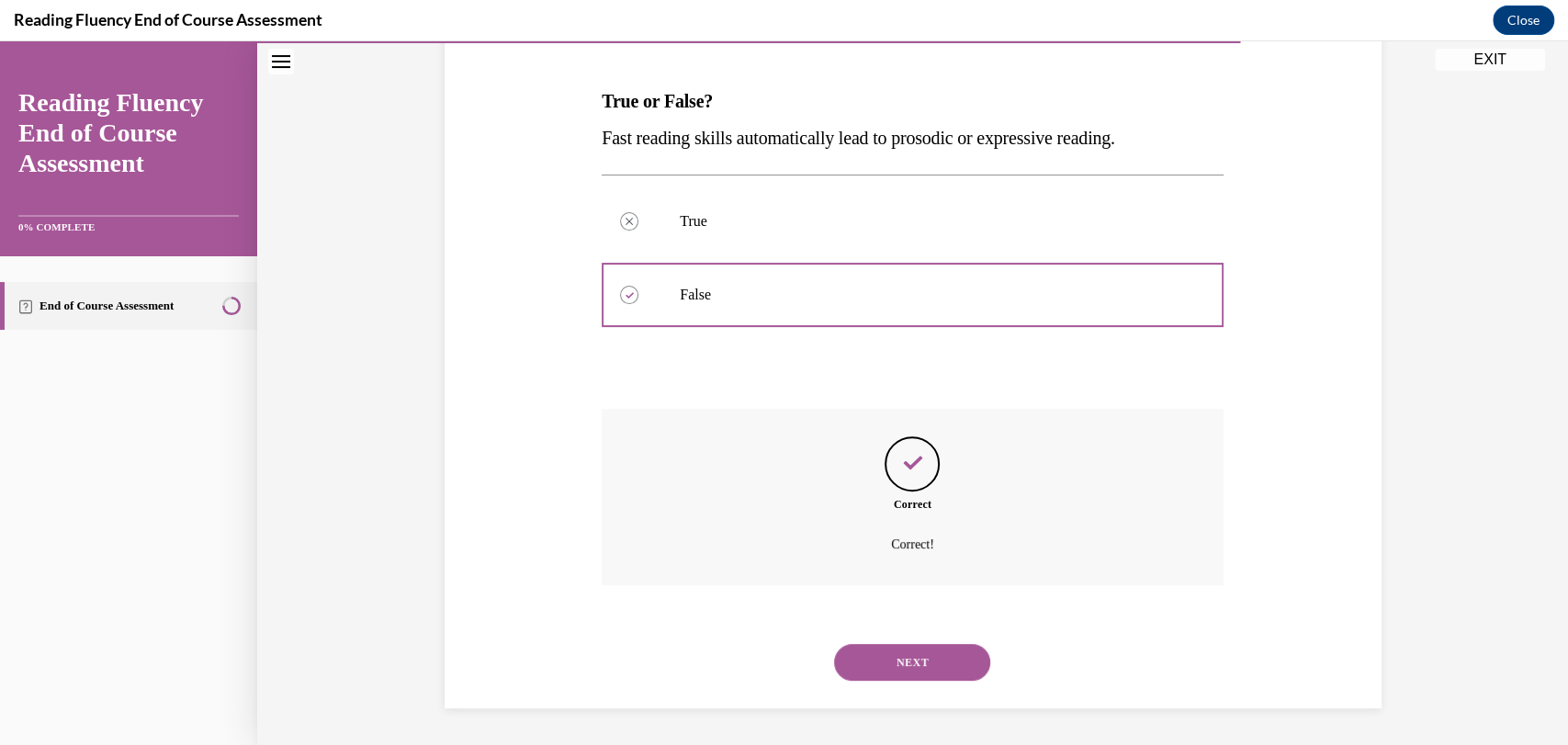
click at [931, 653] on button "NEXT" at bounding box center [912, 661] width 156 height 37
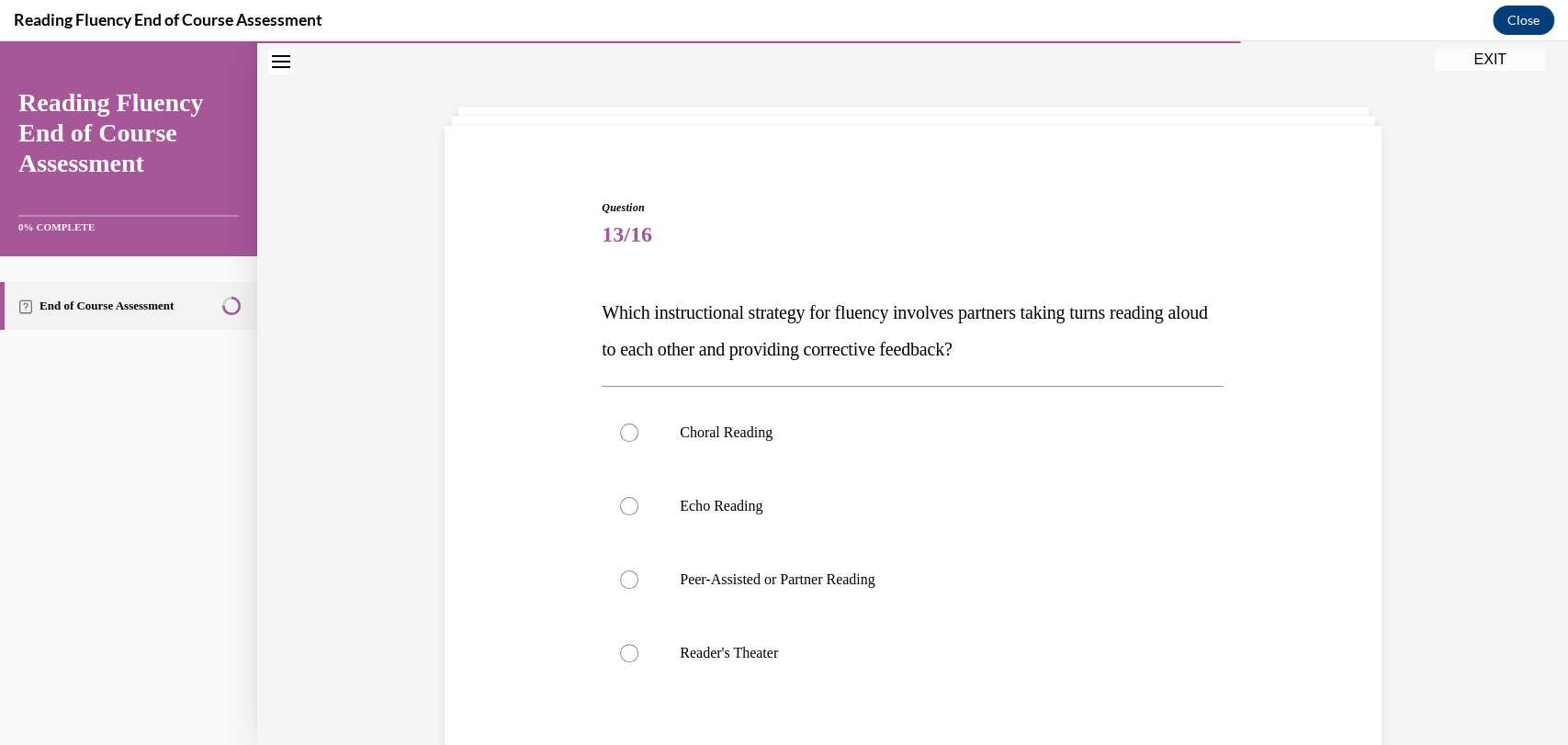
scroll to position [125, 0]
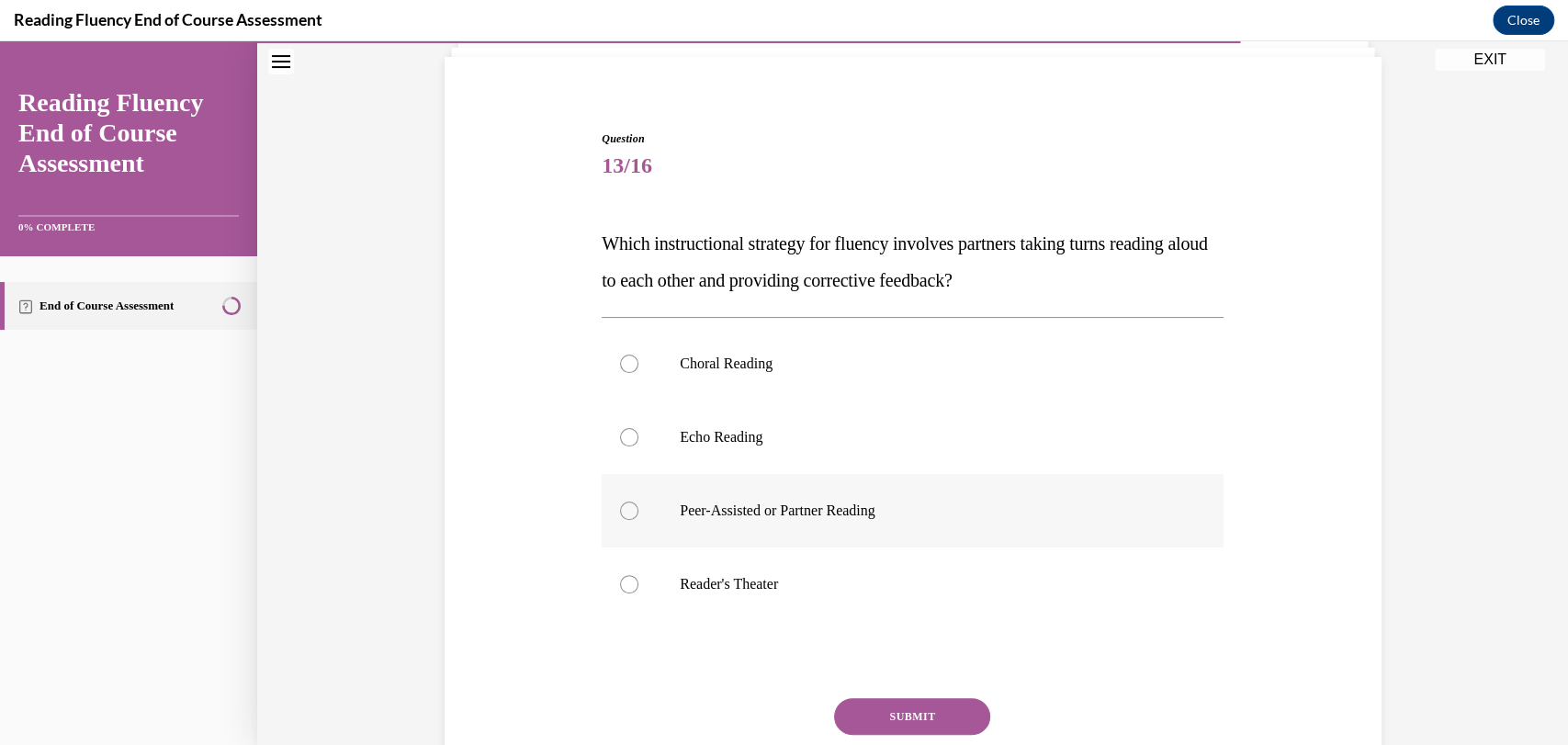
click at [813, 529] on label "Peer-Assisted or Partner Reading" at bounding box center [913, 510] width 622 height 73
click at [638, 520] on input "Peer-Assisted or Partner Reading" at bounding box center [630, 511] width 19 height 19
radio input "true"
click at [883, 711] on button "SUBMIT" at bounding box center [912, 716] width 156 height 37
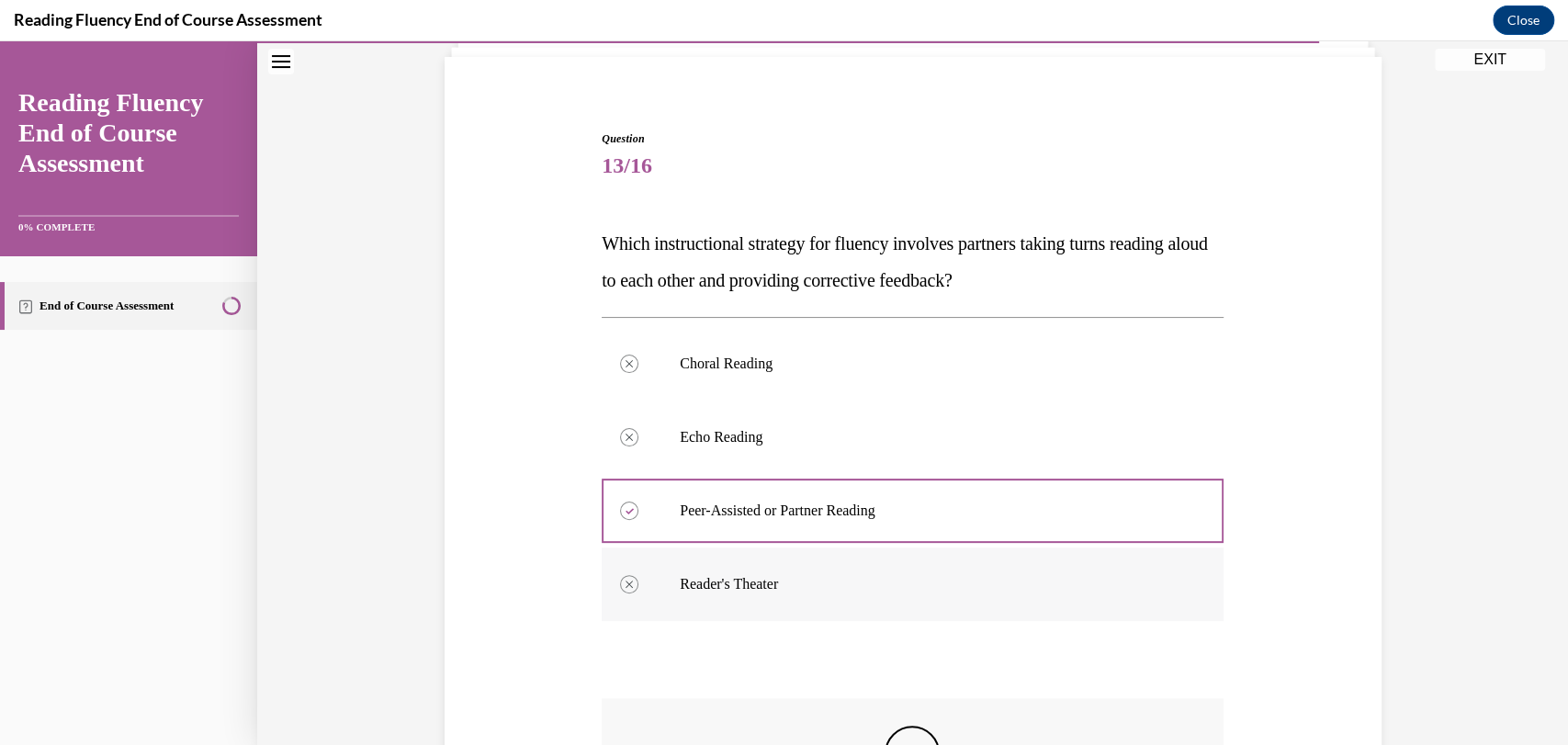
scroll to position [414, 0]
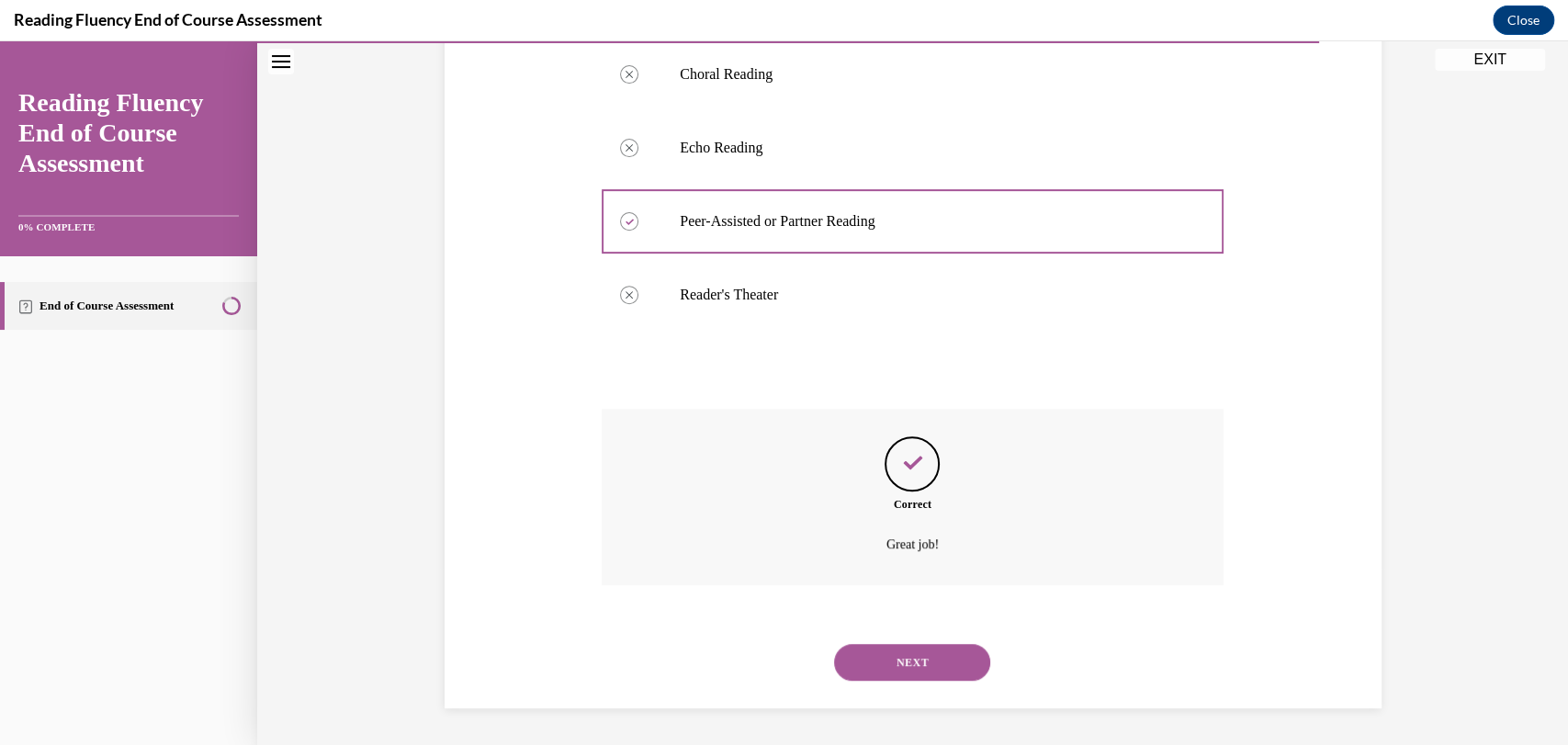
click at [910, 662] on button "NEXT" at bounding box center [912, 661] width 156 height 37
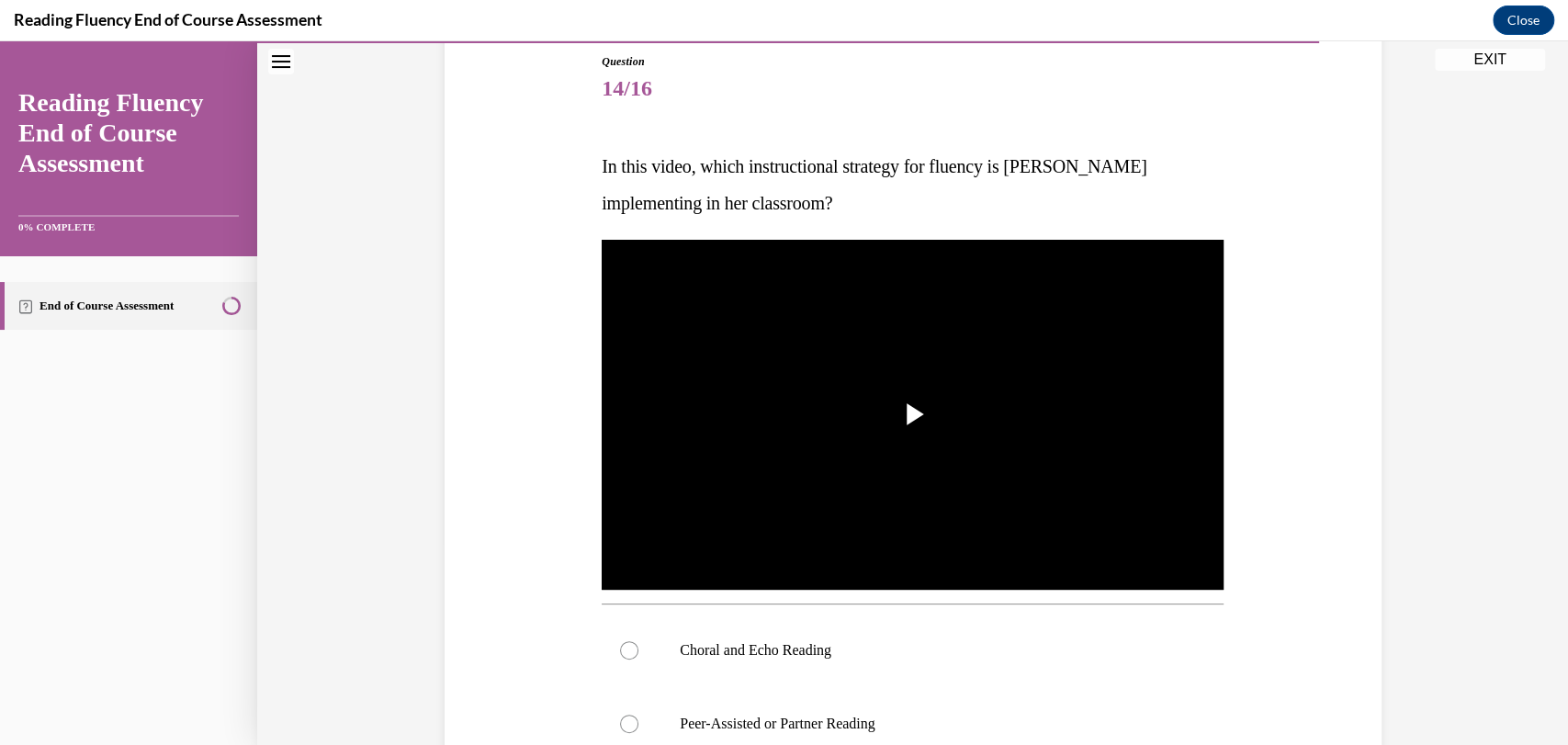
scroll to position [203, 0]
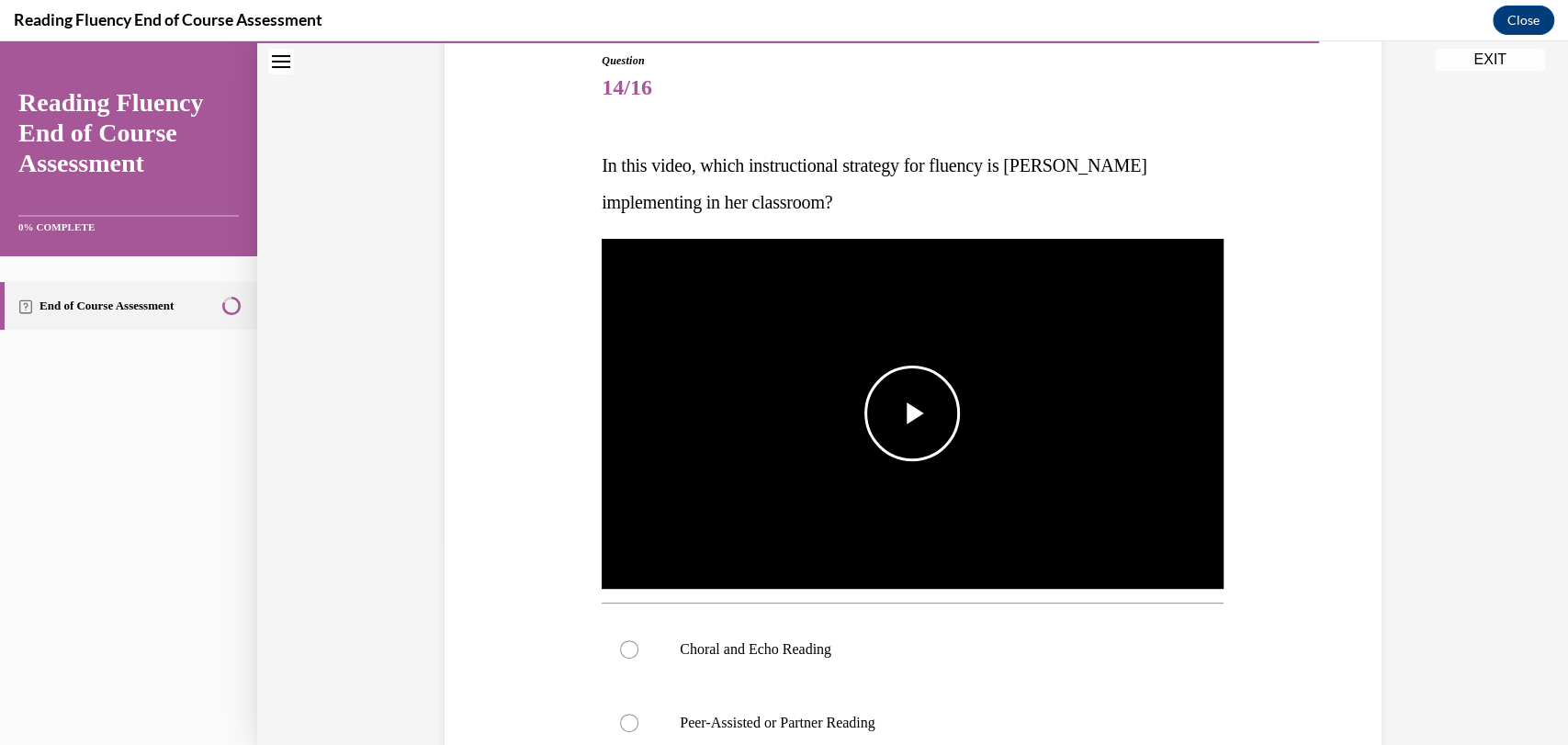
click at [912, 413] on span "Video player" at bounding box center [912, 413] width 0 height 0
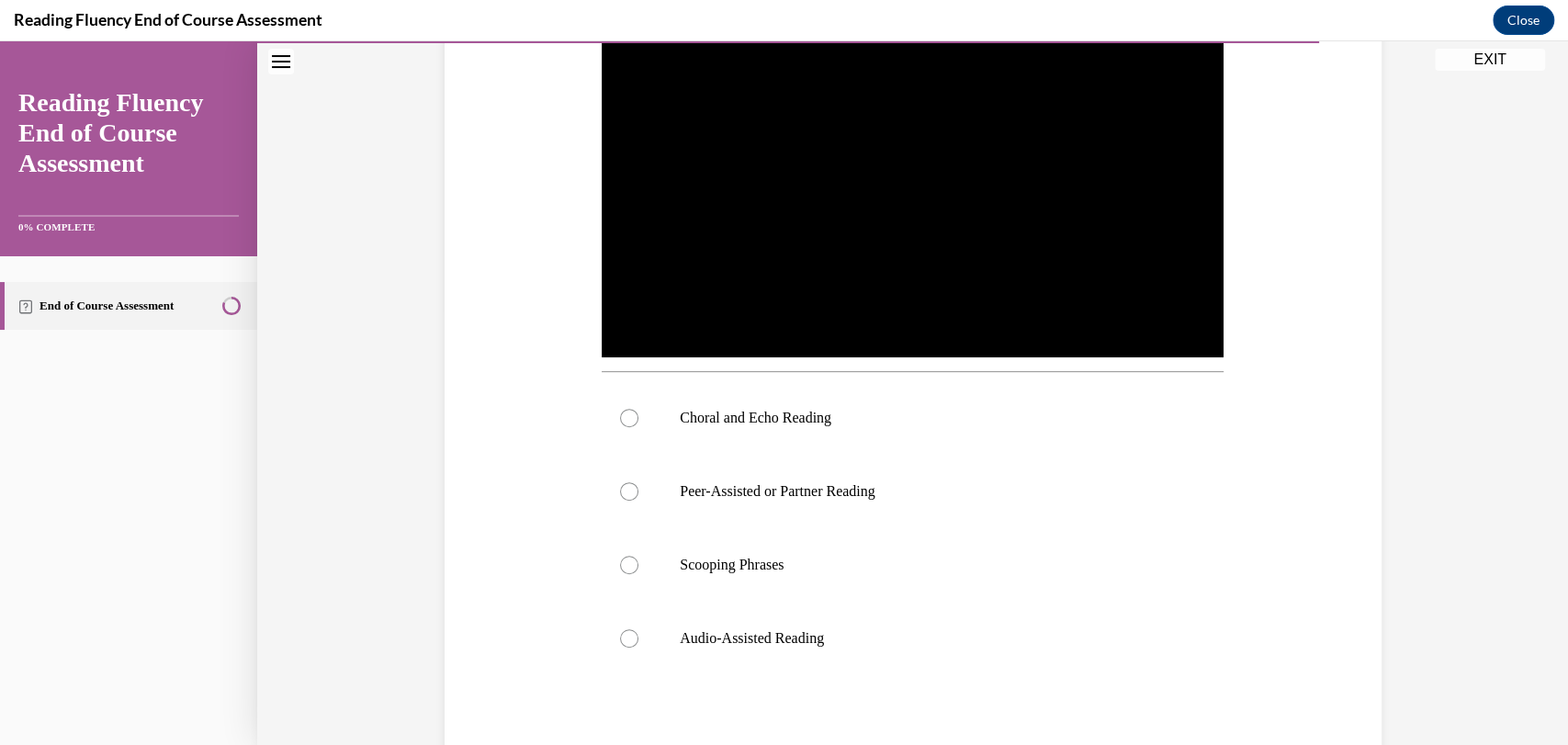
scroll to position [440, 0]
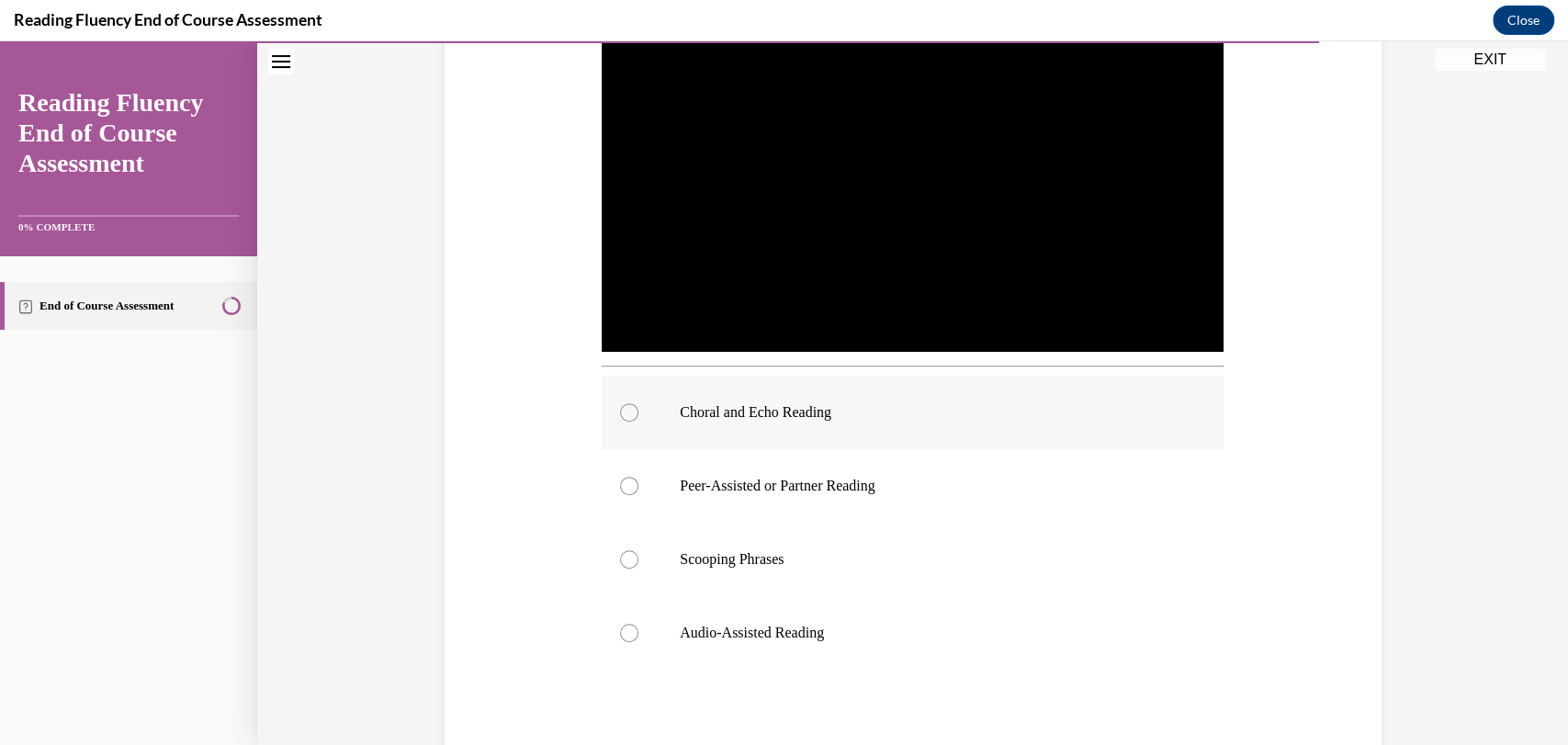
click at [778, 412] on p "Choral and Echo Reading" at bounding box center [929, 412] width 498 height 19
click at [638, 412] on input "Choral and Echo Reading" at bounding box center [630, 412] width 19 height 19
radio input "true"
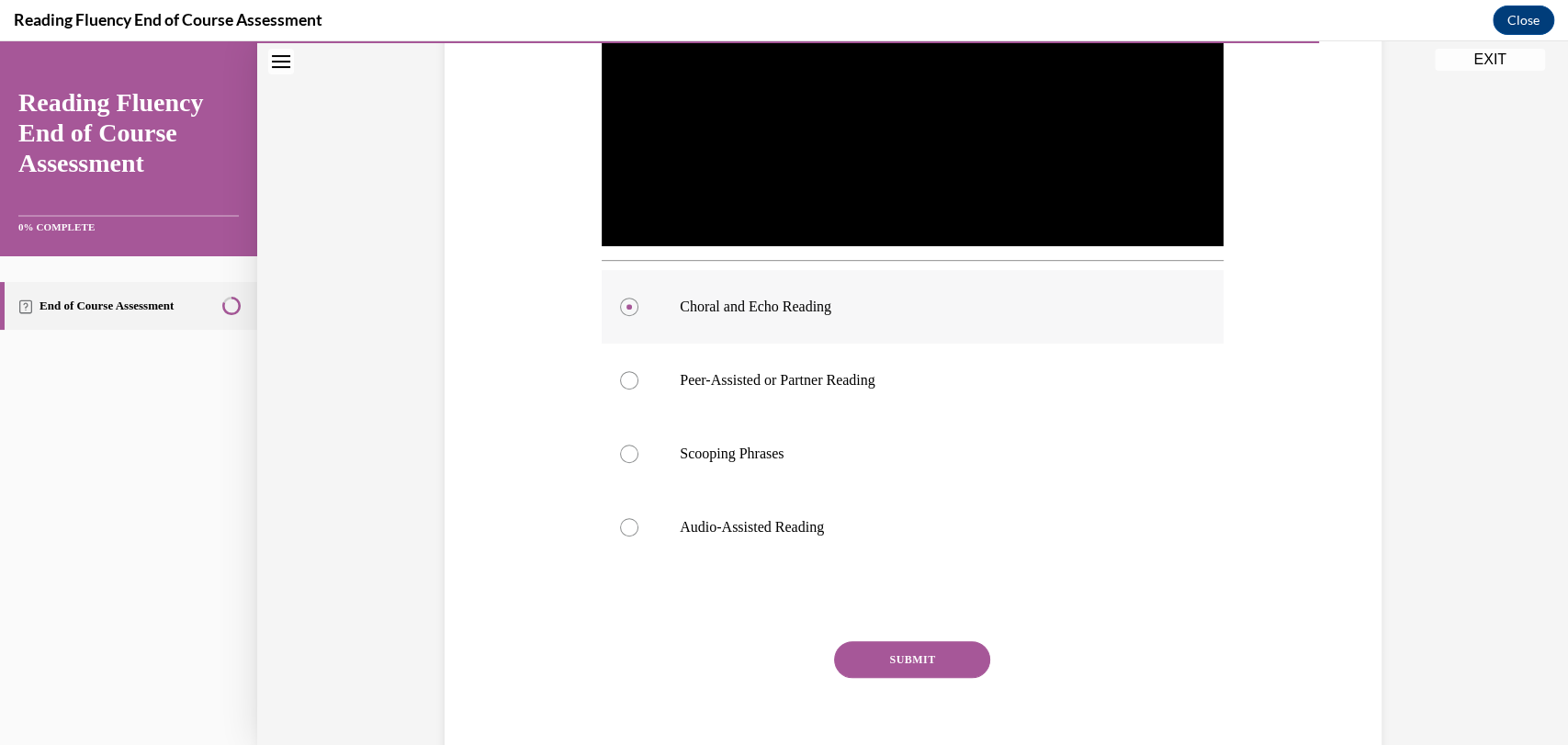
scroll to position [573, 0]
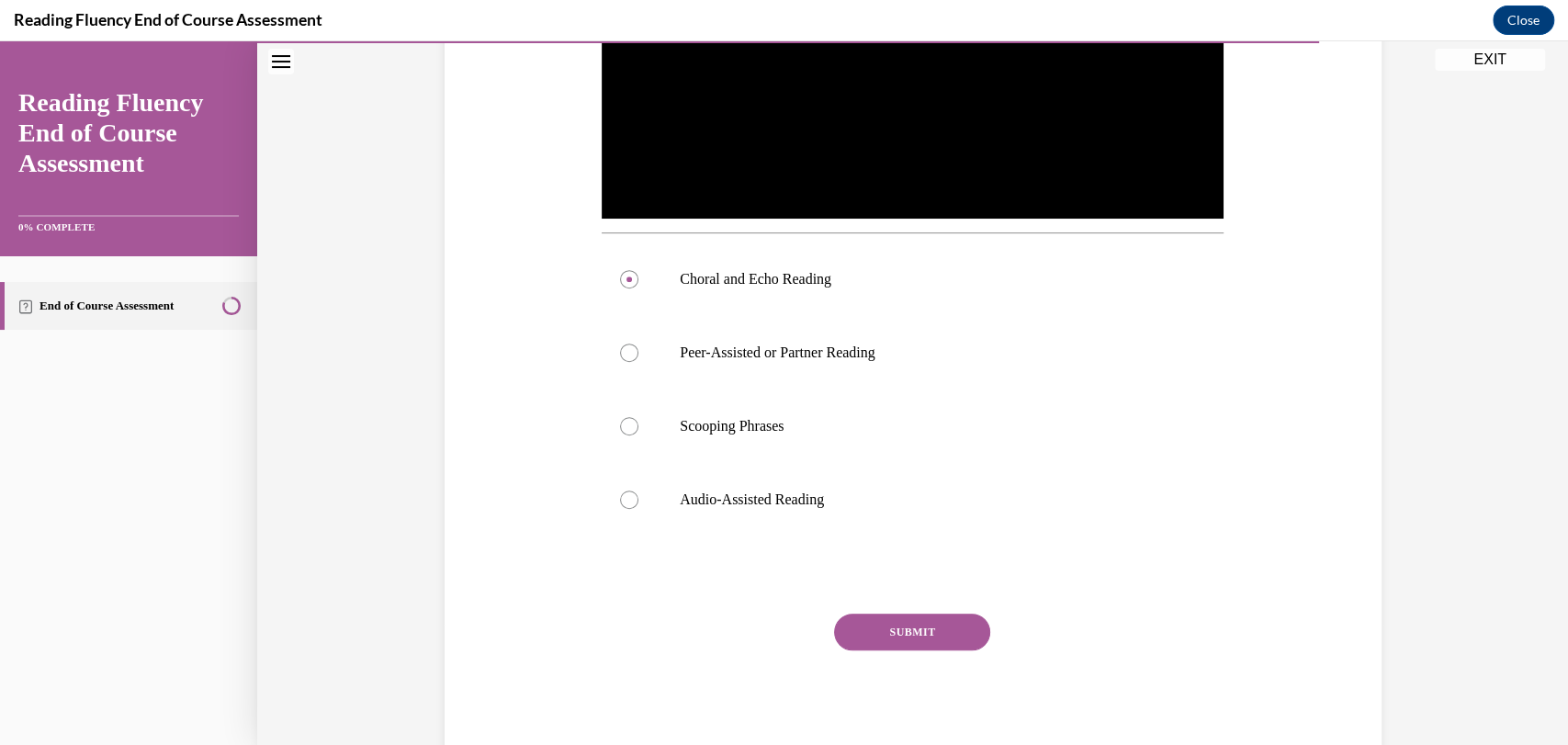
click at [876, 633] on button "SUBMIT" at bounding box center [912, 631] width 156 height 37
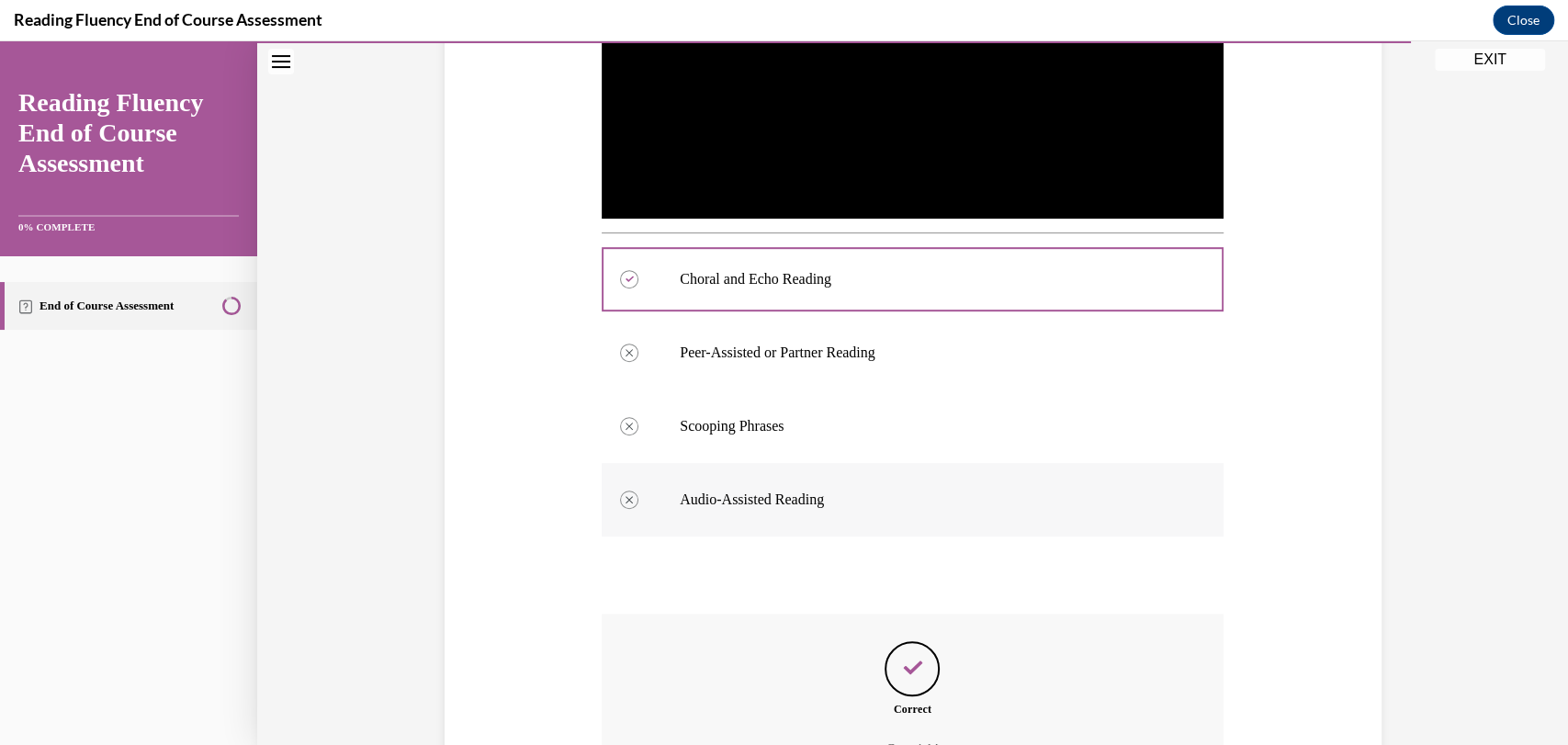
scroll to position [778, 0]
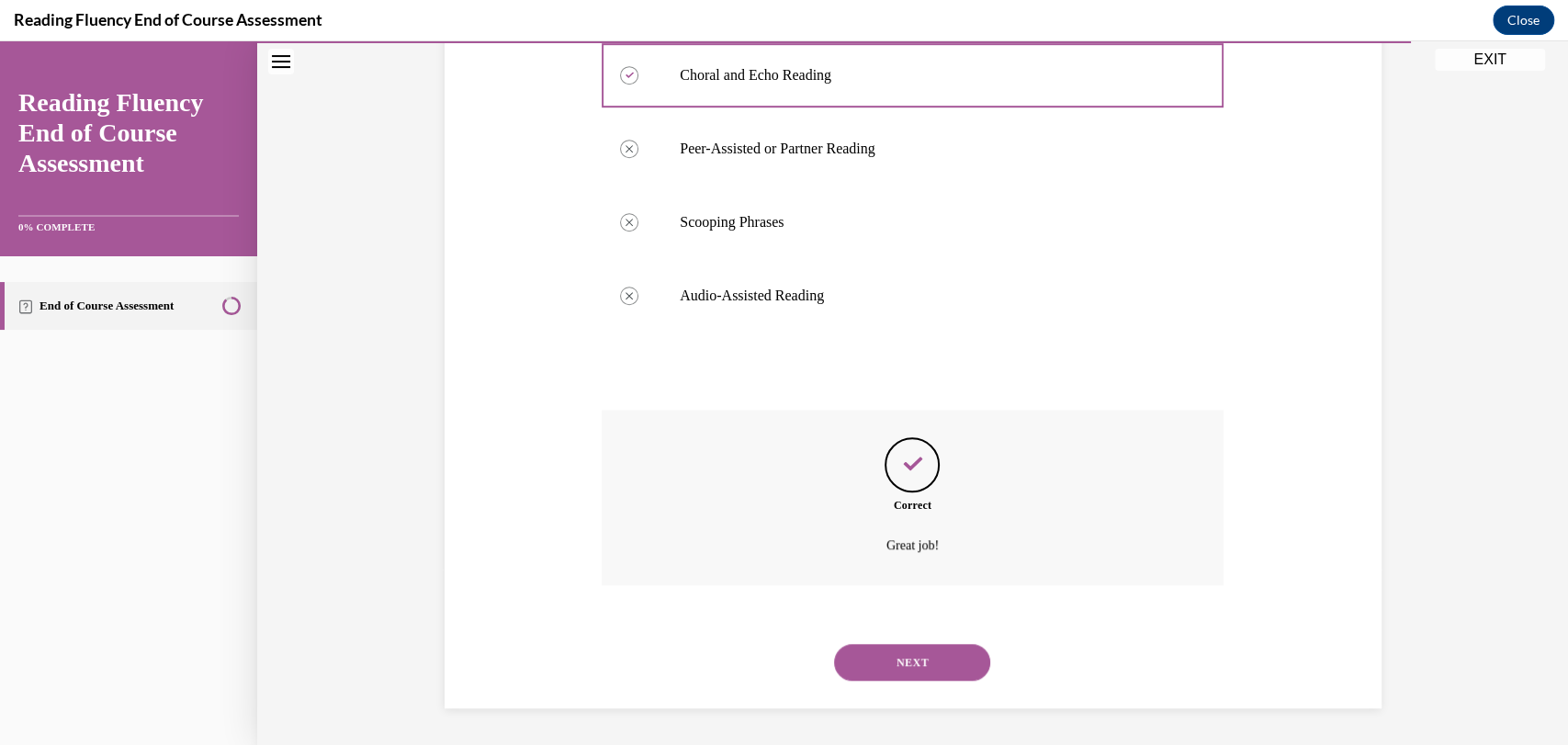
click at [902, 656] on button "NEXT" at bounding box center [912, 661] width 156 height 37
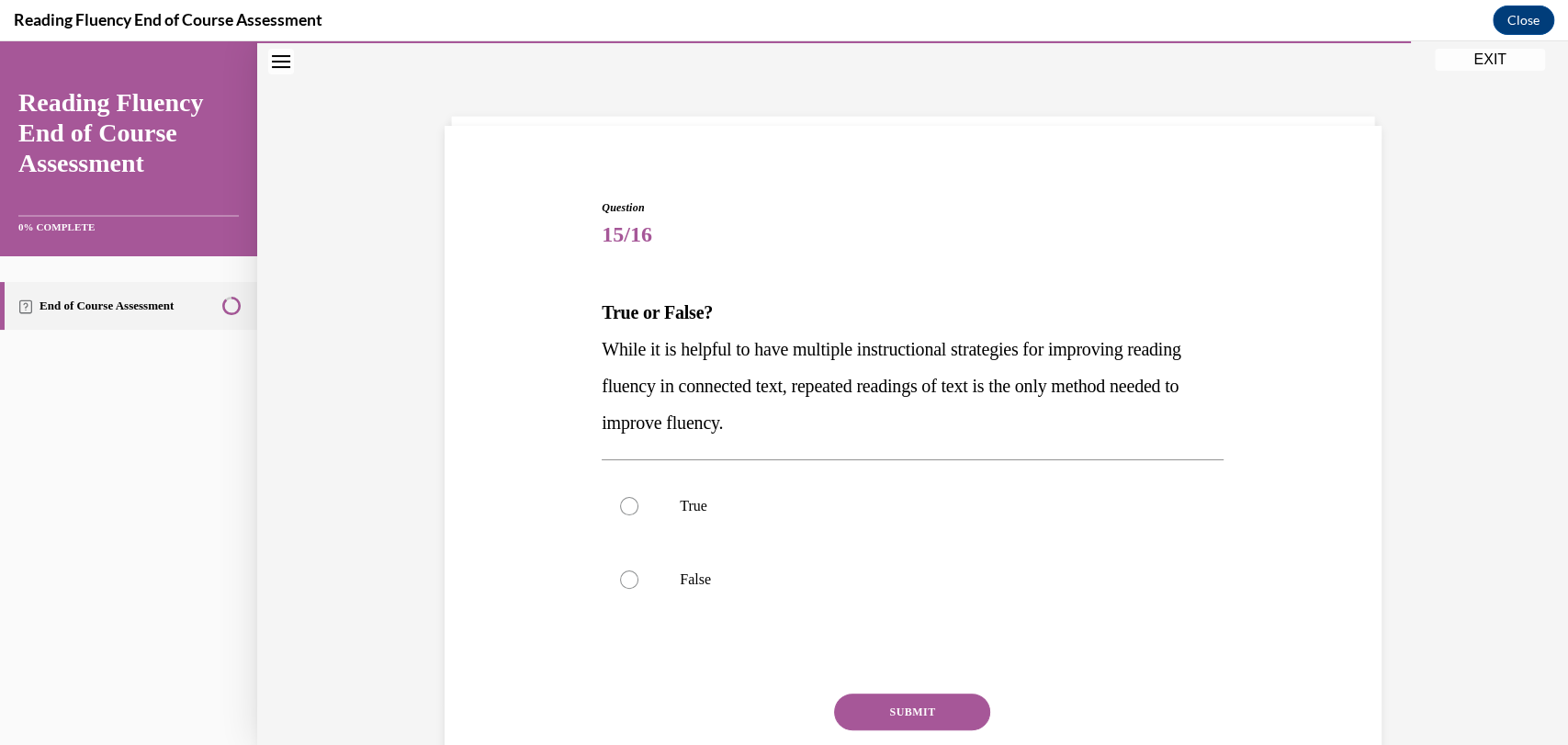
click at [713, 349] on span "While it is helpful to have multiple instructional strategies for improving rea…" at bounding box center [891, 386] width 579 height 94
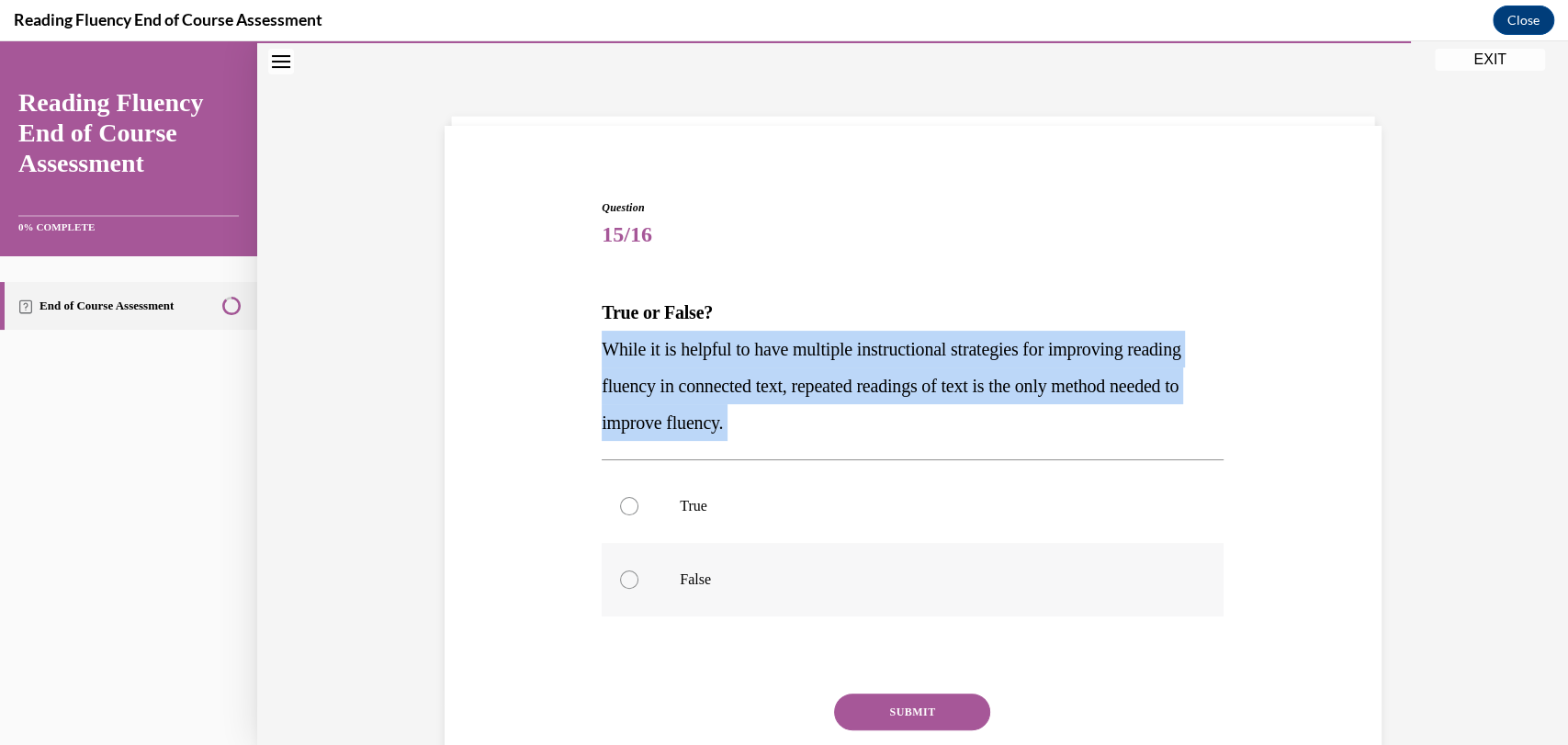
click at [680, 580] on p "False" at bounding box center [929, 580] width 498 height 19
click at [638, 580] on input "False" at bounding box center [630, 580] width 19 height 19
radio input "true"
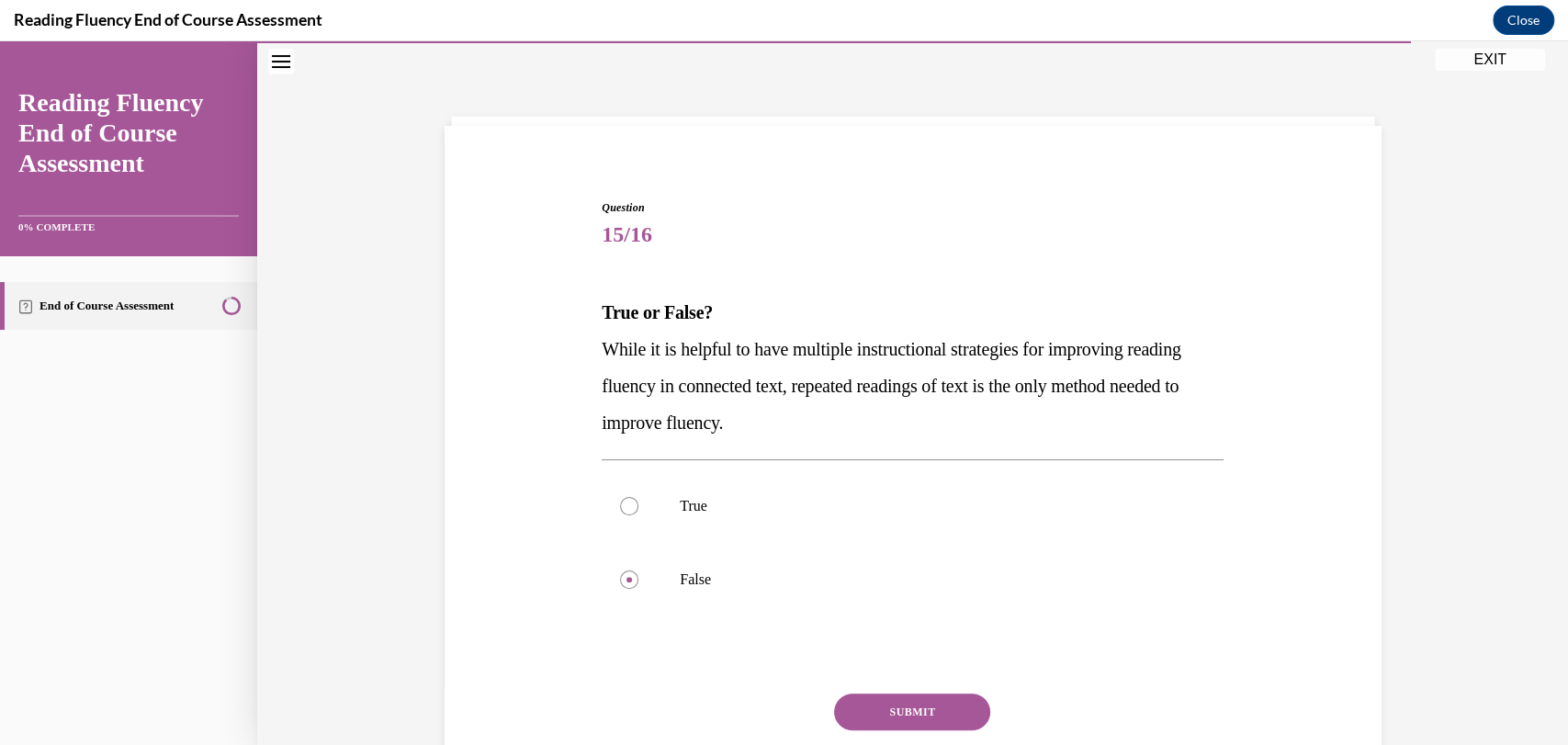
click at [860, 693] on button "SUBMIT" at bounding box center [912, 711] width 156 height 37
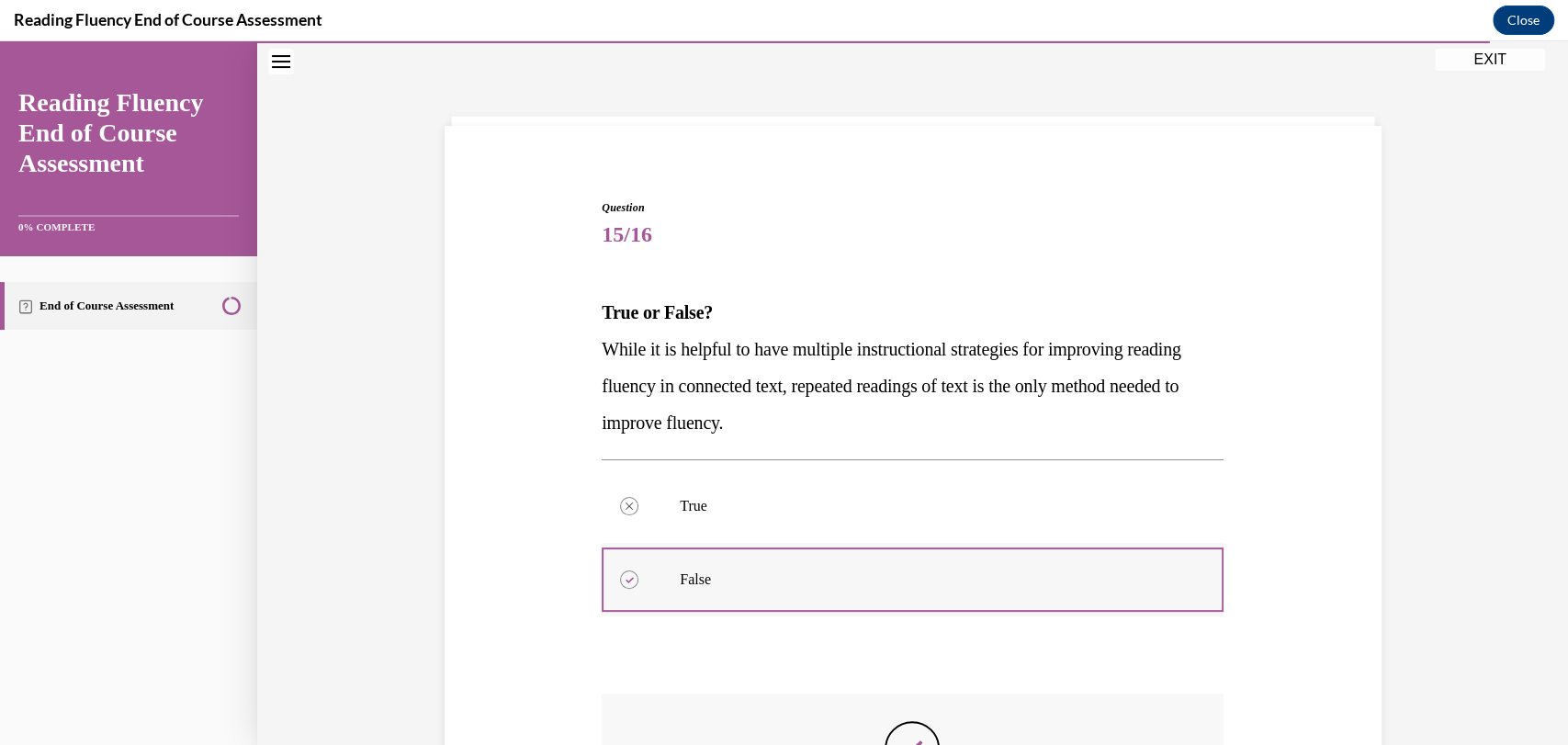
scroll to position [341, 0]
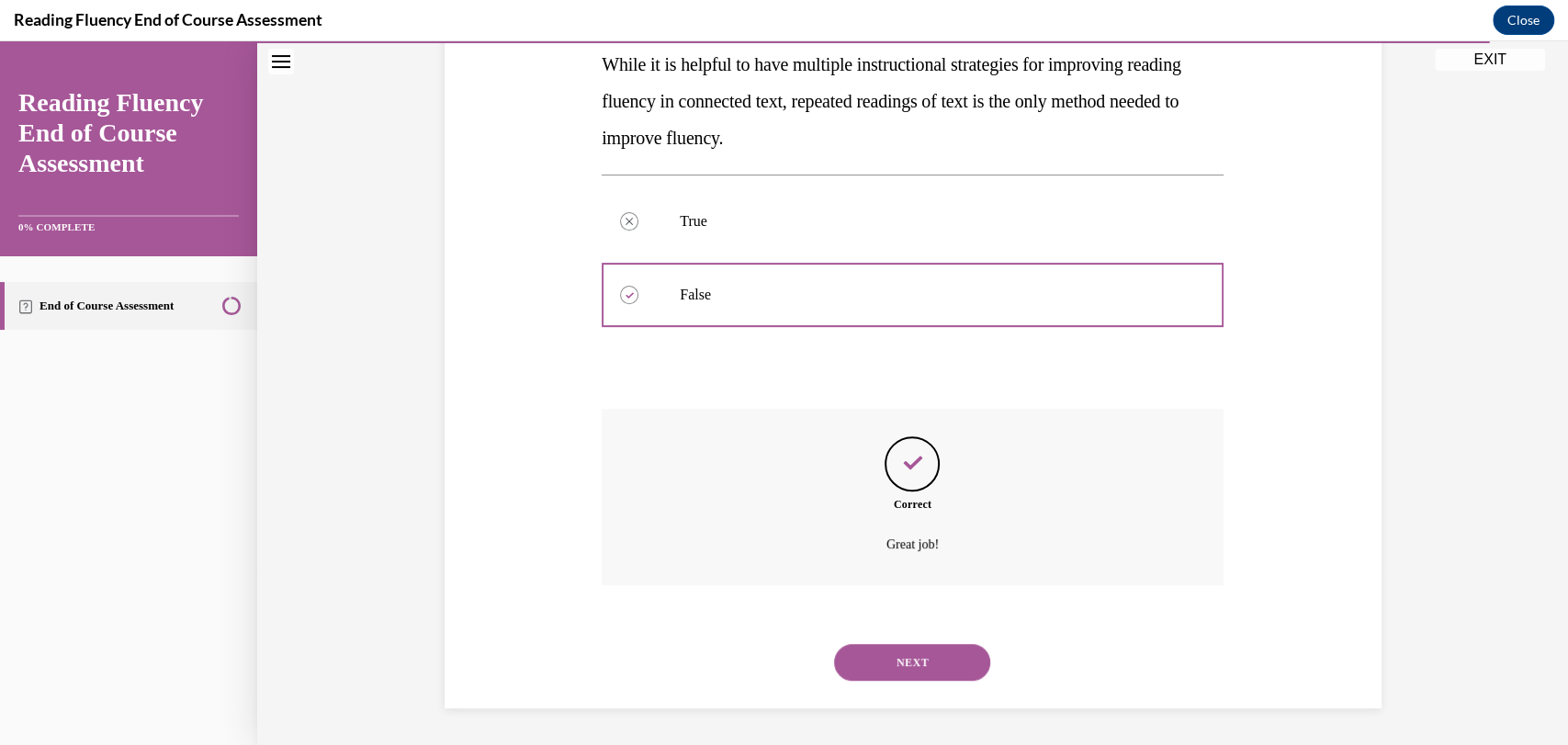
click at [886, 672] on button "NEXT" at bounding box center [912, 661] width 156 height 37
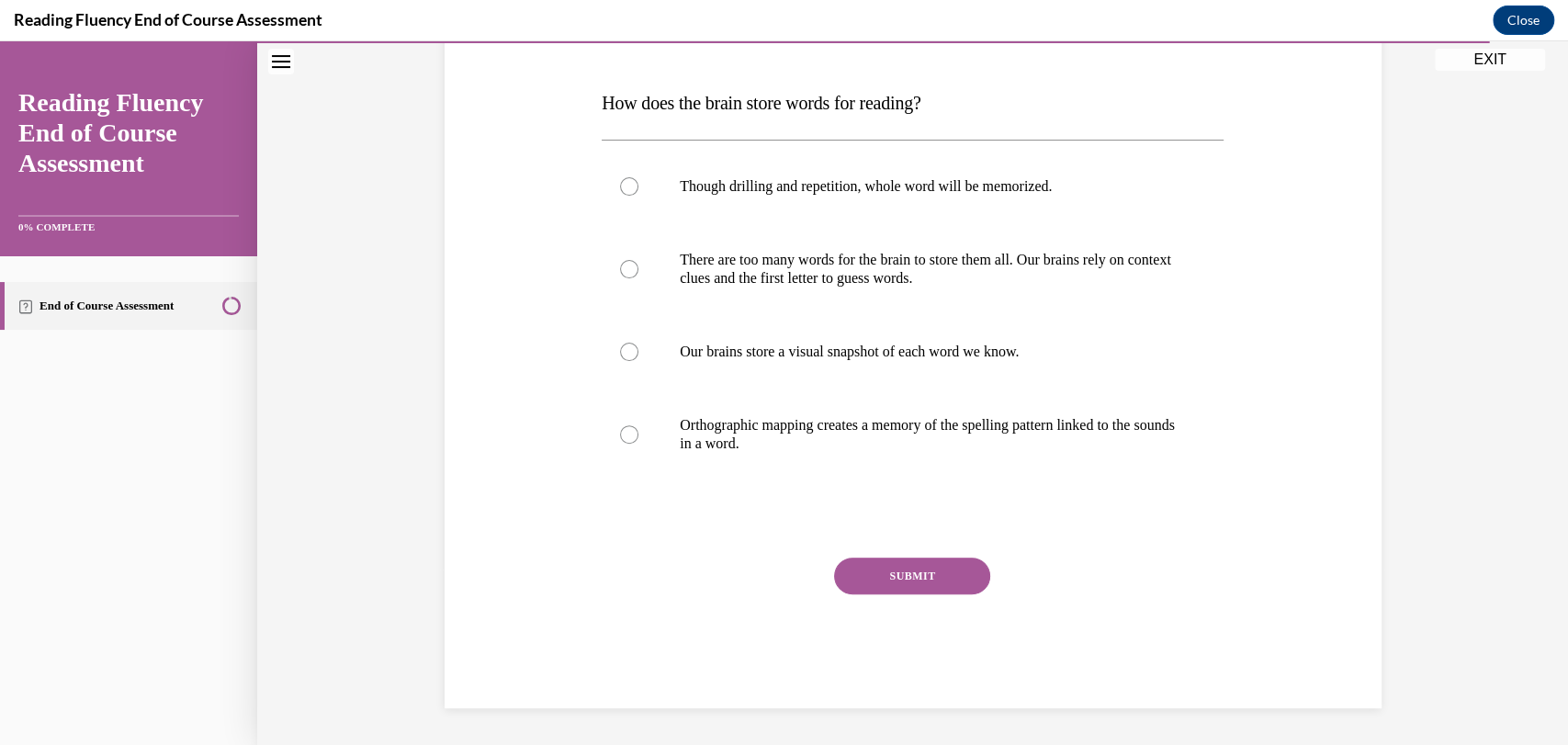
scroll to position [56, 0]
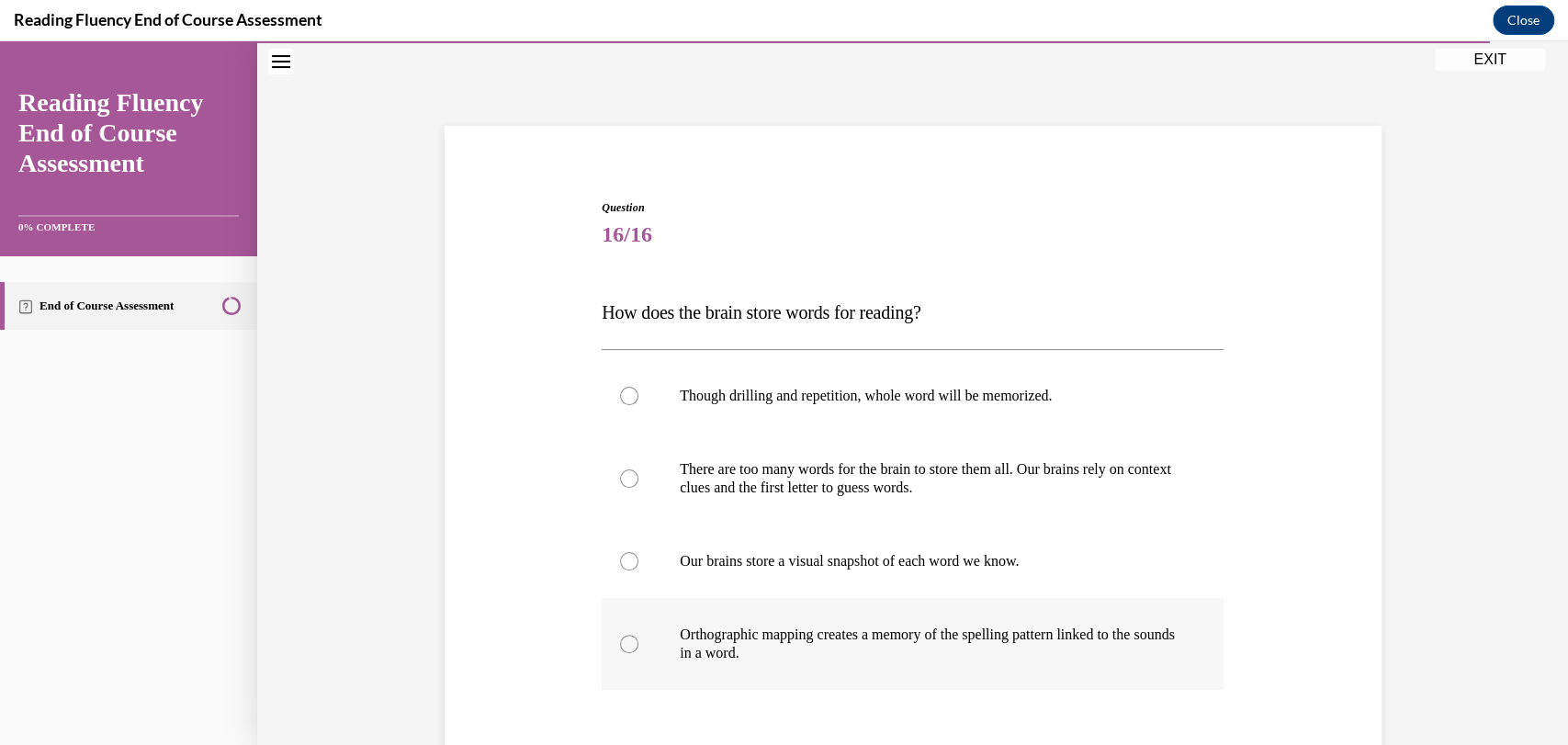
click at [789, 631] on p "Orthographic mapping creates a memory of the spelling pattern linked to the sou…" at bounding box center [929, 644] width 498 height 37
click at [638, 634] on input "Orthographic mapping creates a memory of the spelling pattern linked to the sou…" at bounding box center [630, 644] width 19 height 19
radio input "true"
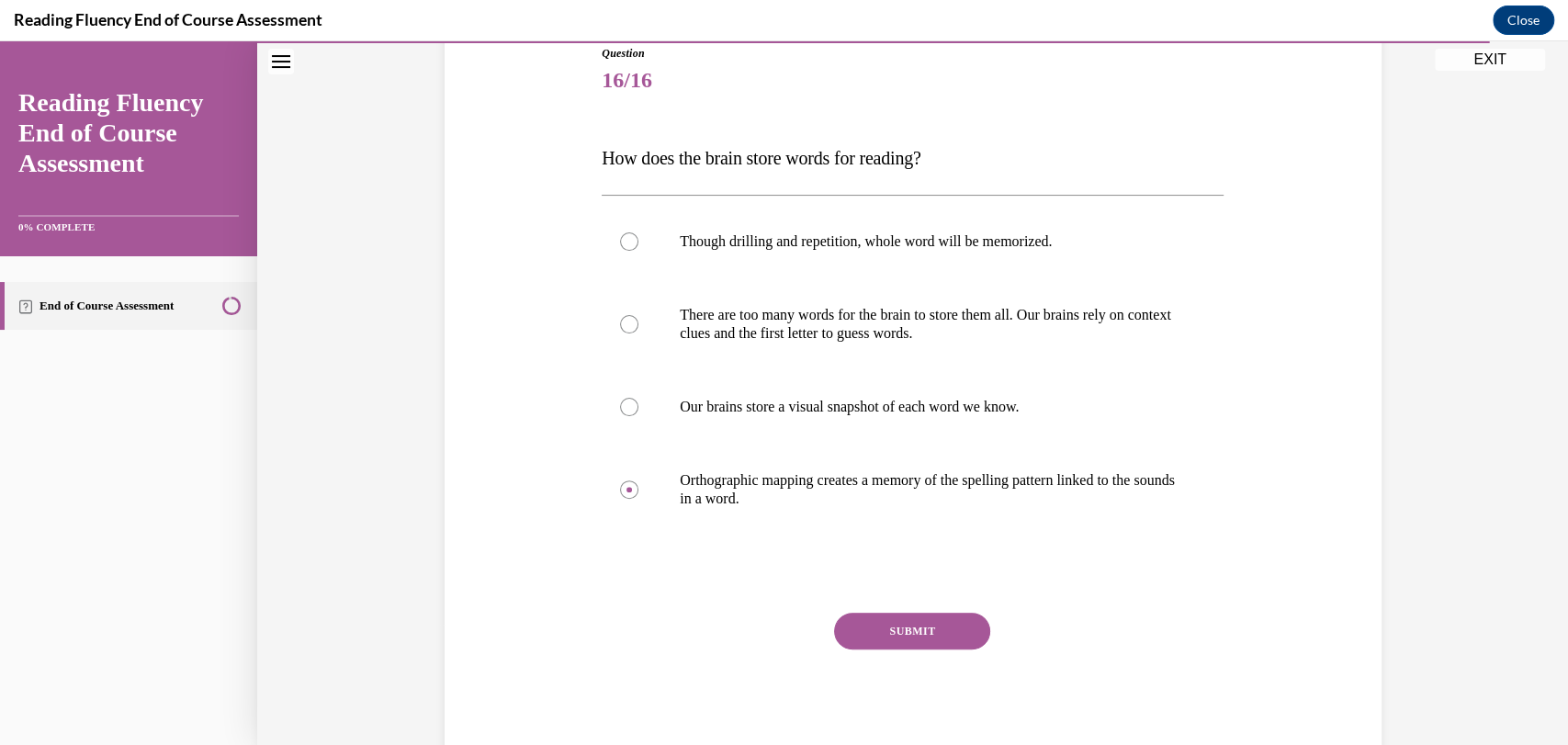
click at [867, 642] on button "SUBMIT" at bounding box center [912, 630] width 156 height 37
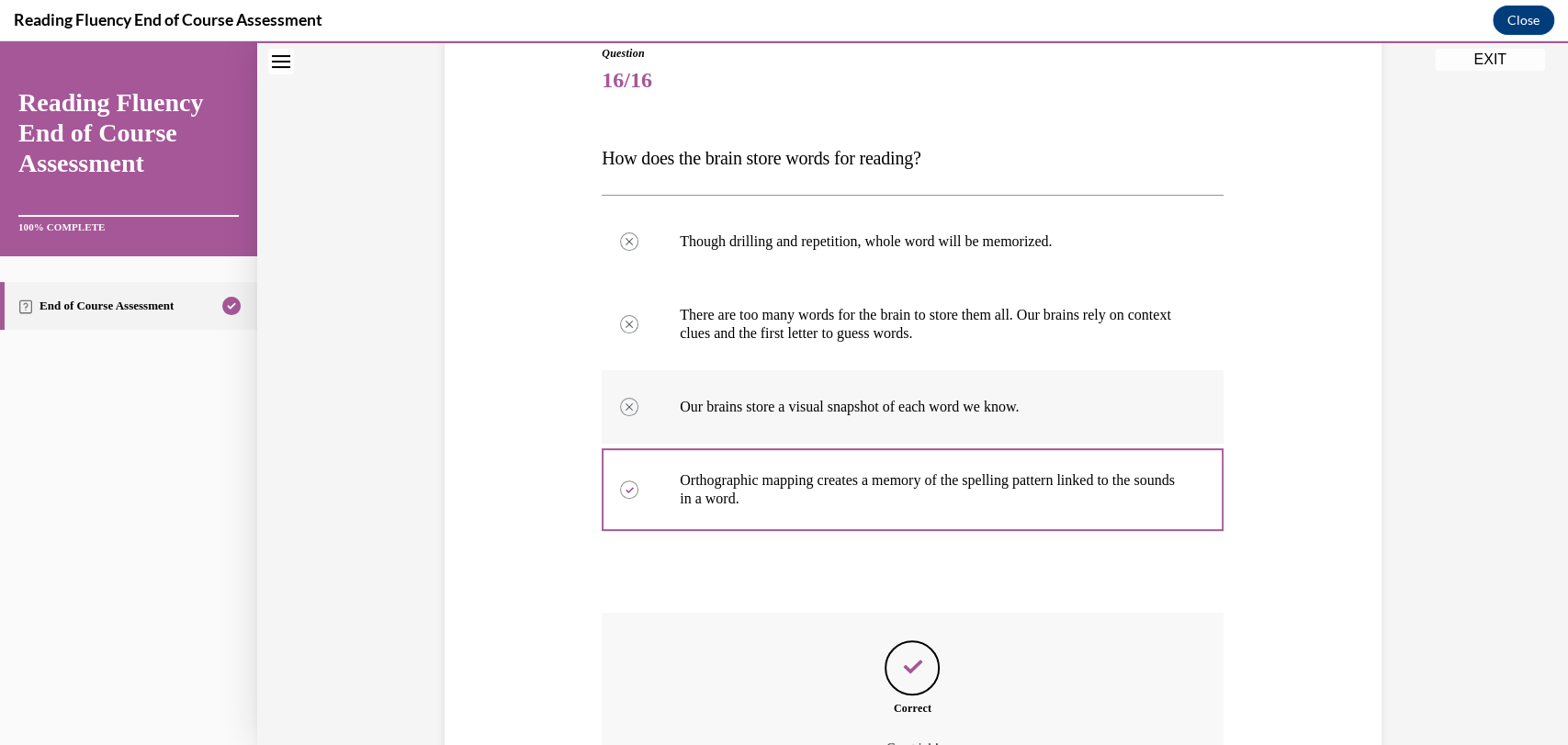
scroll to position [414, 0]
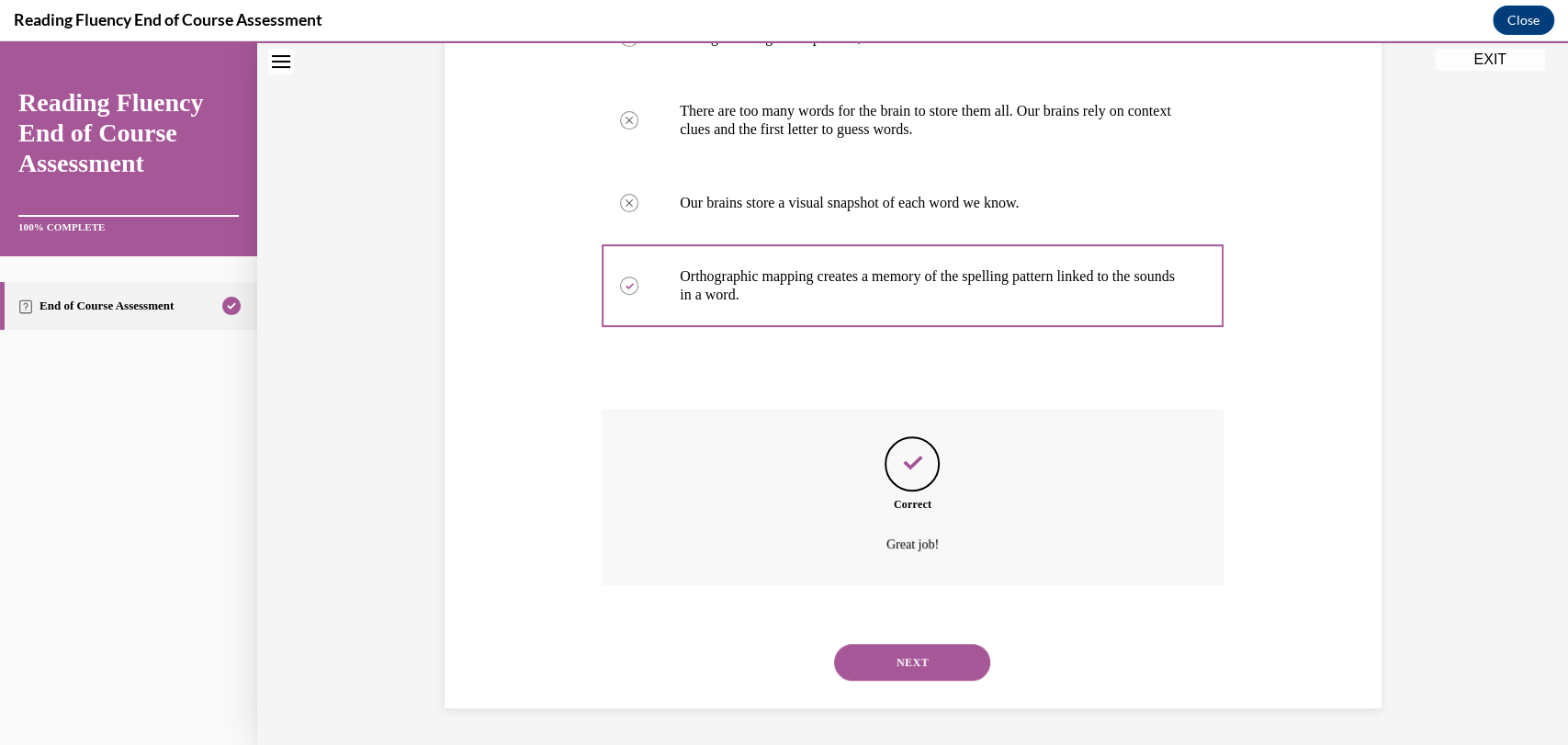
click at [897, 679] on div "NEXT" at bounding box center [913, 662] width 622 height 73
click at [895, 666] on button "NEXT" at bounding box center [912, 661] width 156 height 37
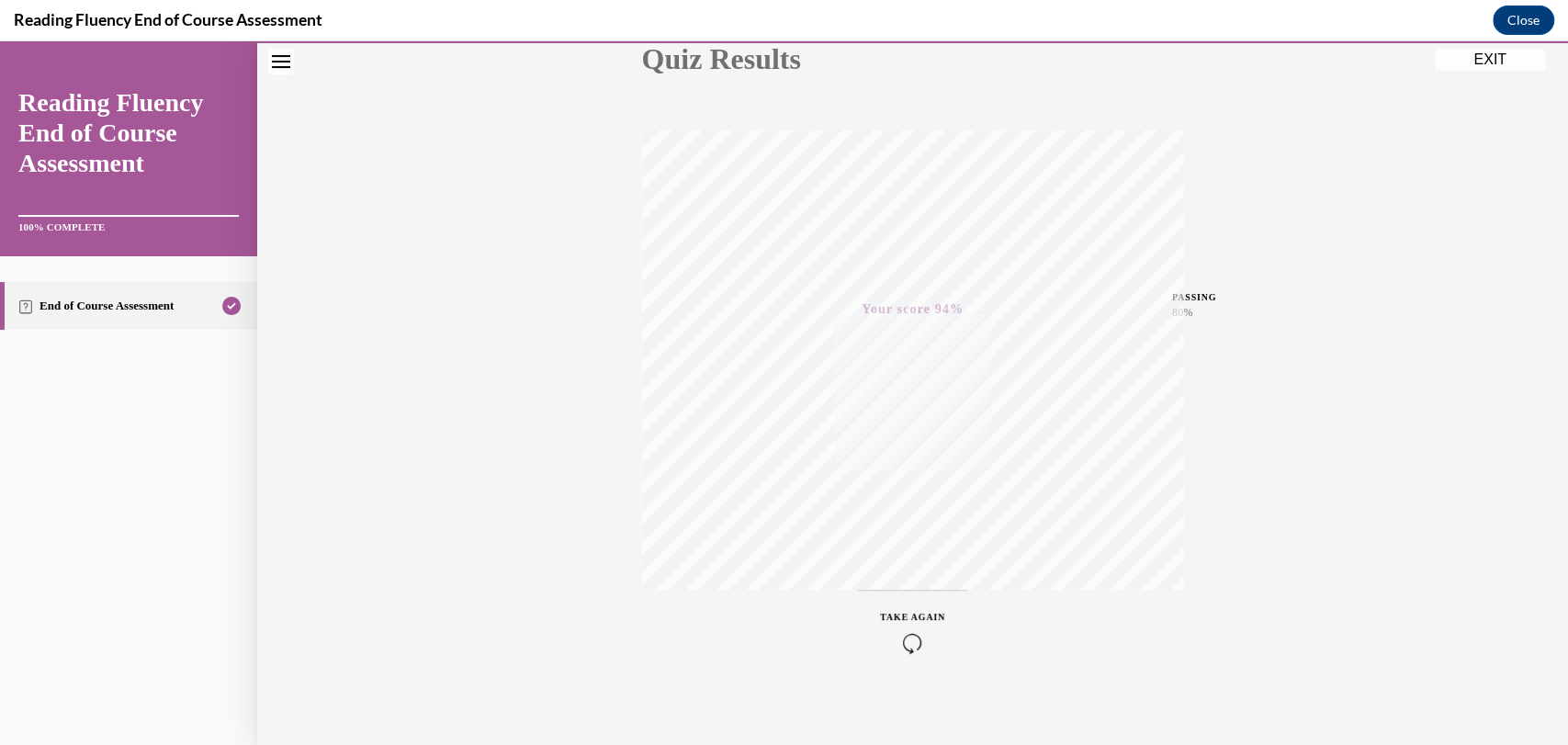
scroll to position [238, 0]
drag, startPoint x: 1488, startPoint y: 65, endPoint x: 1080, endPoint y: 333, distance: 488.1
click at [1488, 65] on button "EXIT" at bounding box center [1490, 59] width 110 height 22
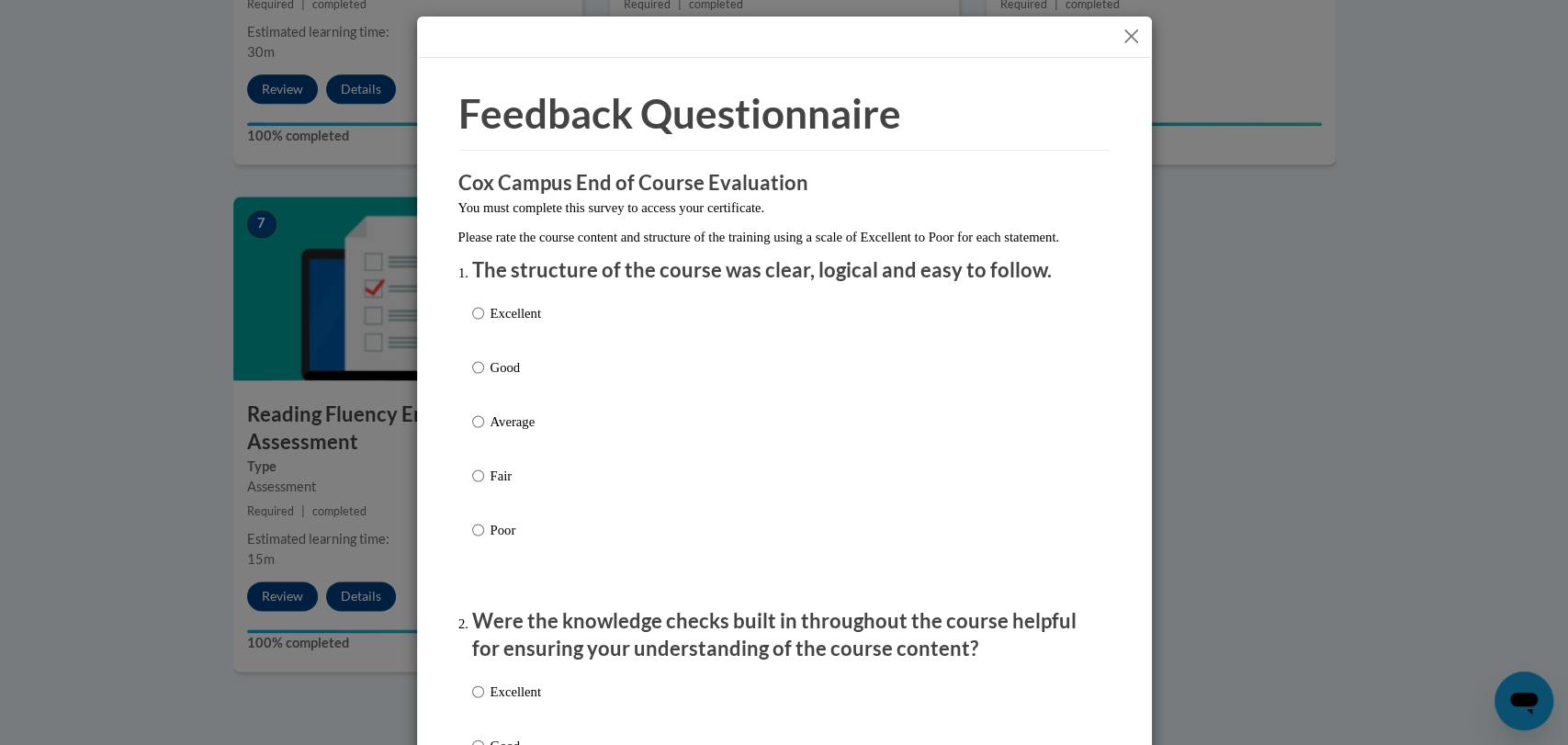
click at [493, 407] on label "Good" at bounding box center [506, 381] width 69 height 50
click at [484, 378] on input "Good" at bounding box center [478, 367] width 12 height 21
radio input "true"
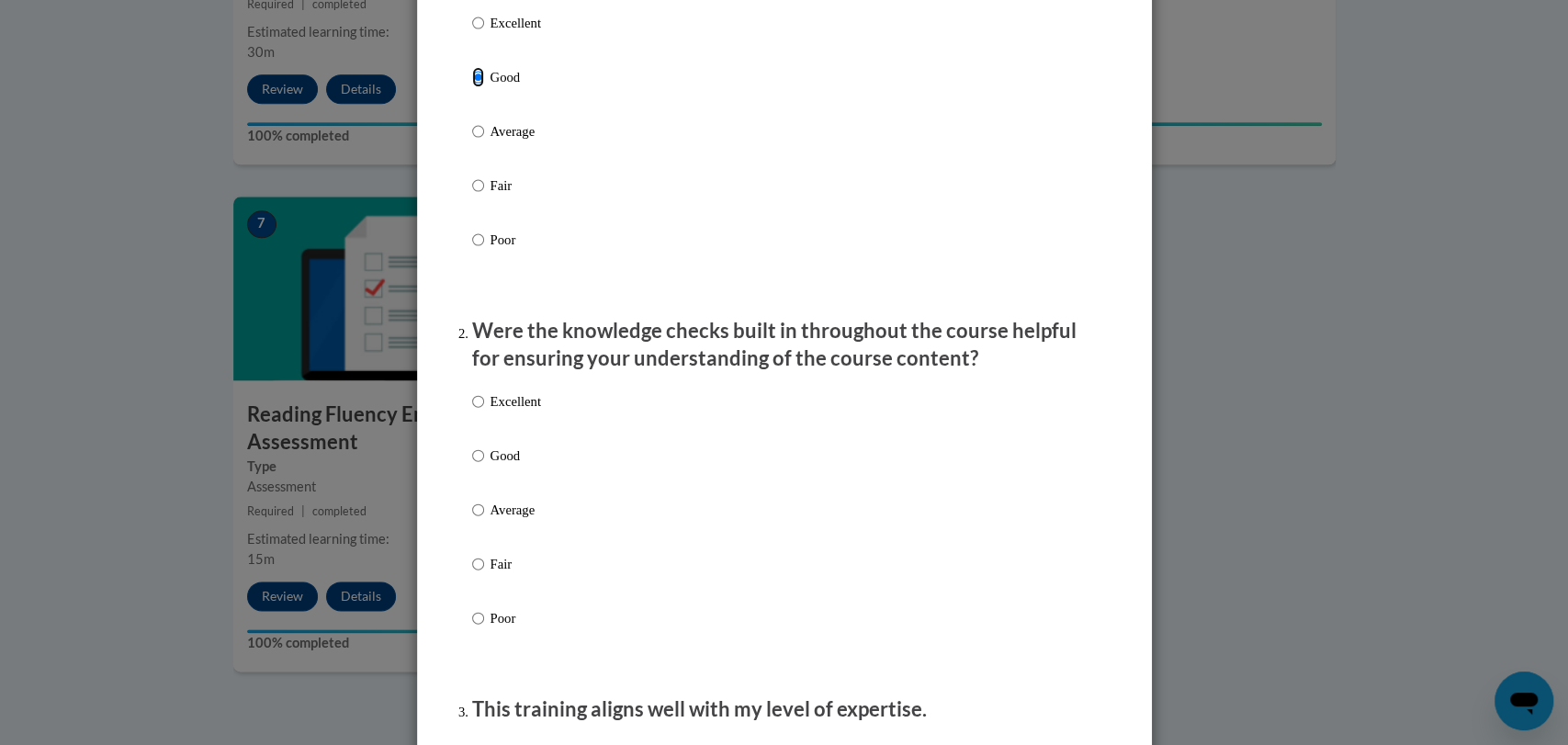
scroll to position [292, 0]
click at [491, 518] on p "Average" at bounding box center [516, 508] width 51 height 21
click at [484, 518] on input "Average" at bounding box center [478, 508] width 12 height 21
radio input "true"
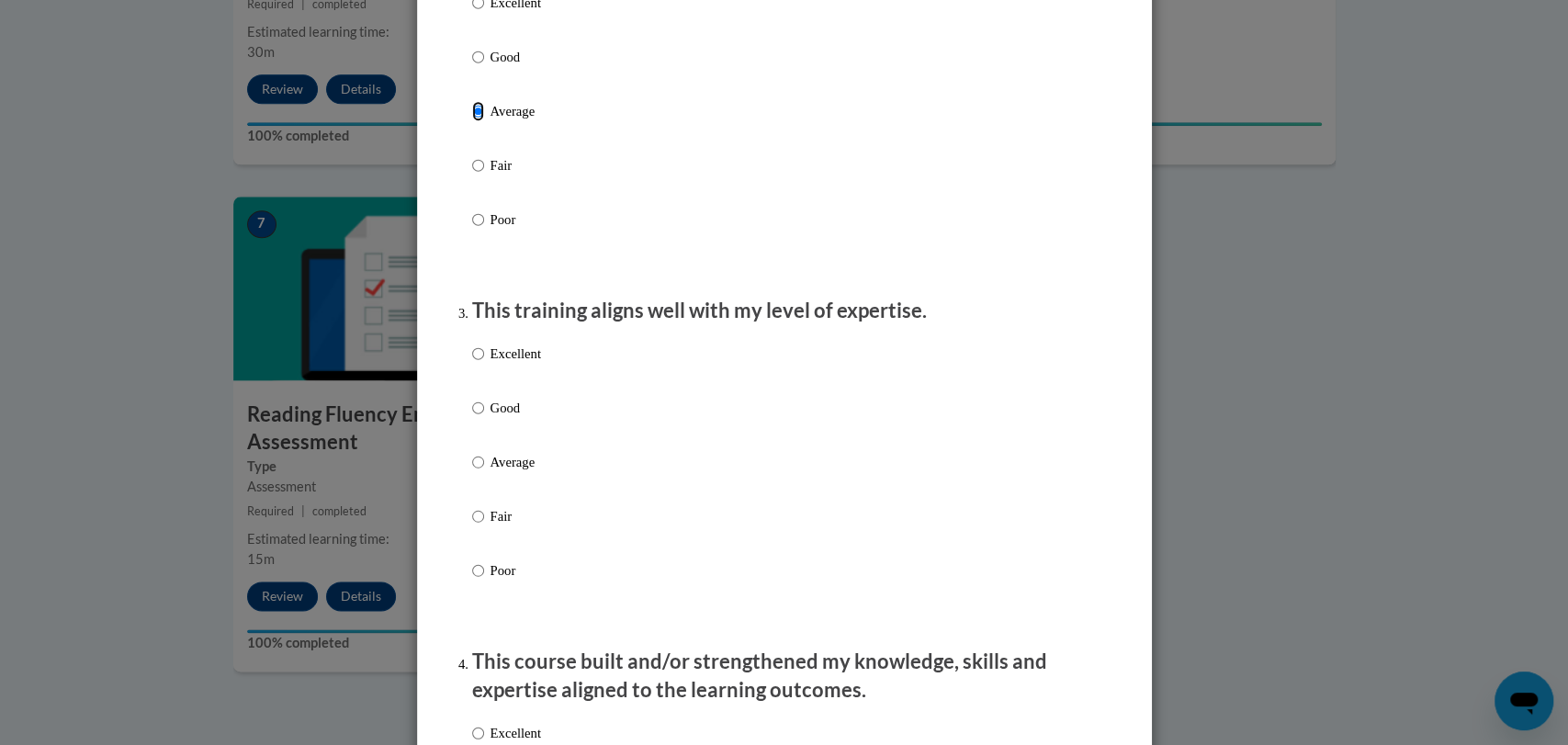
scroll to position [698, 0]
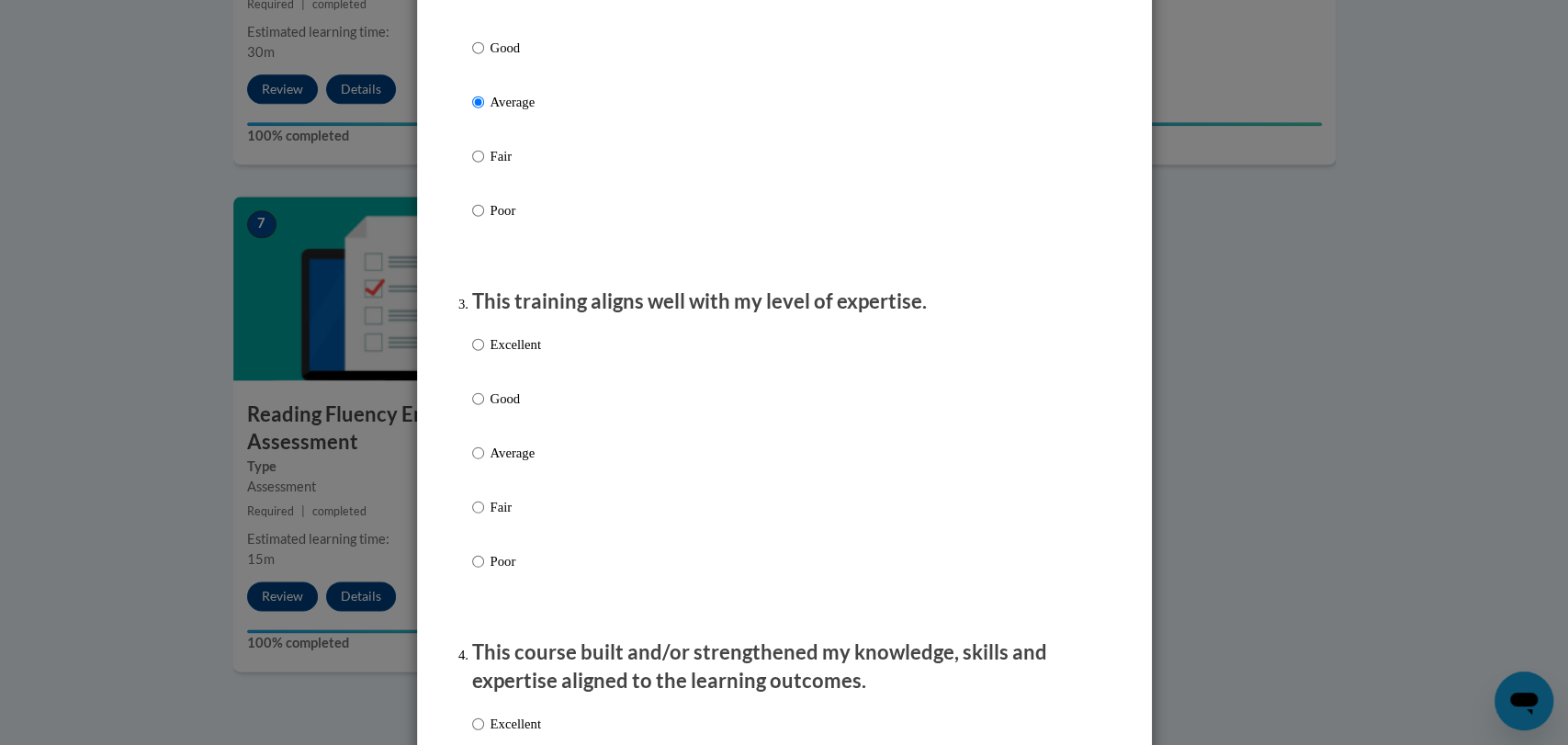
click at [491, 409] on p "Good" at bounding box center [516, 398] width 51 height 21
click at [481, 409] on input "Good" at bounding box center [478, 398] width 12 height 21
radio input "true"
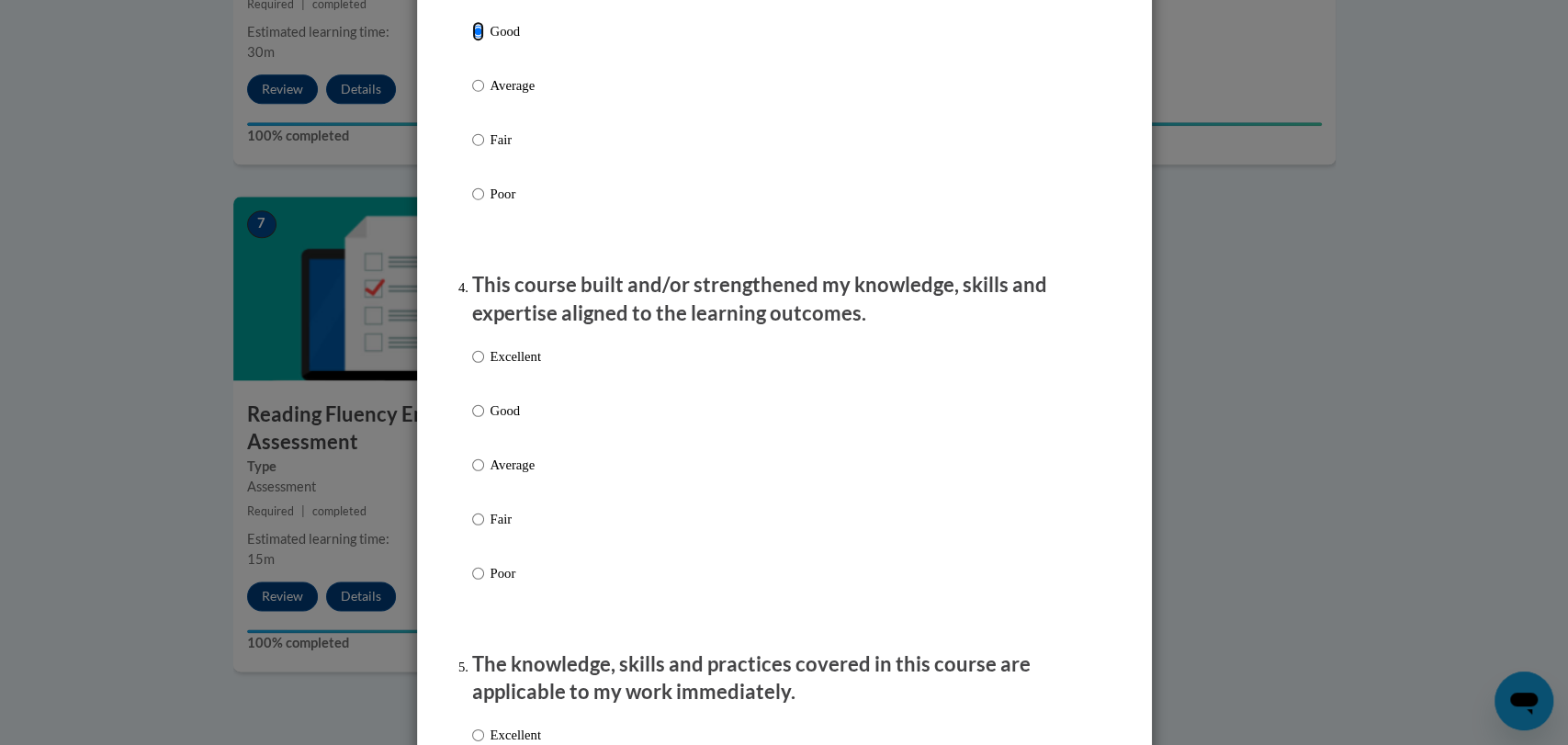
scroll to position [1067, 0]
click at [472, 472] on input "Average" at bounding box center [478, 463] width 12 height 21
radio input "true"
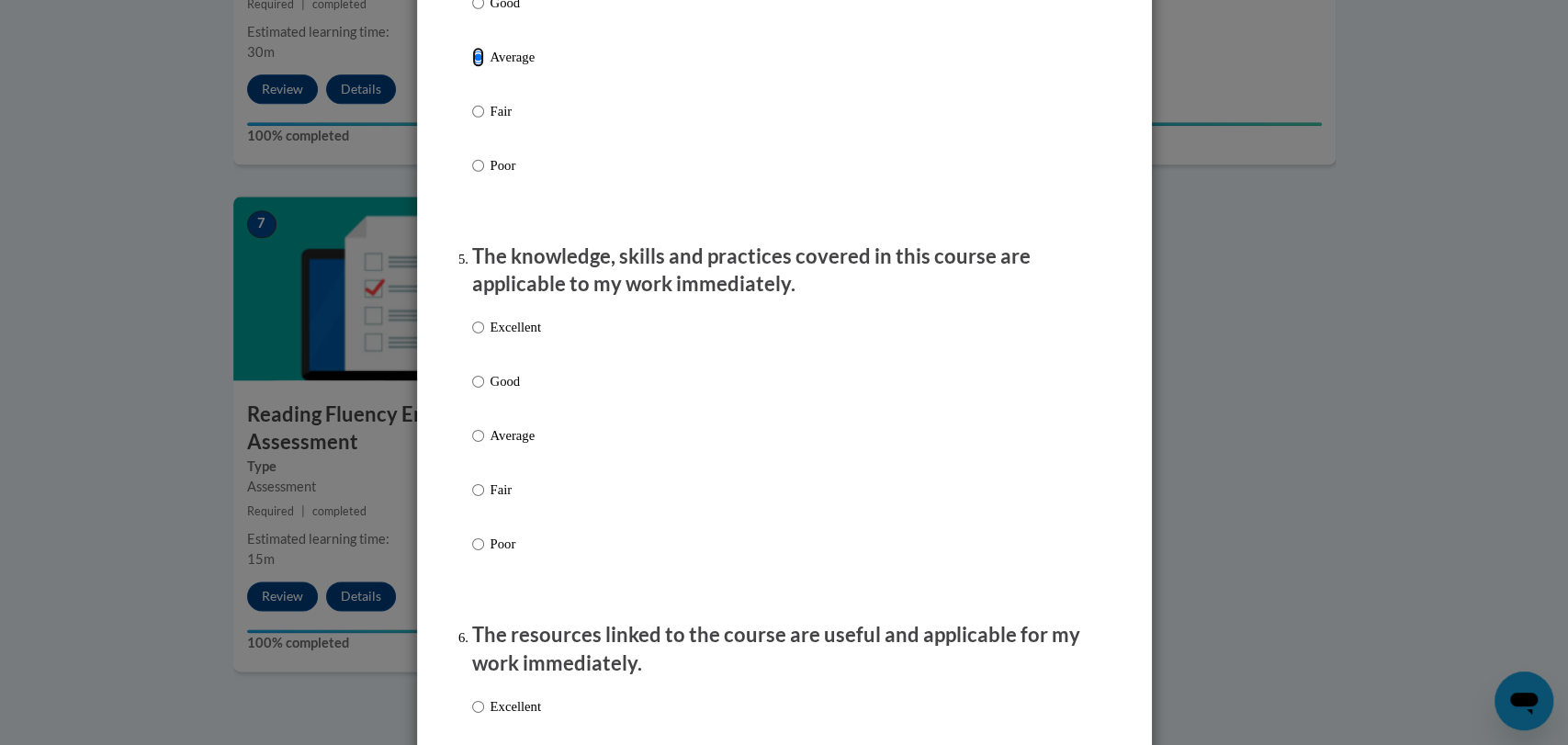
scroll to position [1491, 0]
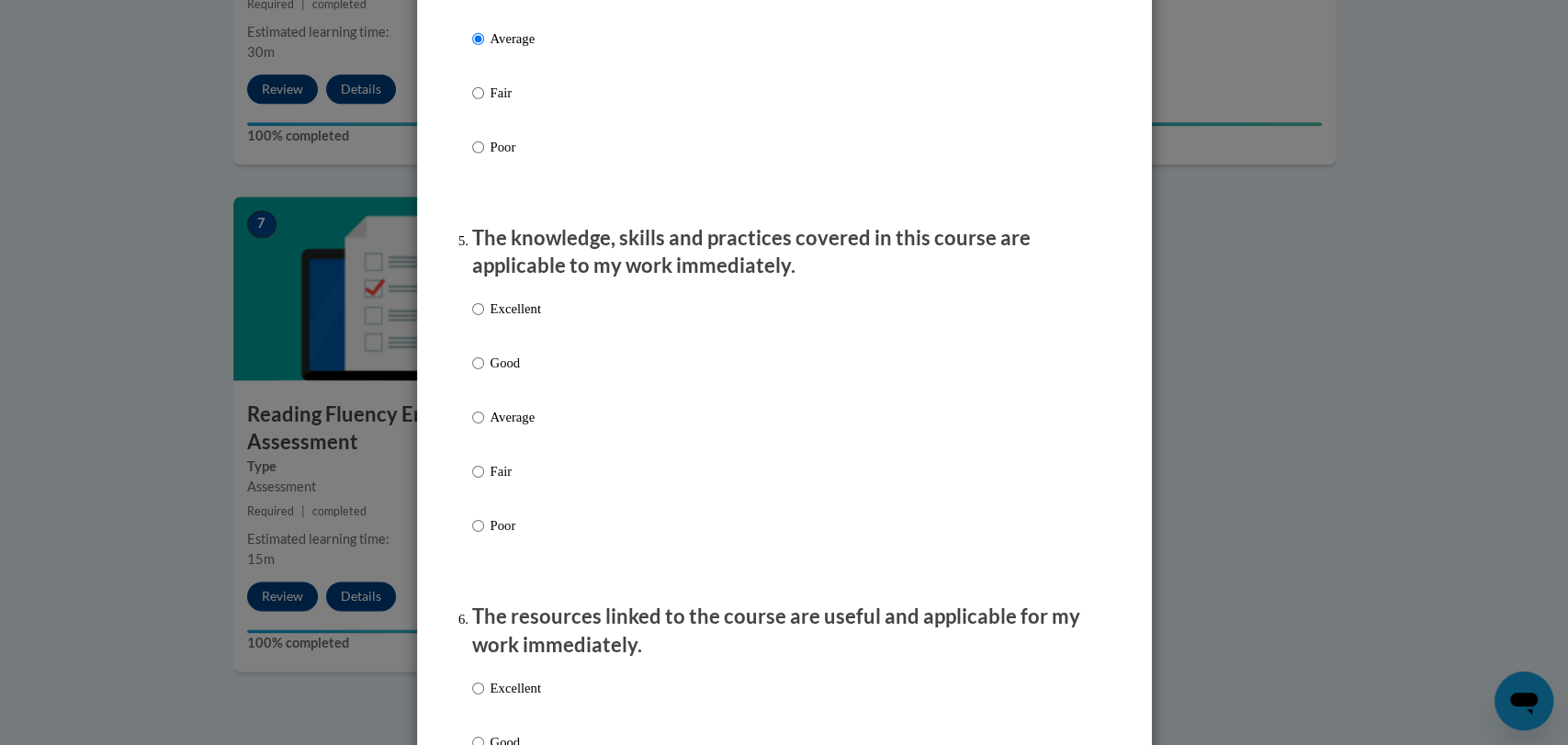
click at [483, 402] on label "Good" at bounding box center [506, 377] width 69 height 50
click at [483, 373] on input "Good" at bounding box center [478, 363] width 12 height 21
radio input "true"
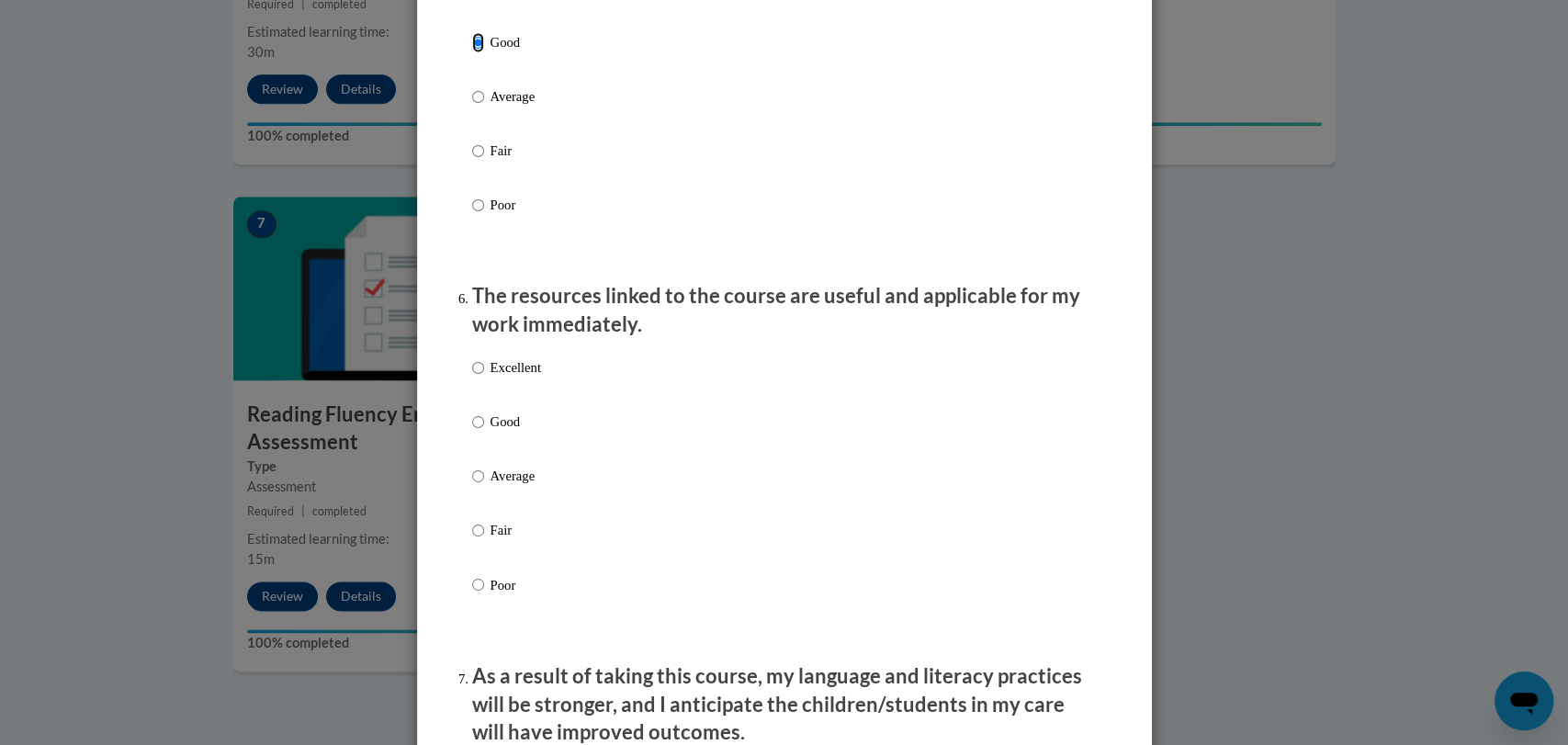
scroll to position [1812, 0]
click at [491, 430] on p "Good" at bounding box center [516, 421] width 51 height 21
click at [481, 430] on input "Good" at bounding box center [478, 421] width 12 height 21
radio input "true"
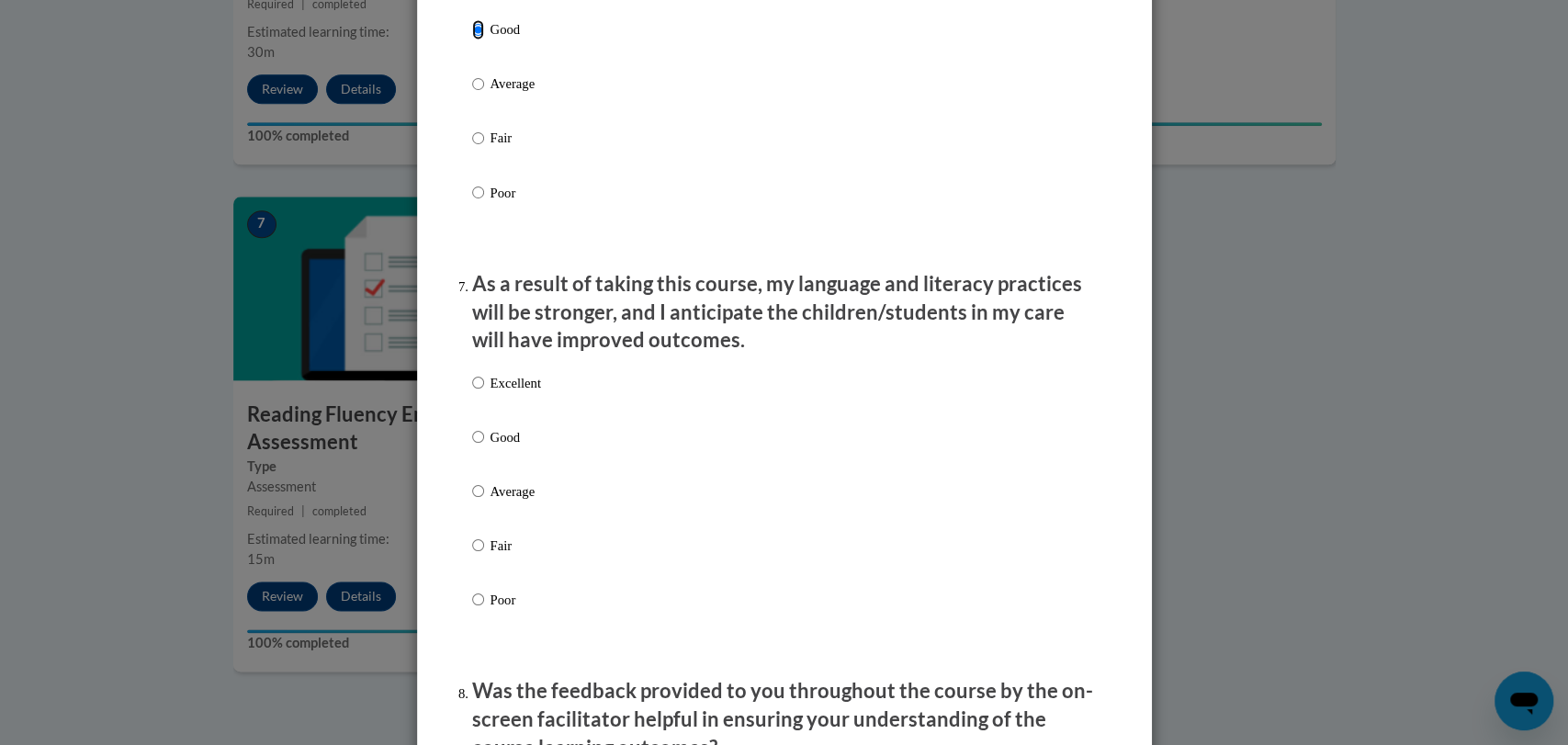
scroll to position [2212, 0]
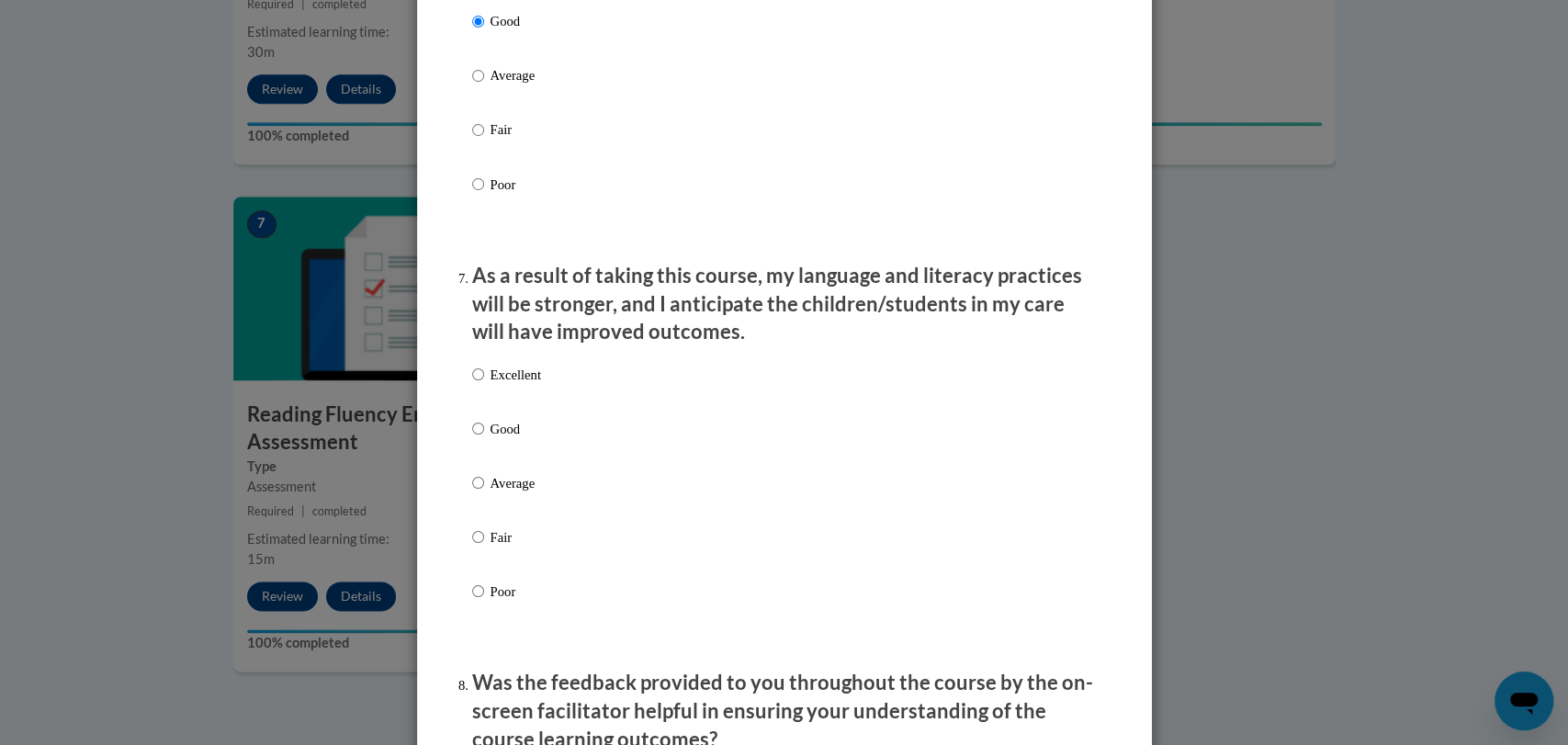
click at [479, 447] on label "Good" at bounding box center [506, 442] width 69 height 50
click at [479, 438] on input "Good" at bounding box center [478, 428] width 12 height 21
radio input "true"
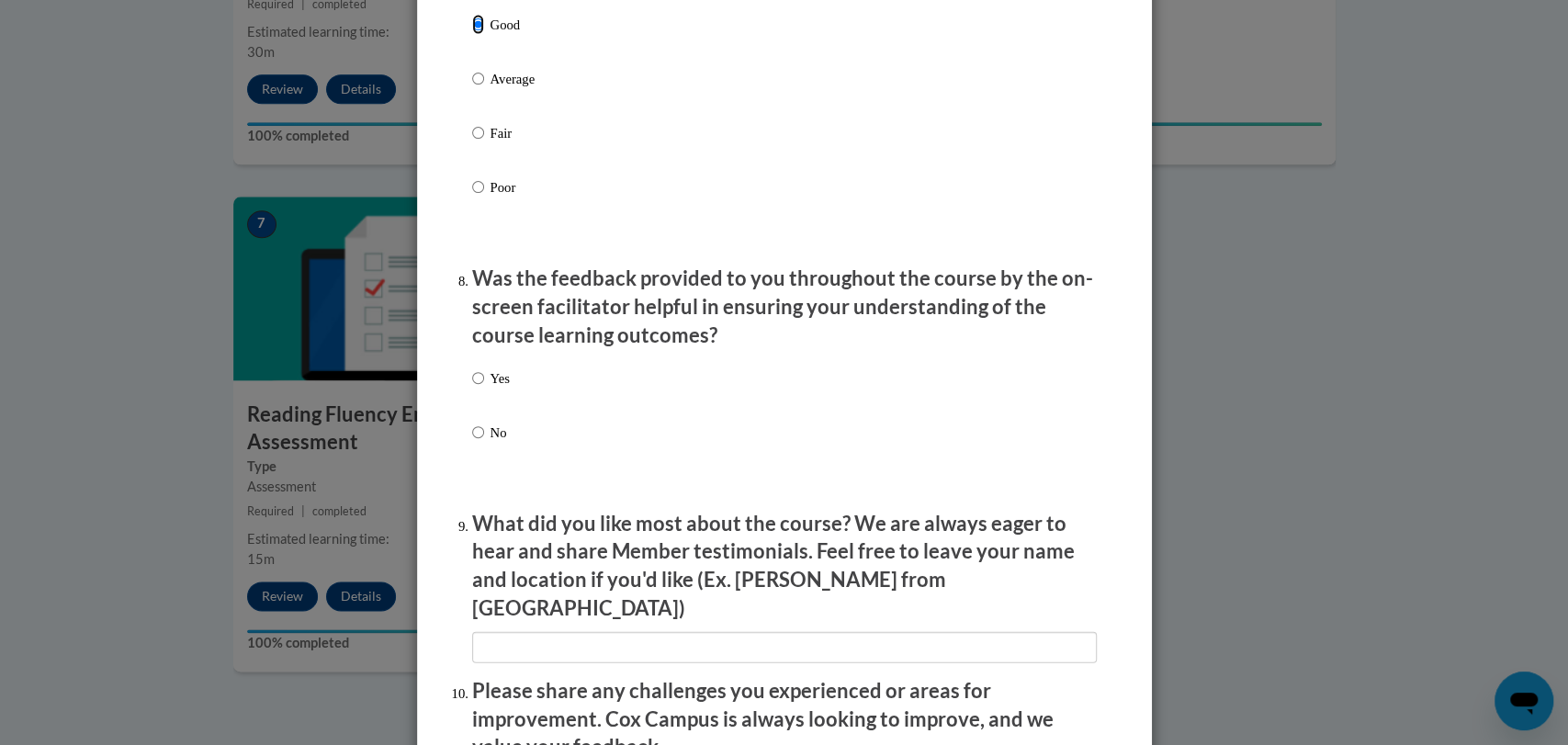
scroll to position [2620, 0]
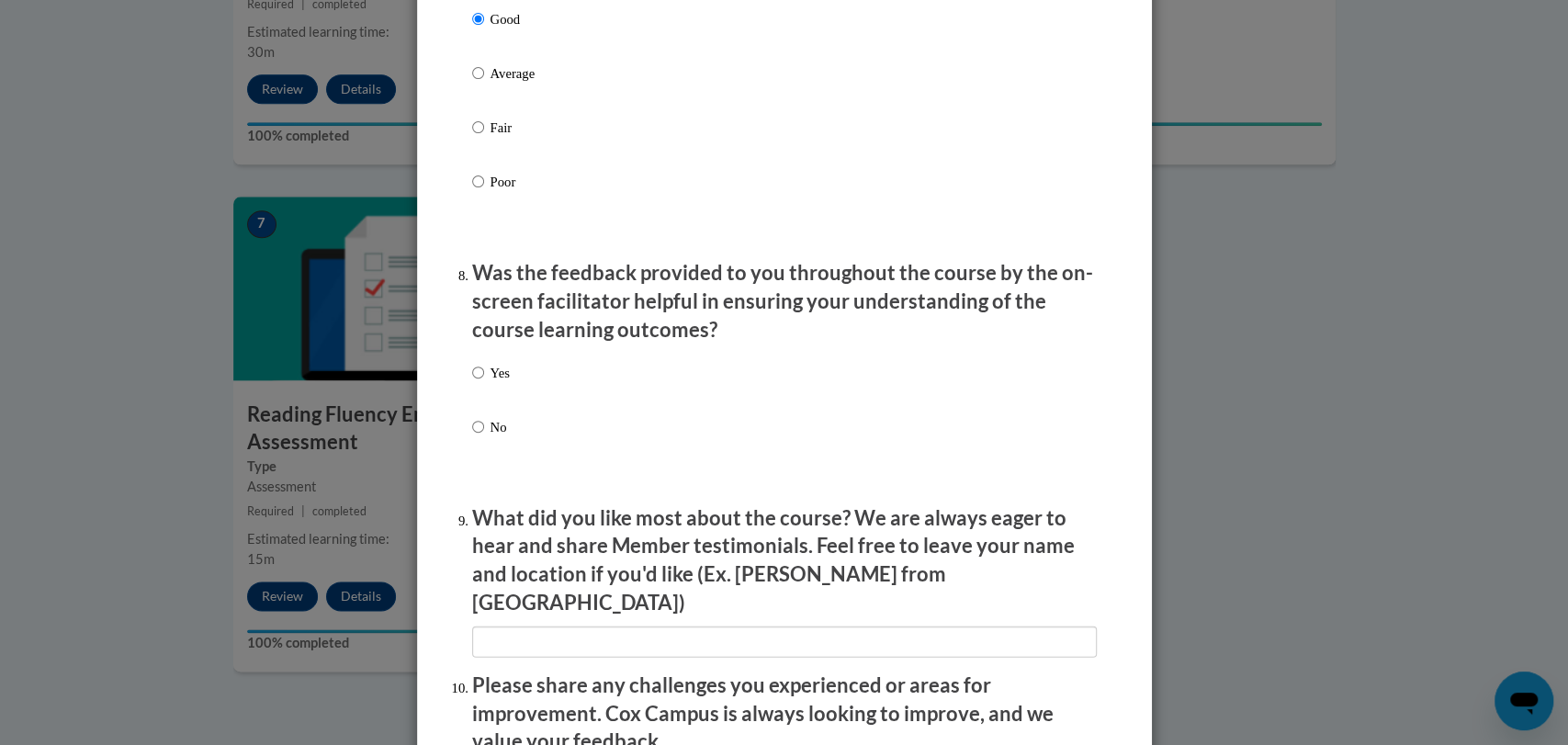
drag, startPoint x: 479, startPoint y: 447, endPoint x: 456, endPoint y: 374, distance: 76.5
click at [478, 380] on label "Yes" at bounding box center [491, 387] width 38 height 50
click at [478, 380] on input "Yes" at bounding box center [478, 373] width 12 height 21
radio input "true"
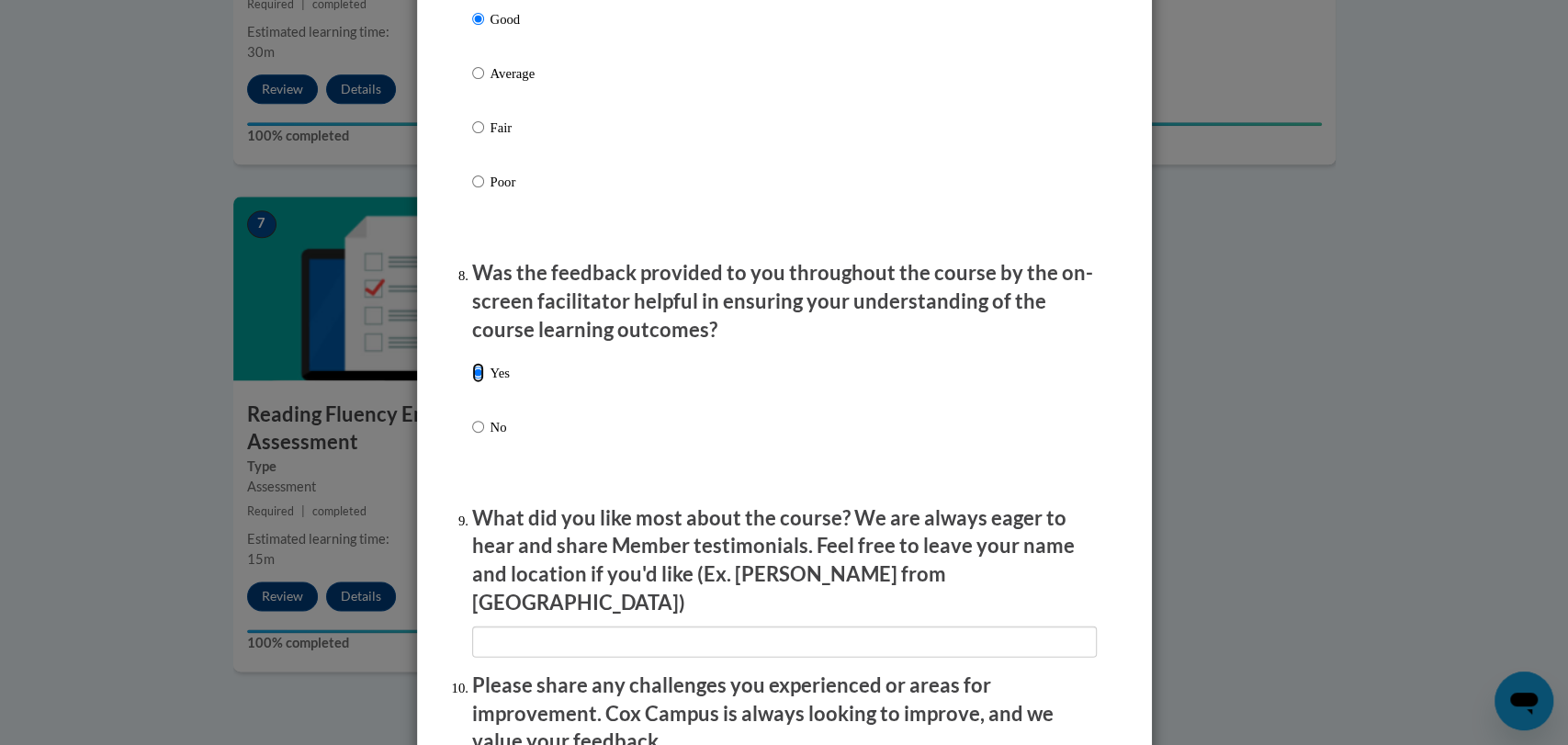
scroll to position [3071, 0]
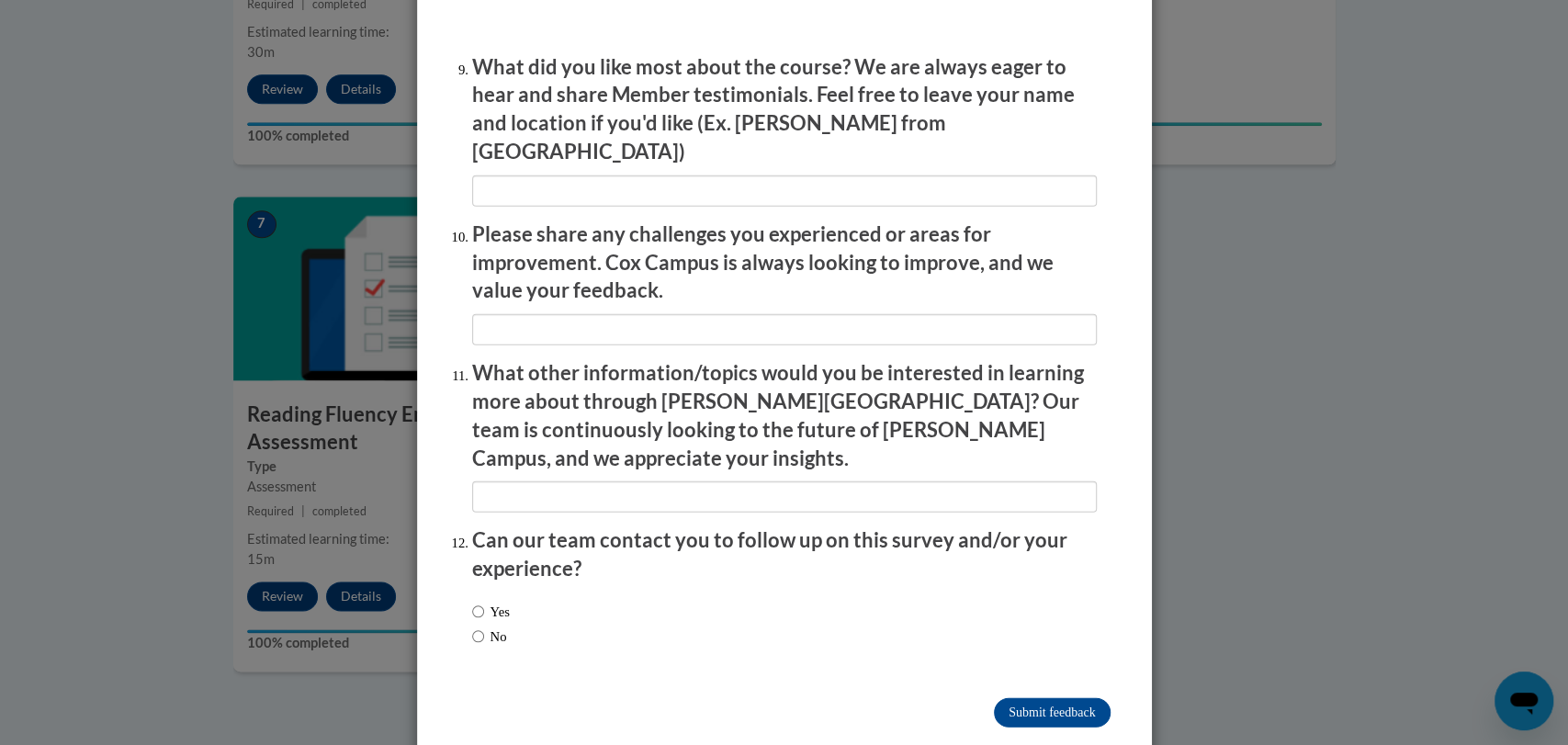
drag, startPoint x: 468, startPoint y: 581, endPoint x: 471, endPoint y: 601, distance: 20.2
click at [472, 601] on div "Yes No" at bounding box center [491, 623] width 38 height 63
click at [472, 627] on input "No" at bounding box center [478, 637] width 12 height 21
radio input "true"
click at [1078, 698] on input "Submit feedback" at bounding box center [1051, 712] width 116 height 29
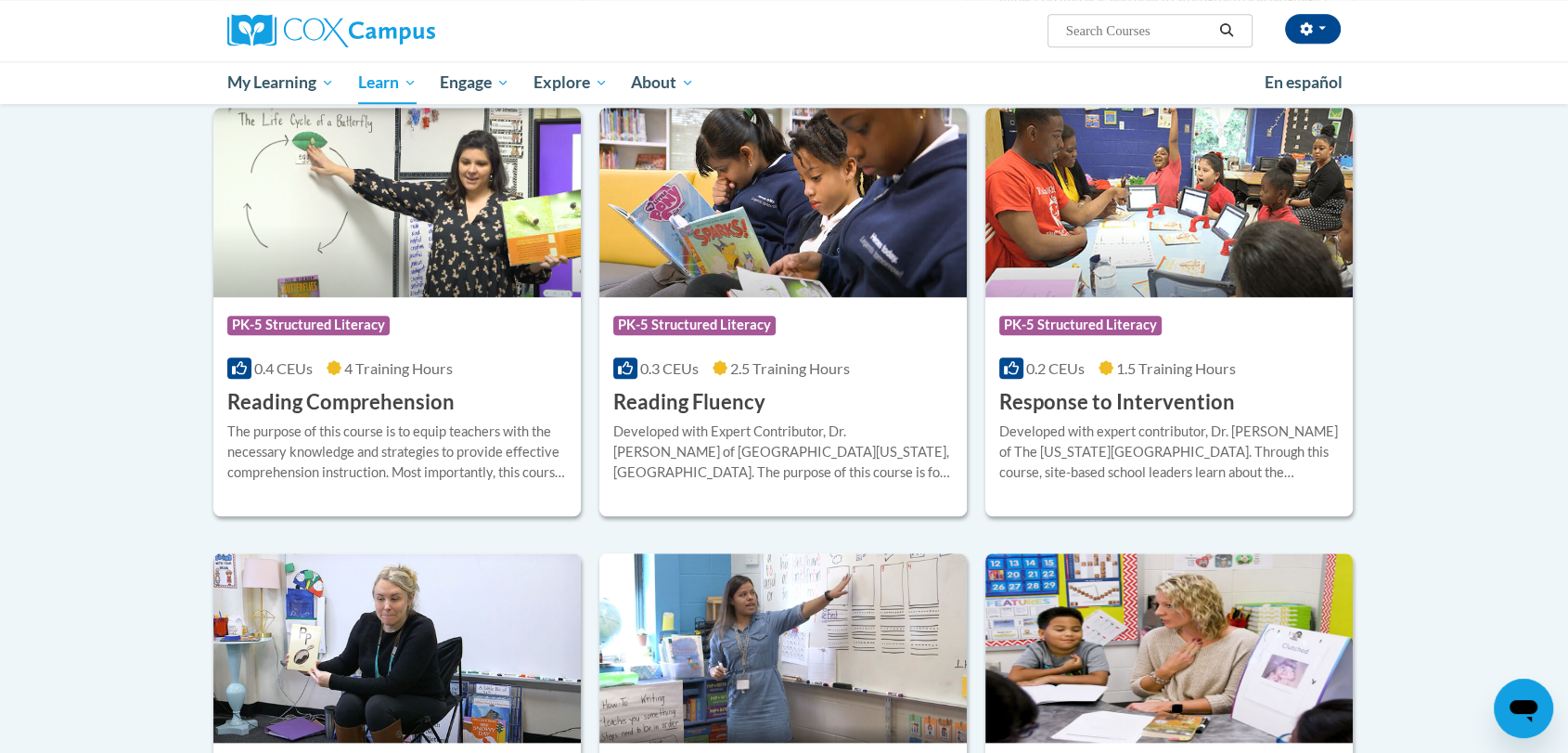
scroll to position [1554, 0]
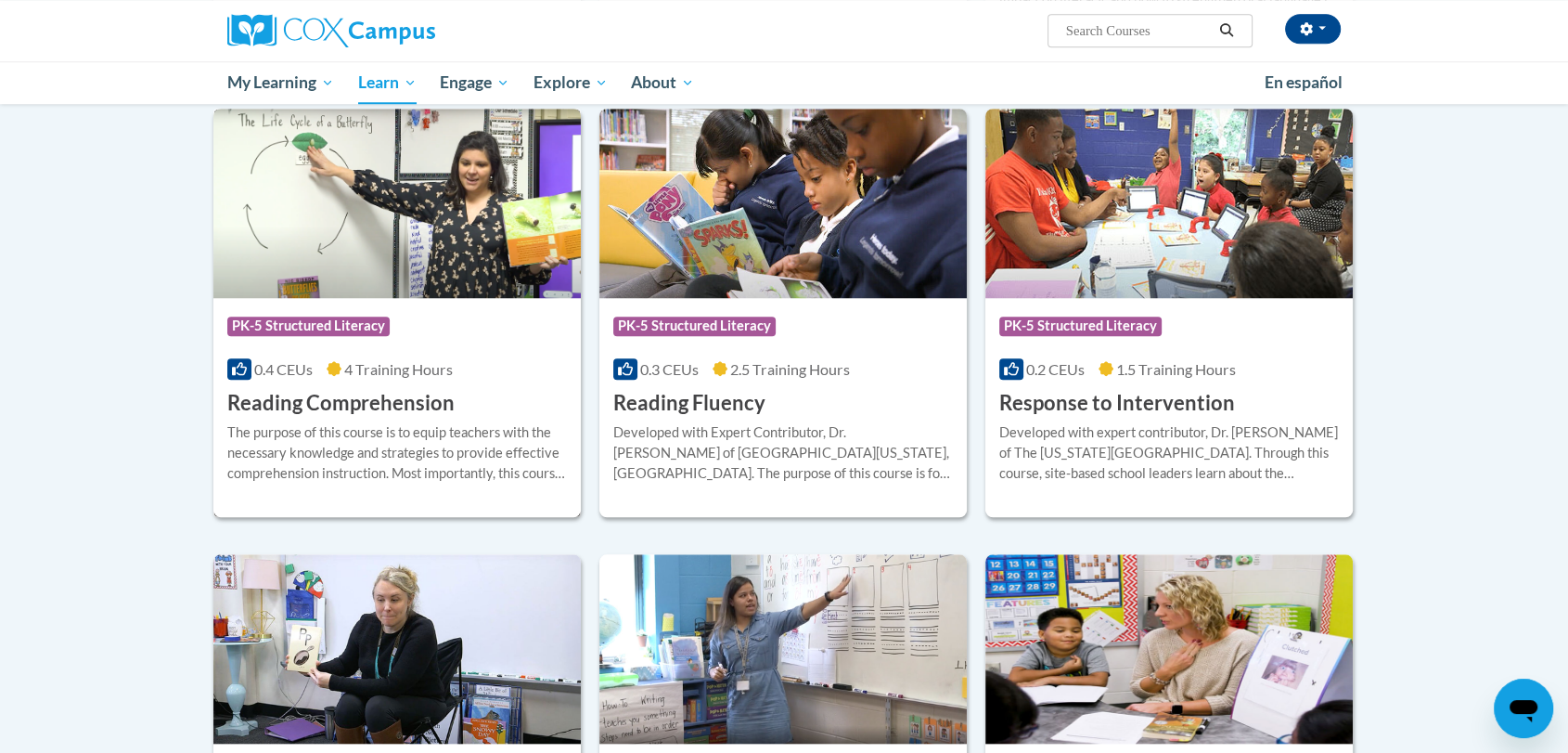
click at [419, 213] on img at bounding box center [397, 202] width 367 height 189
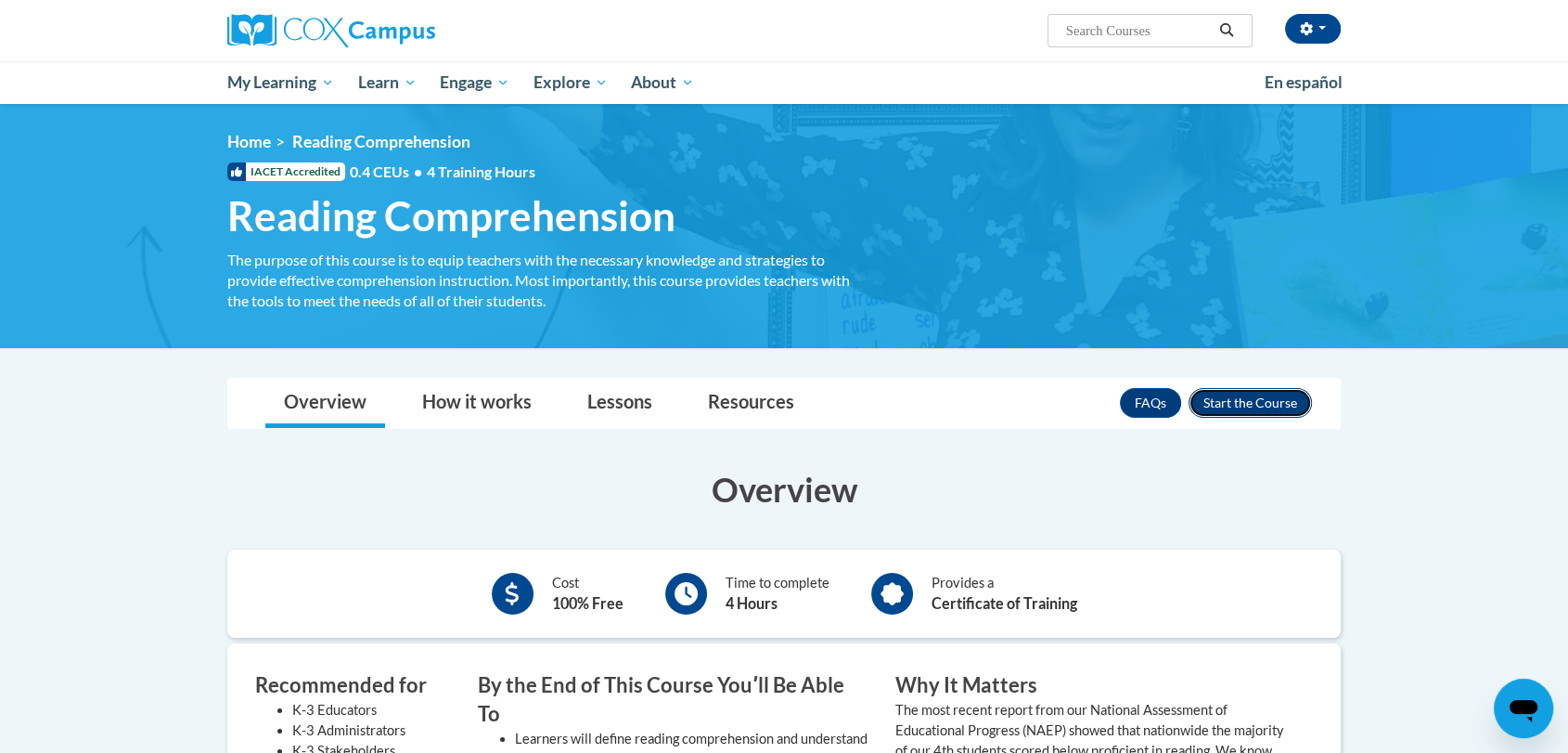
click at [1201, 403] on button "Enroll" at bounding box center [1250, 403] width 123 height 29
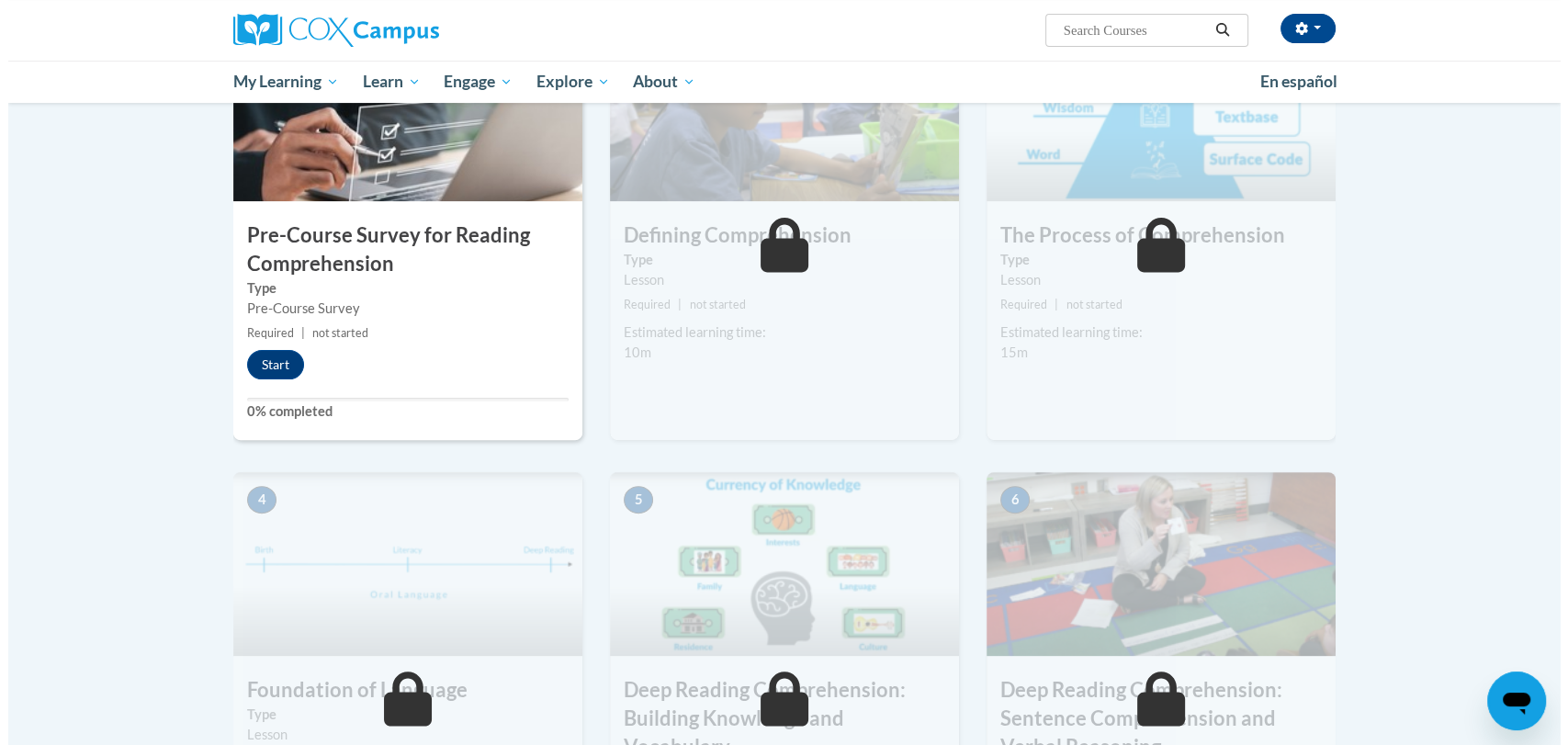
scroll to position [482, 0]
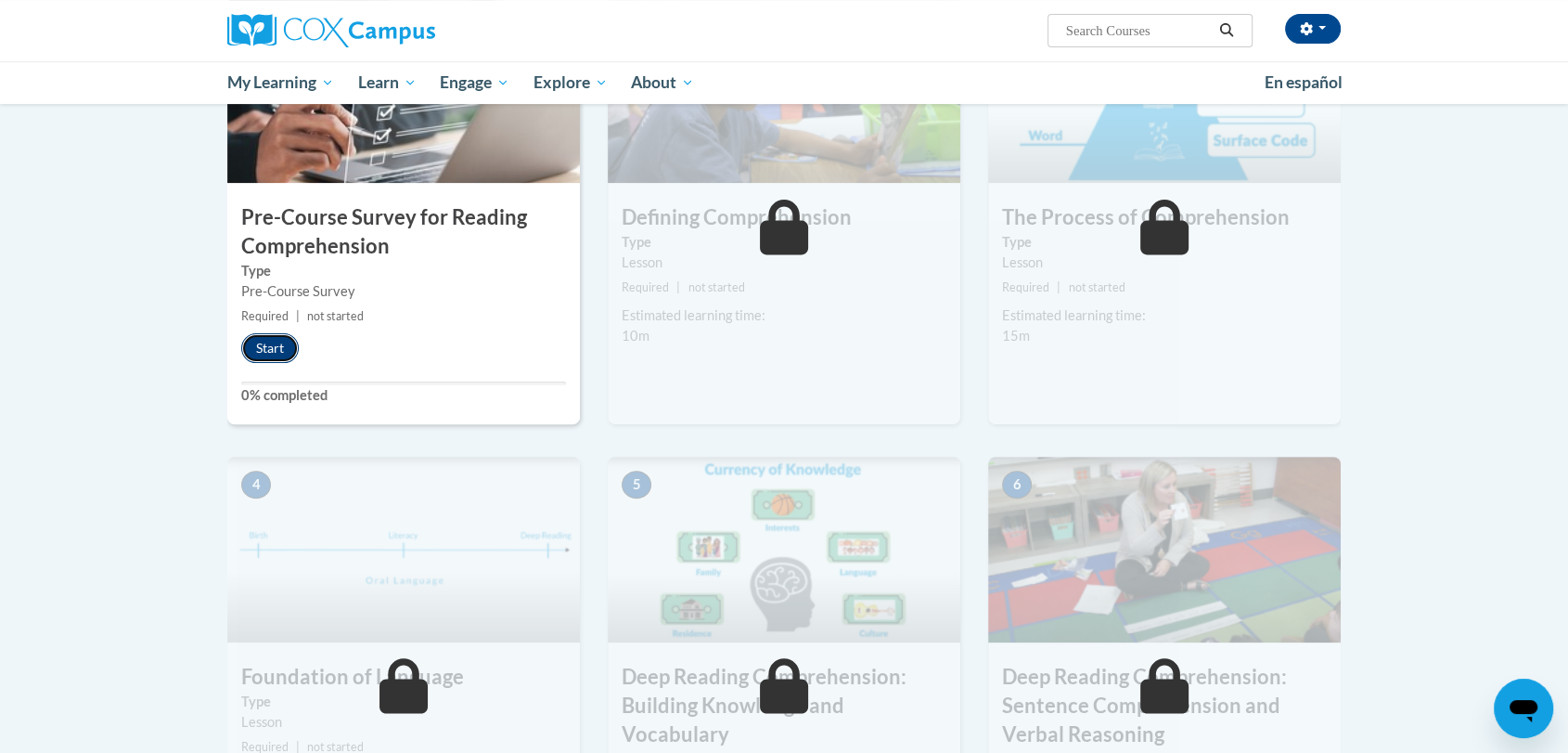
click at [273, 358] on button "Start" at bounding box center [270, 348] width 58 height 29
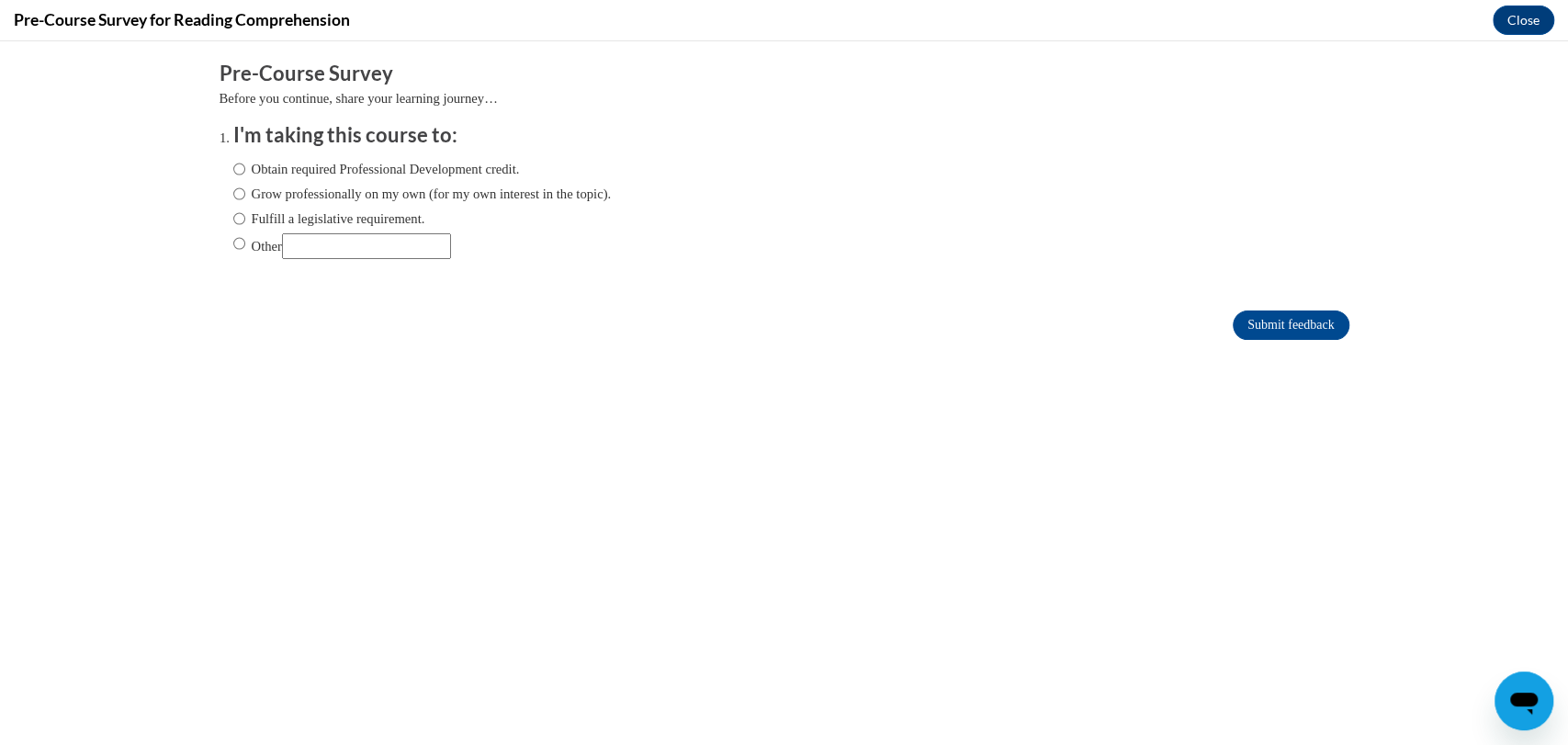
scroll to position [0, 0]
click at [233, 163] on input "Obtain required Professional Development credit." at bounding box center [239, 169] width 12 height 21
radio input "true"
click at [1257, 327] on input "Submit feedback" at bounding box center [1291, 324] width 116 height 29
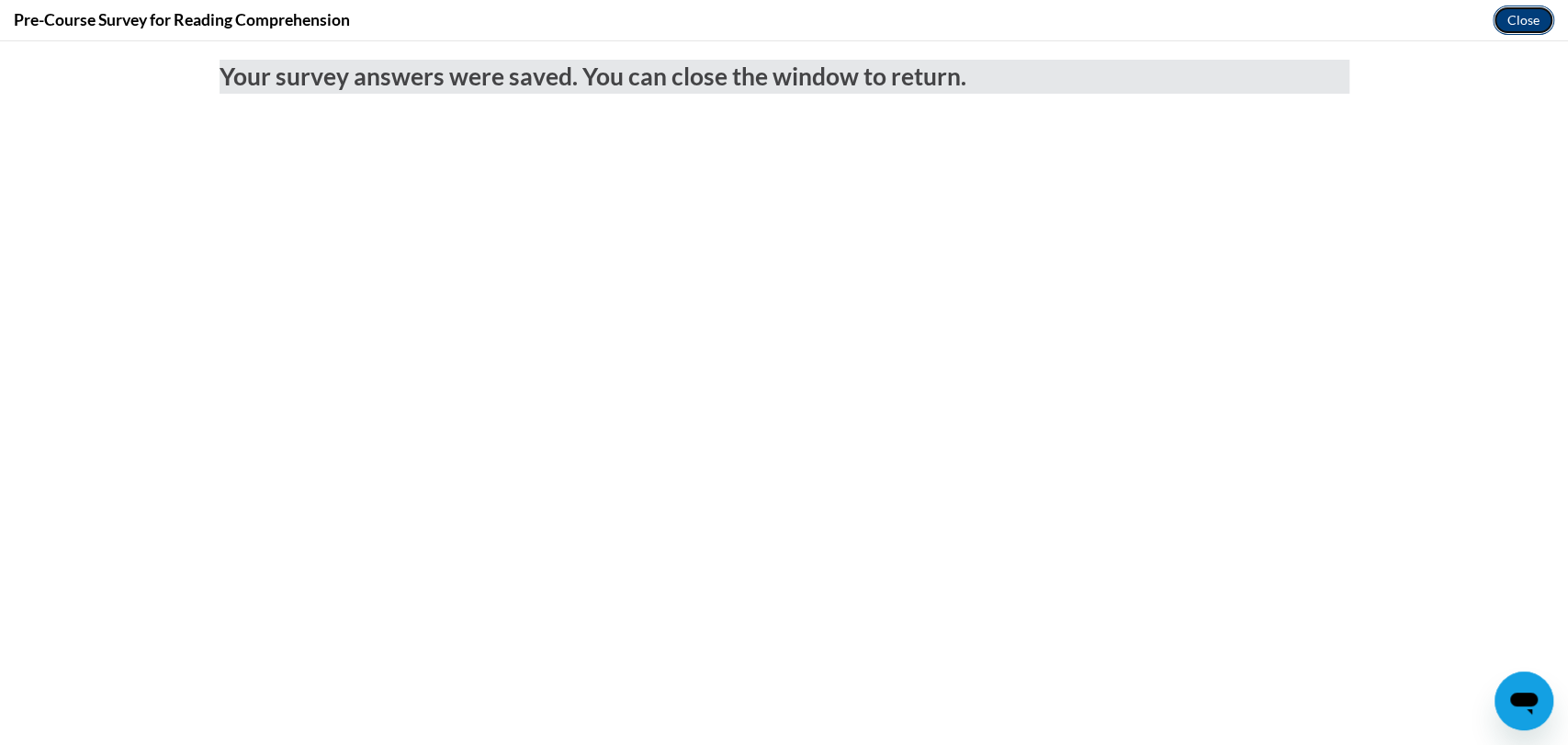
click at [1516, 22] on button "Close" at bounding box center [1523, 20] width 61 height 29
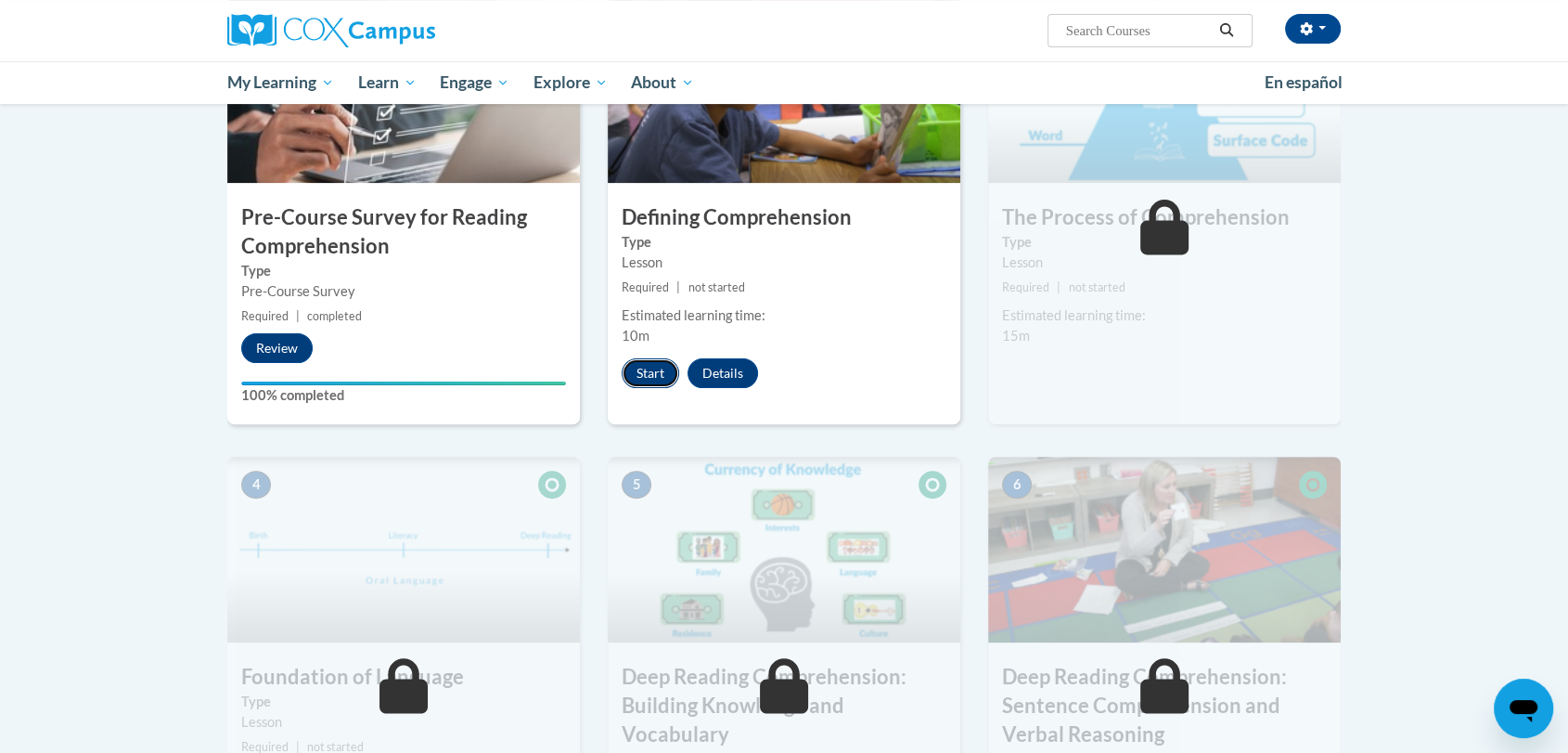
click at [638, 362] on button "Start" at bounding box center [650, 372] width 58 height 29
